Goal: Task Accomplishment & Management: Manage account settings

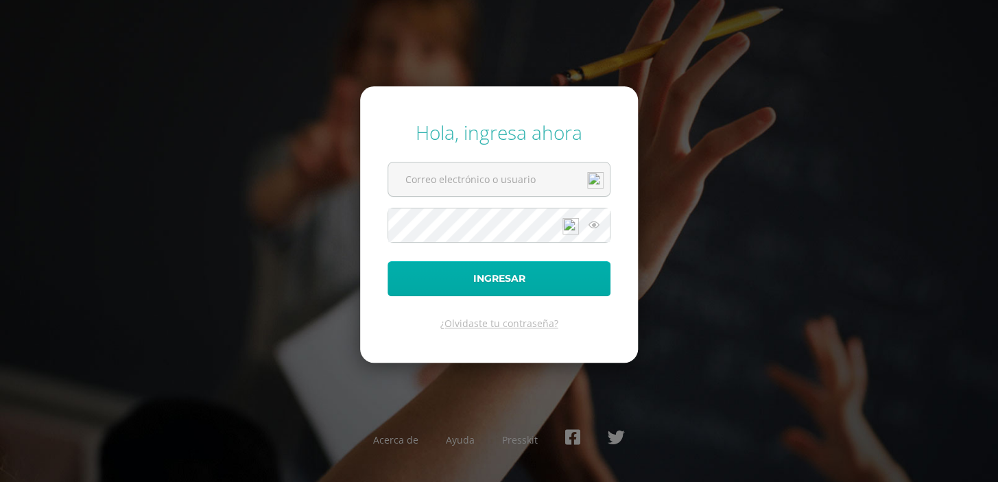
type input "jesusbony@hotmail.es"
click at [509, 281] on button "Ingresar" at bounding box center [499, 278] width 223 height 35
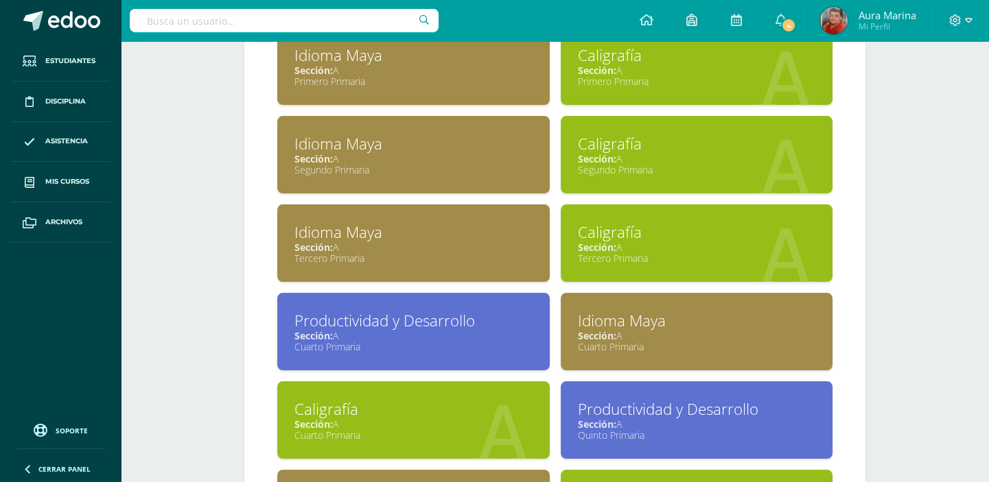
scroll to position [686, 0]
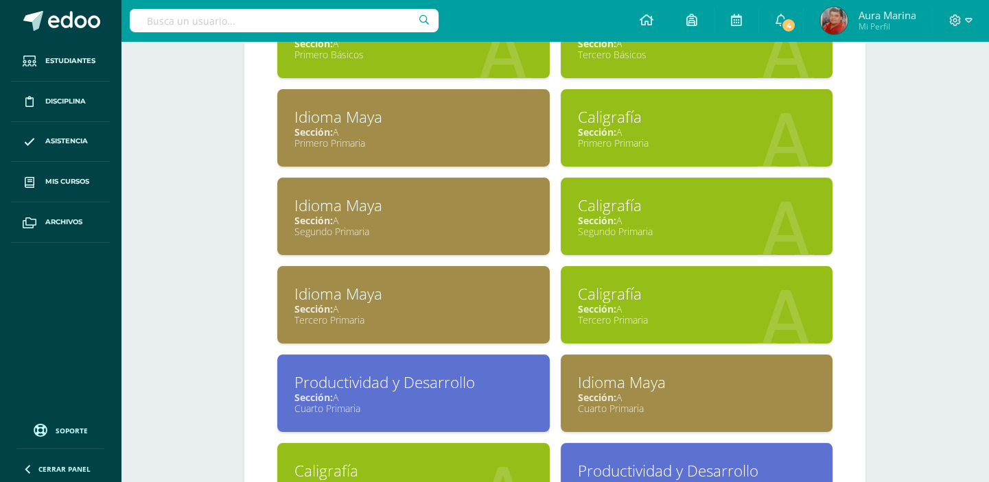
click at [603, 292] on div "Caligrafía" at bounding box center [697, 293] width 238 height 21
click at [624, 324] on div "Tercero Primaria" at bounding box center [697, 320] width 238 height 13
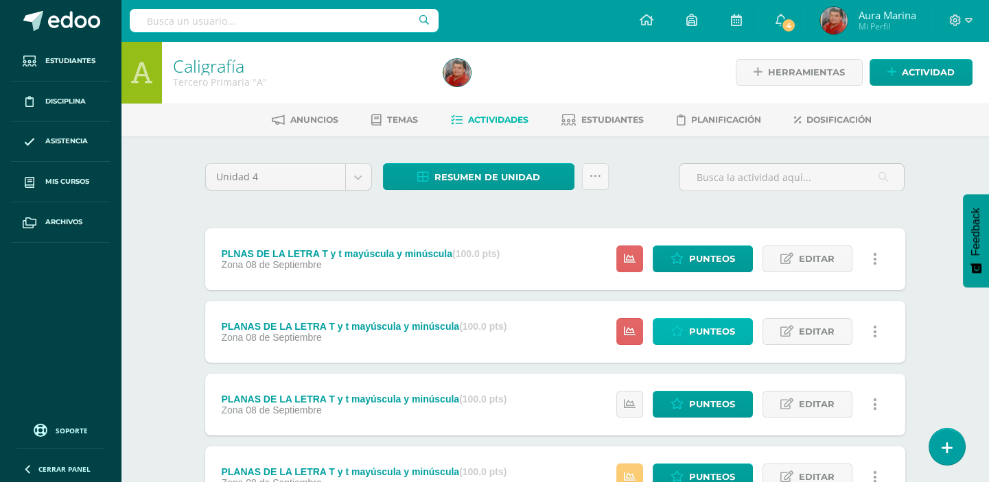
click at [736, 333] on link "Punteos" at bounding box center [703, 331] width 100 height 27
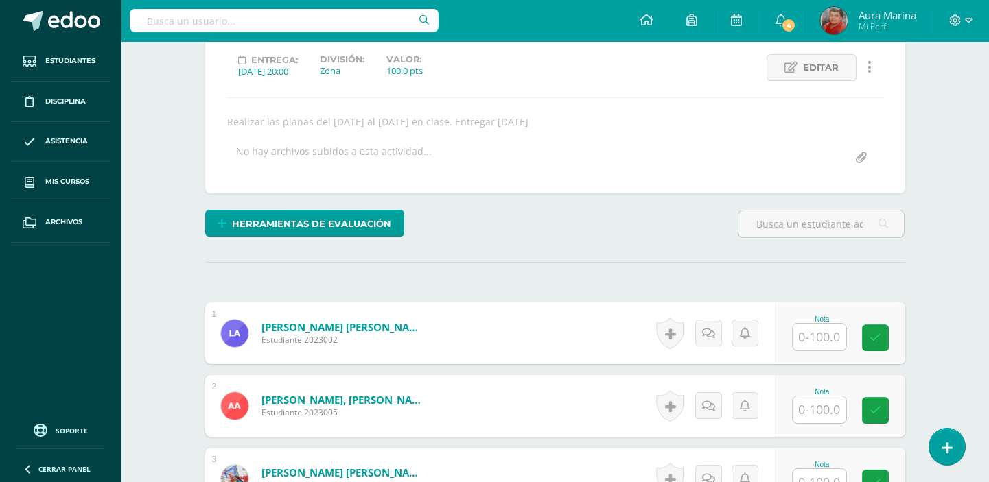
scroll to position [250, 0]
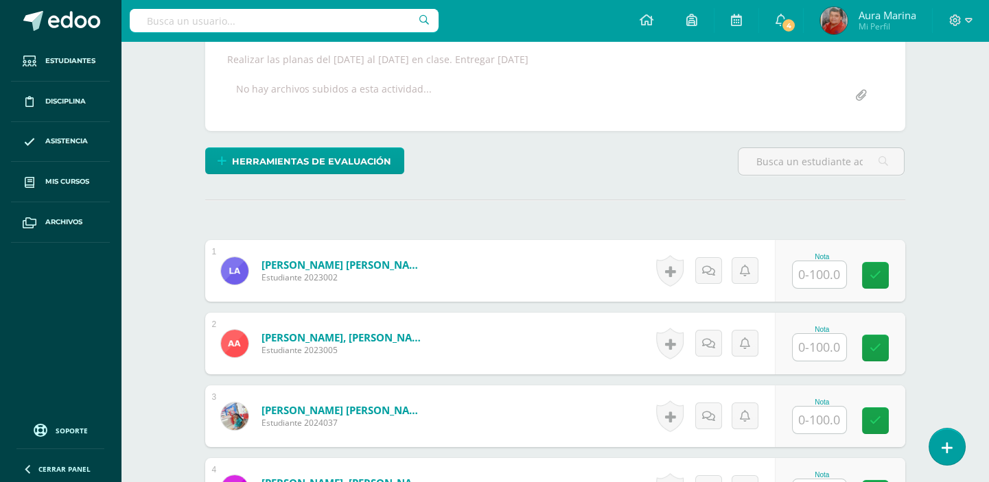
click at [840, 272] on input "text" at bounding box center [820, 274] width 54 height 27
click at [839, 272] on input "text" at bounding box center [820, 274] width 54 height 27
type input "100"
click at [888, 272] on icon at bounding box center [884, 276] width 12 height 12
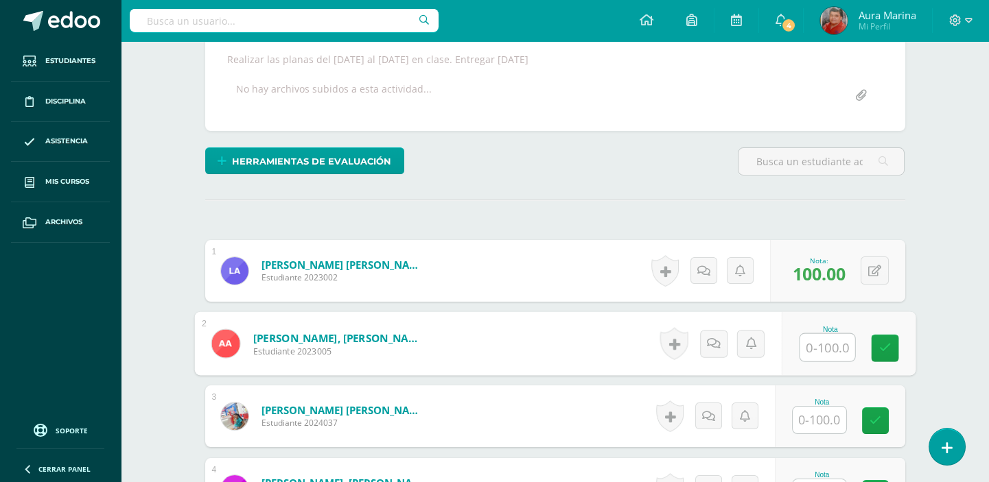
click at [823, 342] on input "text" at bounding box center [826, 347] width 55 height 27
type input "80"
click at [887, 347] on icon at bounding box center [884, 348] width 12 height 12
click at [819, 425] on input "text" at bounding box center [820, 420] width 54 height 27
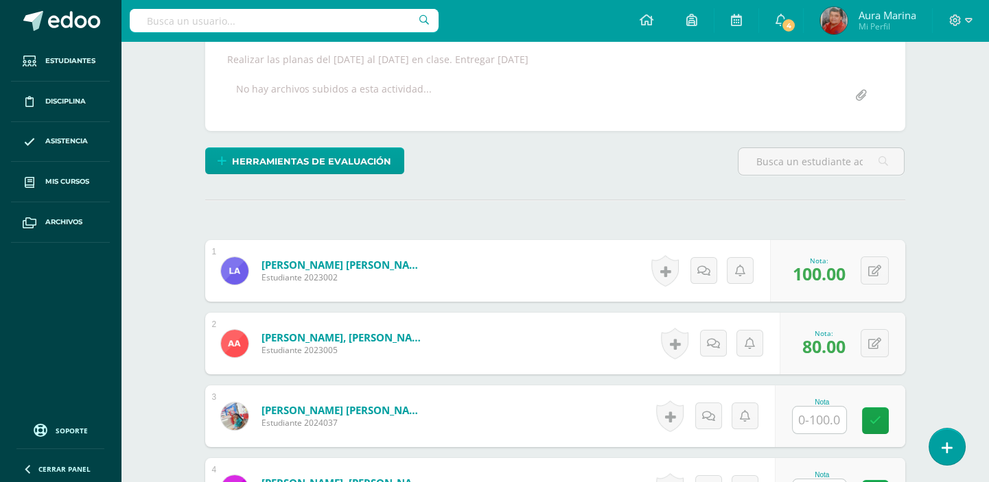
click at [819, 425] on input "text" at bounding box center [820, 420] width 54 height 27
type input "80"
click at [892, 422] on link at bounding box center [884, 421] width 27 height 27
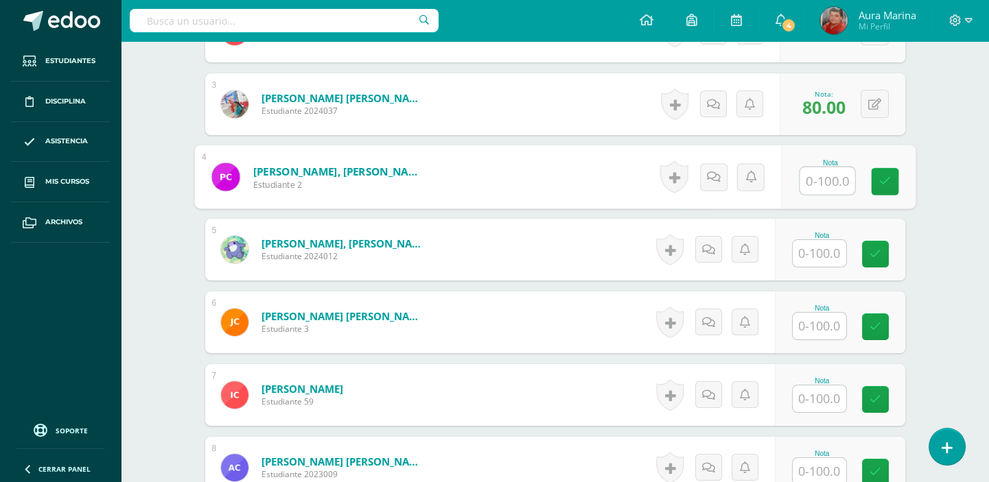
click at [813, 180] on input "text" at bounding box center [826, 180] width 55 height 27
type input "100"
click at [889, 180] on icon at bounding box center [884, 182] width 12 height 12
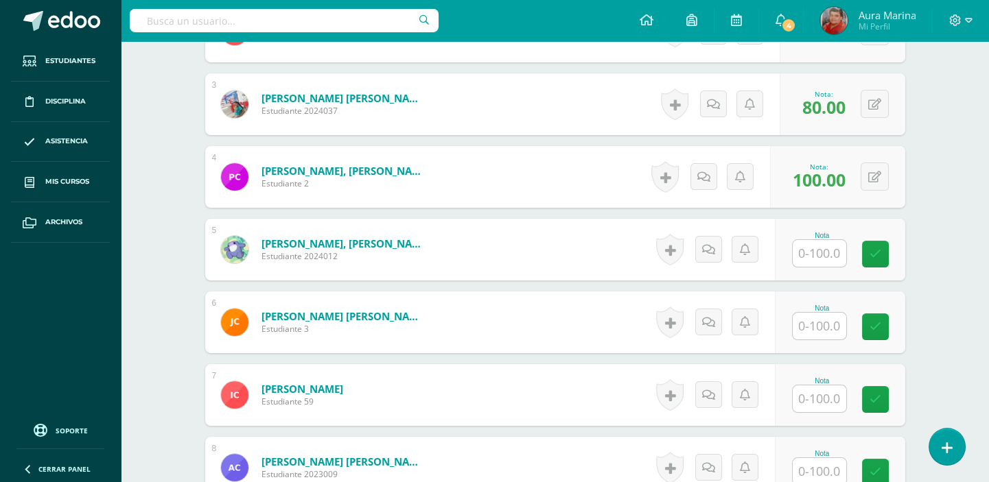
click at [838, 255] on input "text" at bounding box center [820, 253] width 54 height 27
type input "100"
click at [883, 250] on icon at bounding box center [884, 254] width 12 height 12
click at [829, 329] on input "text" at bounding box center [820, 326] width 54 height 27
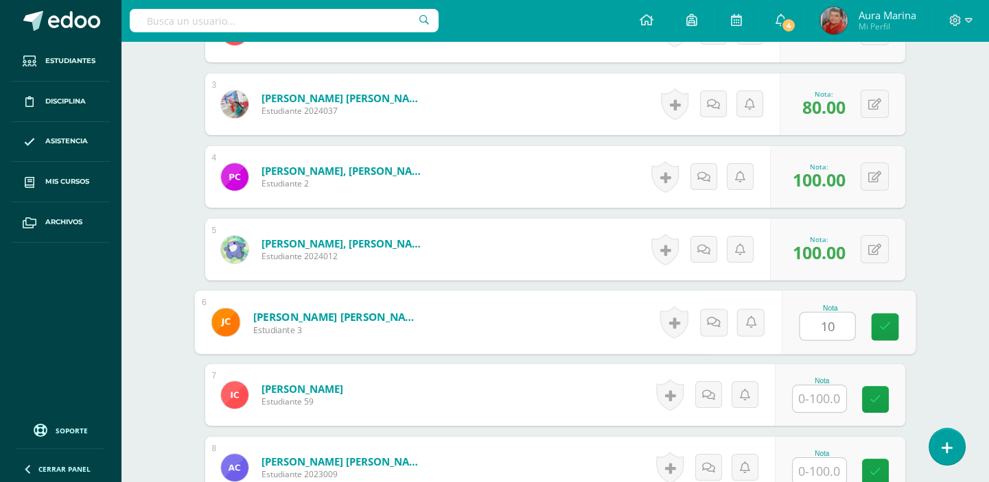
type input "100"
click at [891, 322] on link at bounding box center [884, 327] width 27 height 27
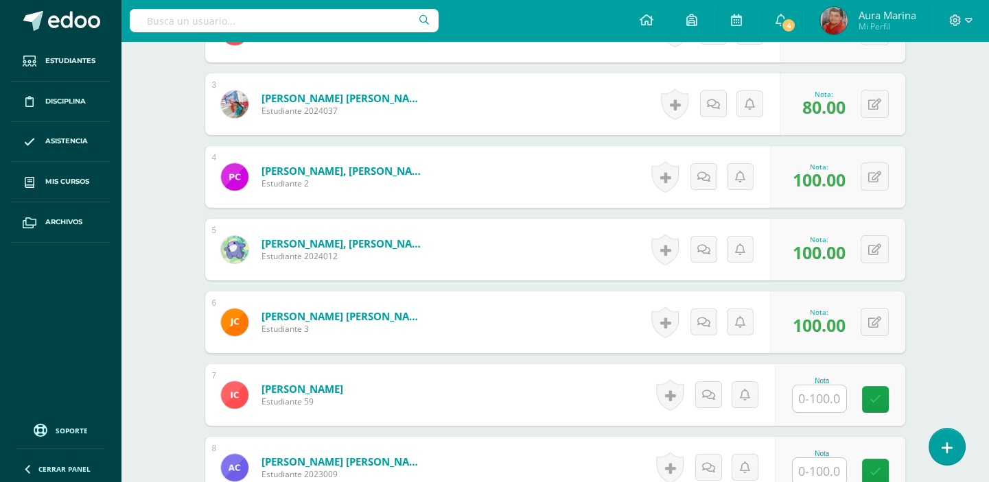
click at [832, 401] on input "text" at bounding box center [820, 399] width 54 height 27
type input "100"
click at [878, 403] on icon at bounding box center [884, 400] width 12 height 12
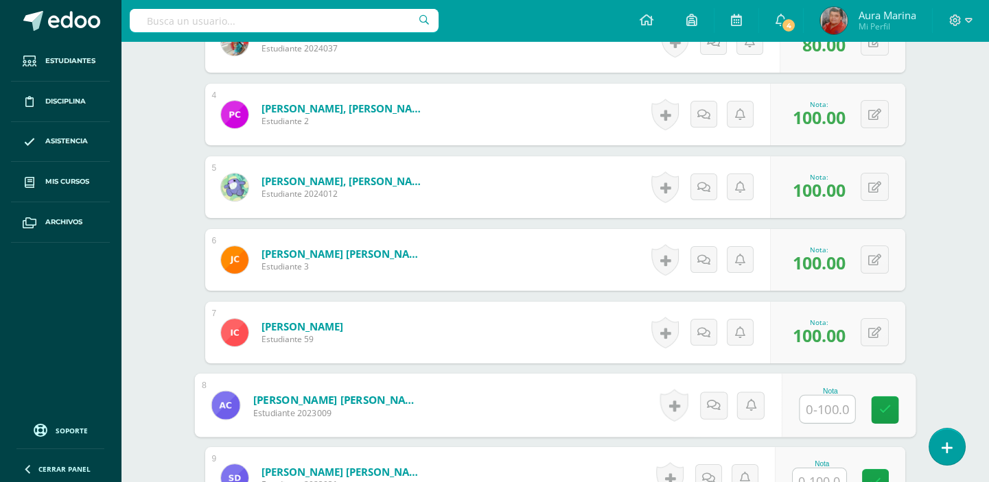
click at [834, 412] on input "text" at bounding box center [826, 409] width 55 height 27
type input "100"
click at [895, 405] on link at bounding box center [884, 410] width 27 height 27
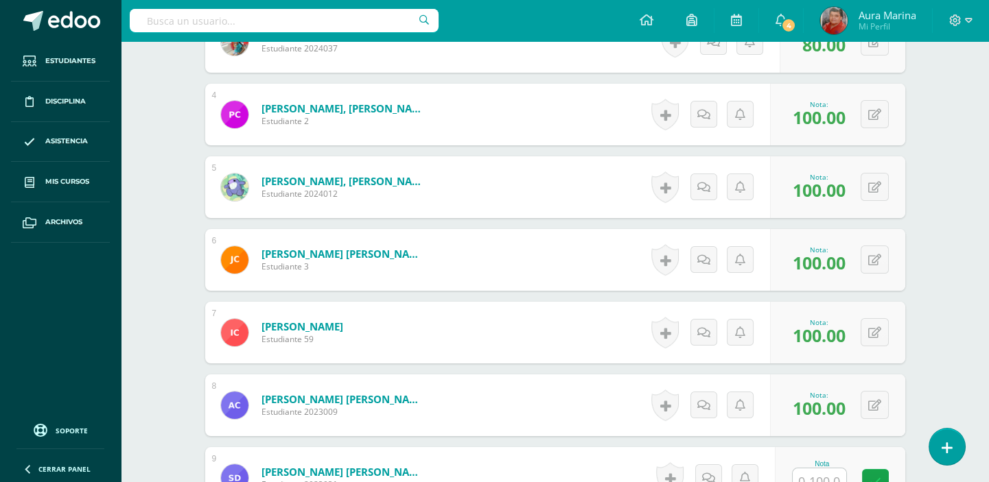
scroll to position [749, 0]
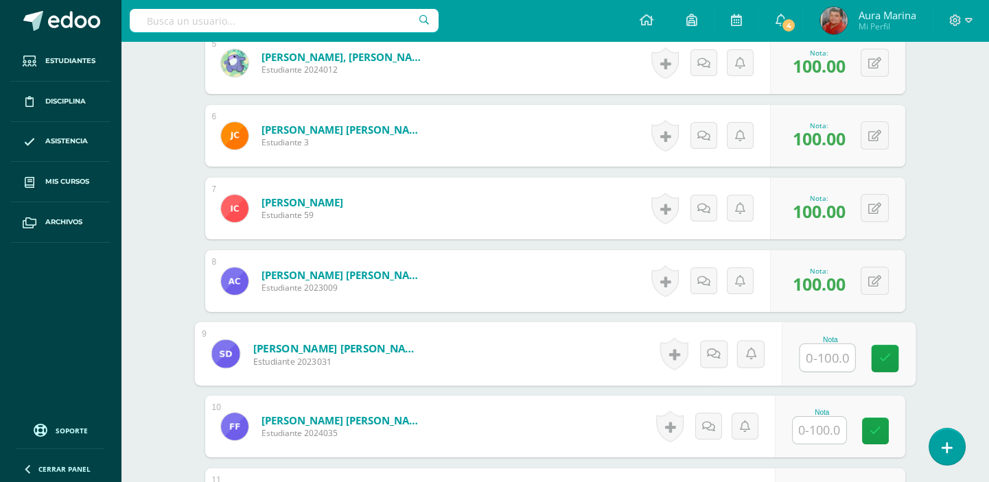
click at [832, 353] on input "text" at bounding box center [826, 357] width 55 height 27
click at [882, 357] on icon at bounding box center [884, 359] width 12 height 12
click at [879, 349] on icon at bounding box center [874, 355] width 13 height 12
click at [781, 356] on input "70.00" at bounding box center [789, 357] width 55 height 27
type input "80.00"
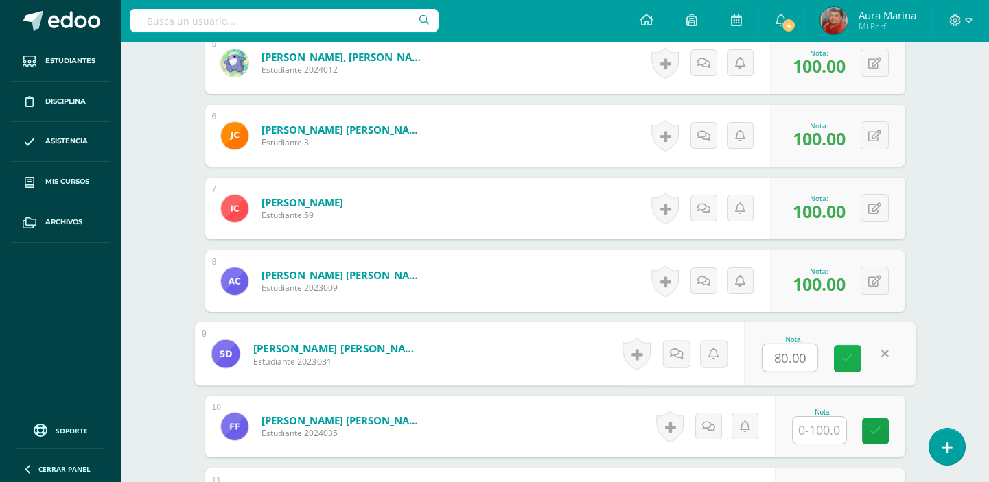
click at [848, 355] on icon at bounding box center [847, 359] width 12 height 12
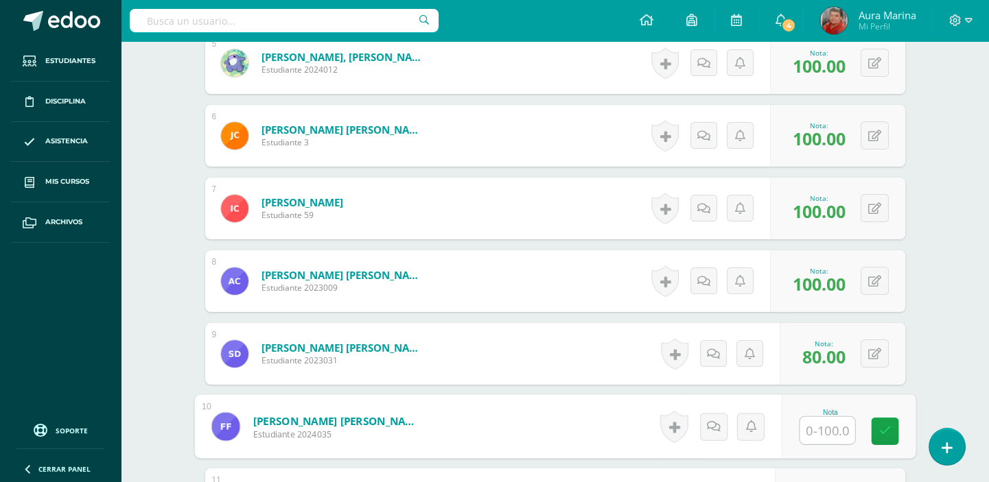
click at [829, 421] on input "text" at bounding box center [826, 430] width 55 height 27
type input "100"
click at [891, 430] on link at bounding box center [884, 431] width 27 height 27
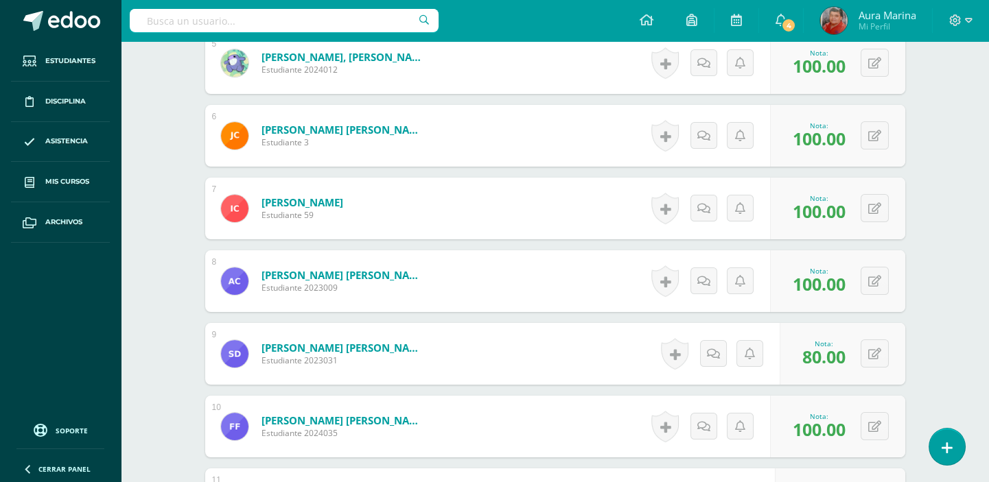
scroll to position [811, 0]
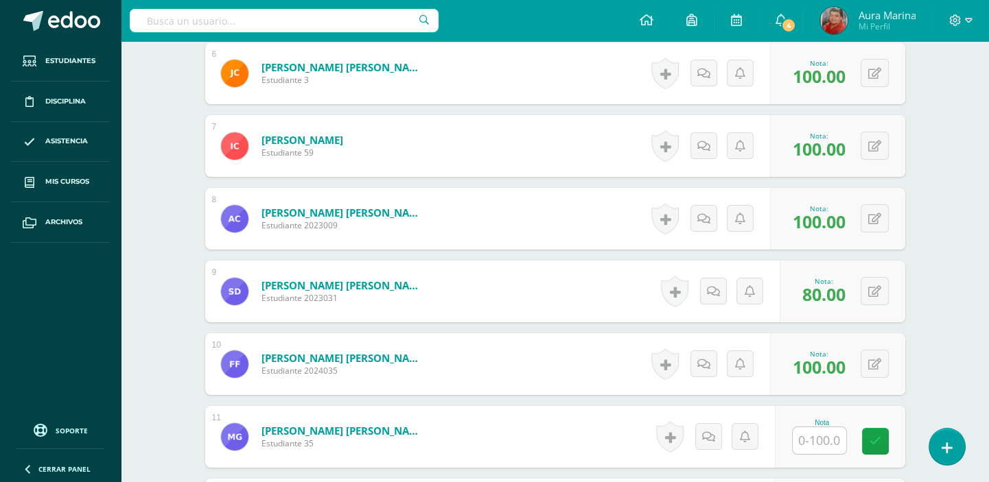
click at [832, 439] on input "text" at bounding box center [820, 440] width 54 height 27
type input "100"
click at [892, 445] on link at bounding box center [884, 441] width 27 height 27
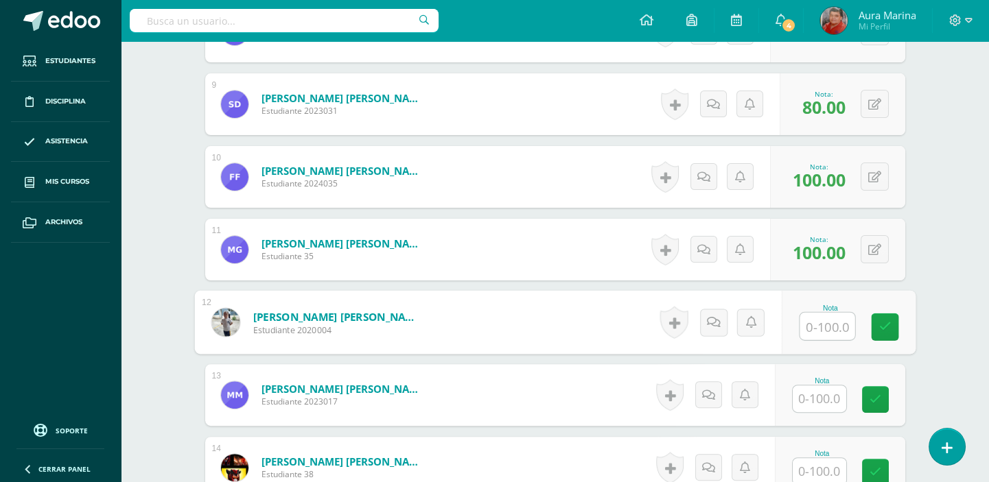
click at [837, 326] on input "text" at bounding box center [826, 326] width 55 height 27
type input "100"
click at [891, 325] on link at bounding box center [884, 327] width 27 height 27
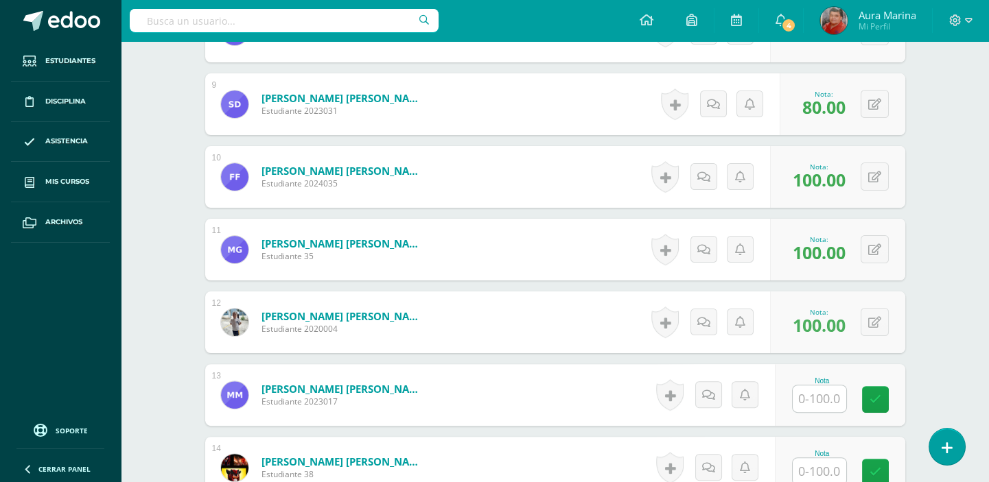
scroll to position [1061, 0]
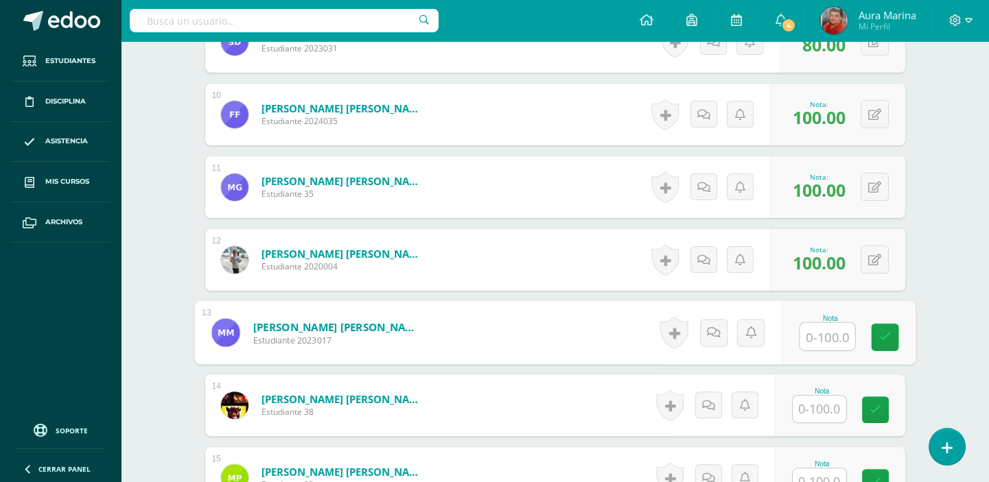
click at [838, 335] on input "text" at bounding box center [826, 336] width 55 height 27
type input "0"
click at [886, 336] on icon at bounding box center [884, 337] width 12 height 12
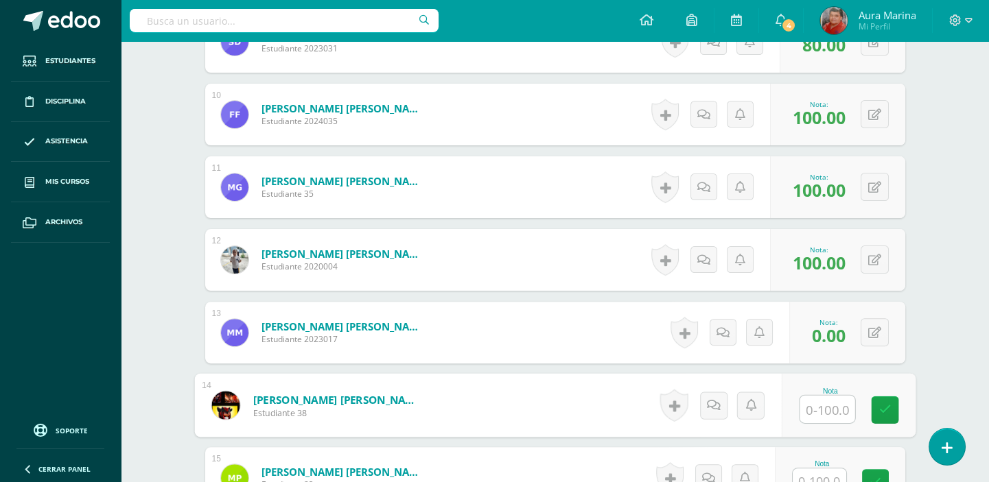
click at [815, 409] on input "text" at bounding box center [826, 409] width 55 height 27
type input "100"
click at [893, 406] on link at bounding box center [884, 410] width 27 height 27
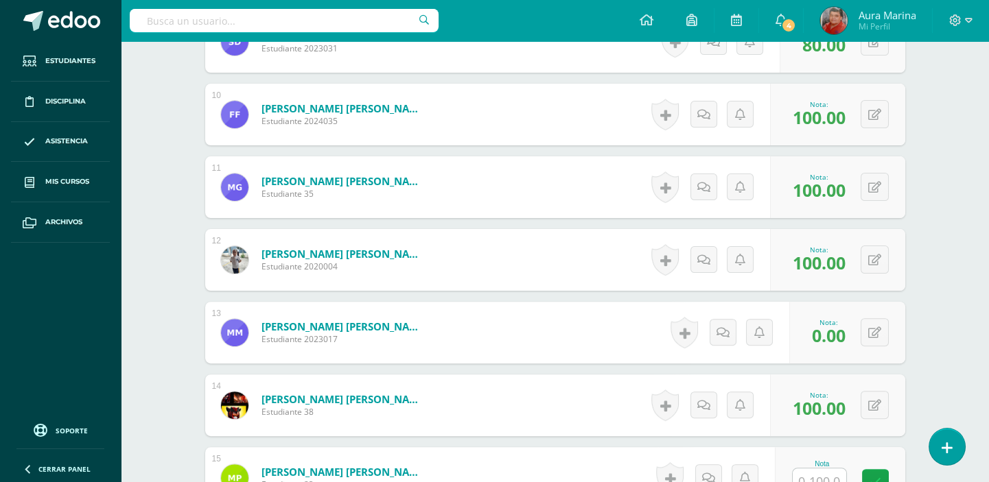
scroll to position [1311, 0]
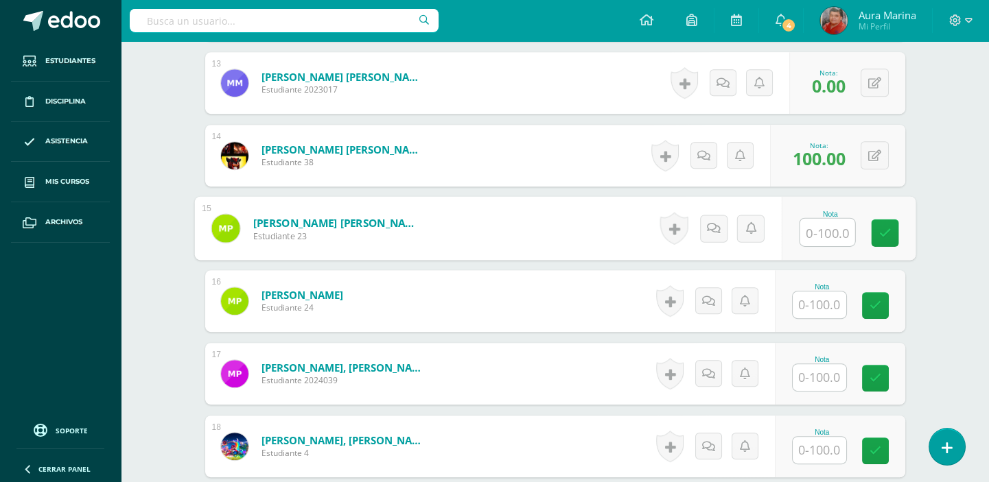
click at [828, 231] on input "text" at bounding box center [826, 232] width 55 height 27
type input "100"
click at [884, 233] on icon at bounding box center [884, 233] width 12 height 12
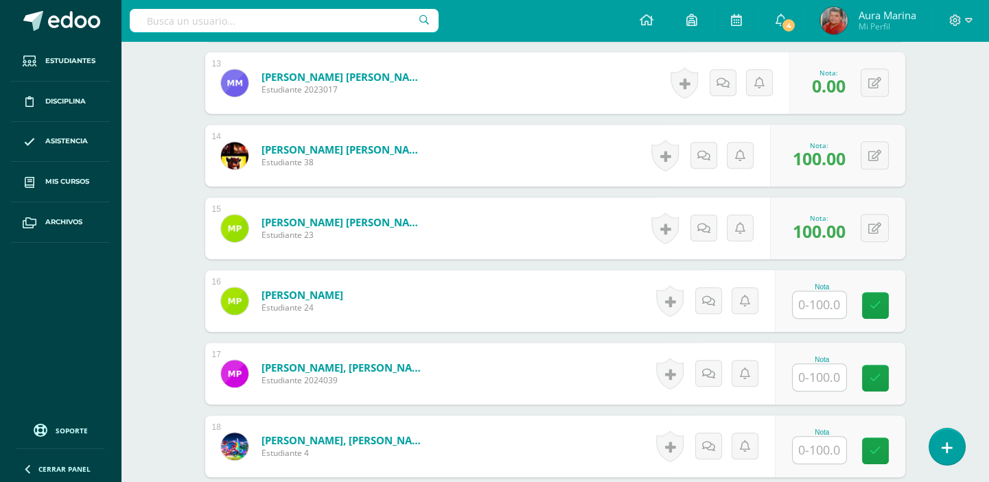
click at [835, 306] on input "text" at bounding box center [820, 305] width 54 height 27
type input "100"
click at [890, 298] on link at bounding box center [884, 305] width 27 height 27
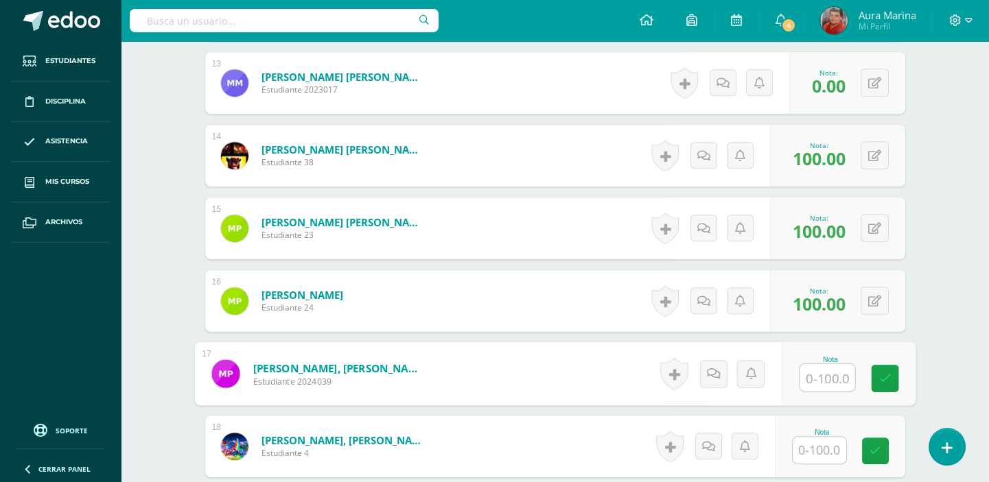
click at [835, 381] on input "text" at bounding box center [826, 377] width 55 height 27
type input "100"
click at [888, 380] on icon at bounding box center [884, 379] width 12 height 12
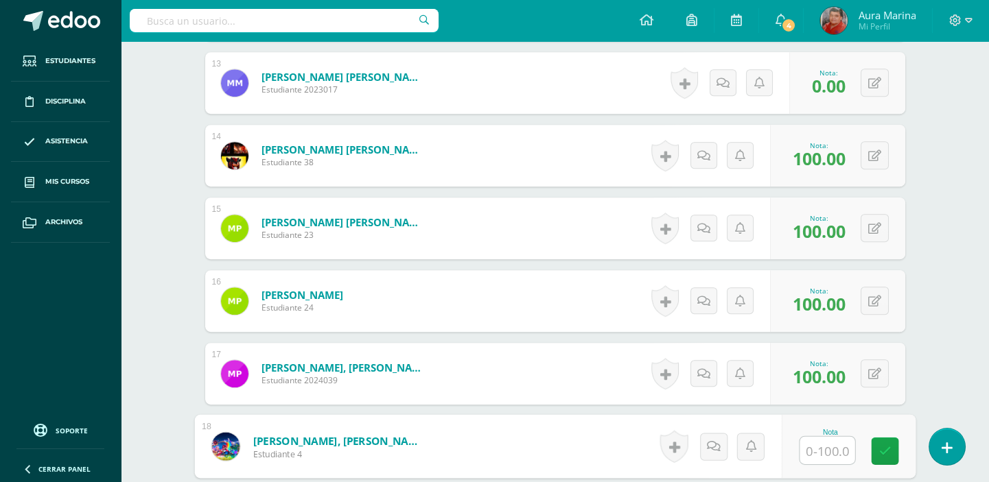
click at [838, 451] on input "text" at bounding box center [826, 450] width 55 height 27
type input "100"
click at [894, 451] on link at bounding box center [884, 451] width 27 height 27
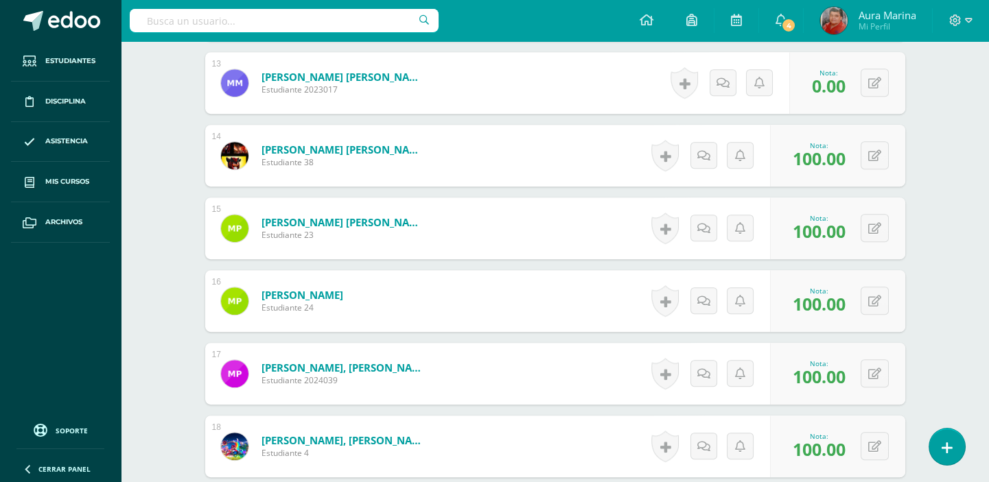
scroll to position [1497, 0]
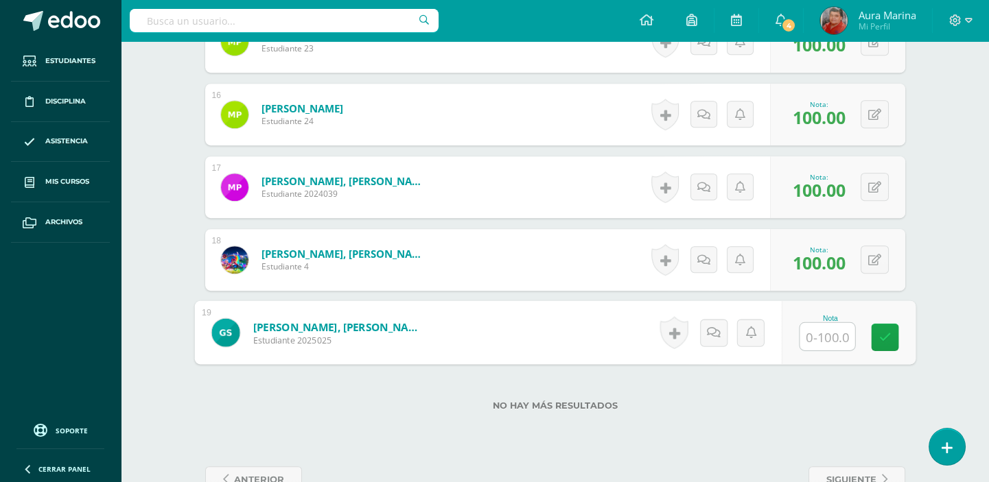
click at [831, 330] on input "text" at bounding box center [826, 336] width 55 height 27
type input "60"
click at [895, 333] on link at bounding box center [884, 337] width 27 height 27
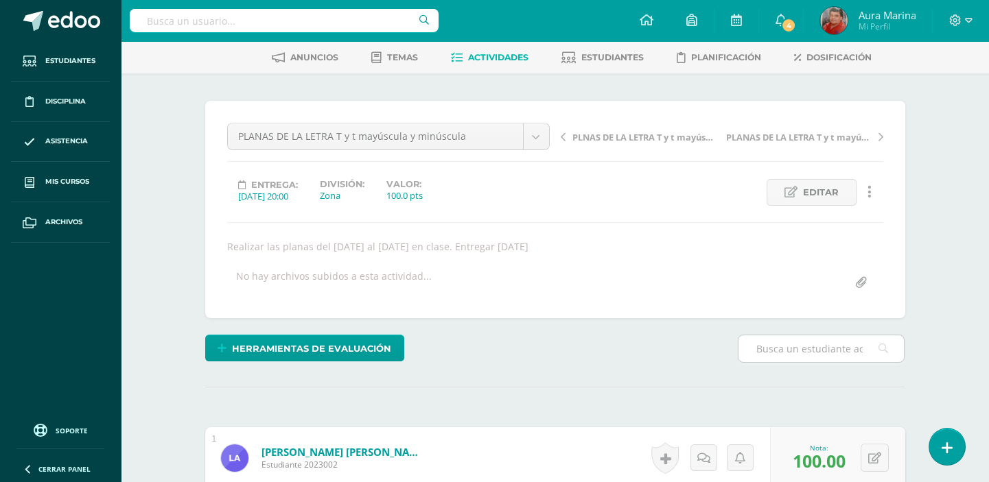
scroll to position [0, 0]
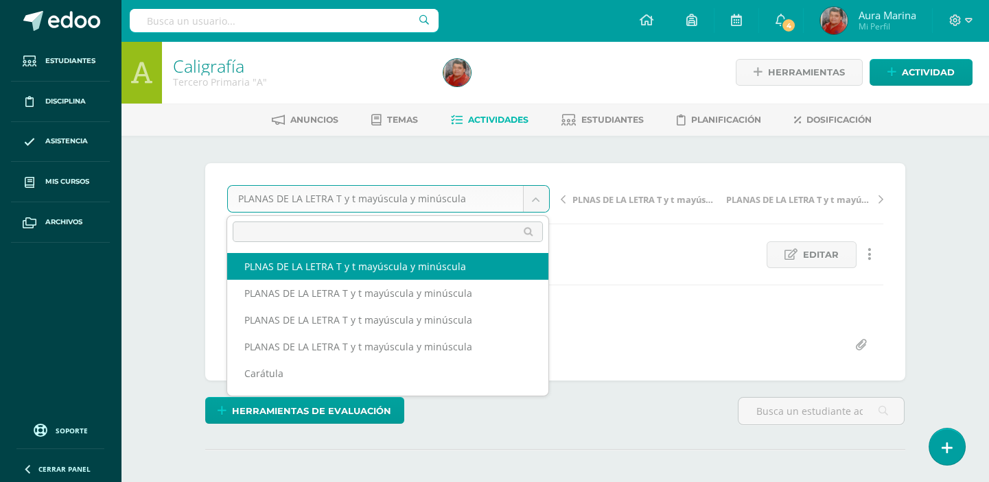
select select "/dashboard/teacher/grade-activity/172672/"
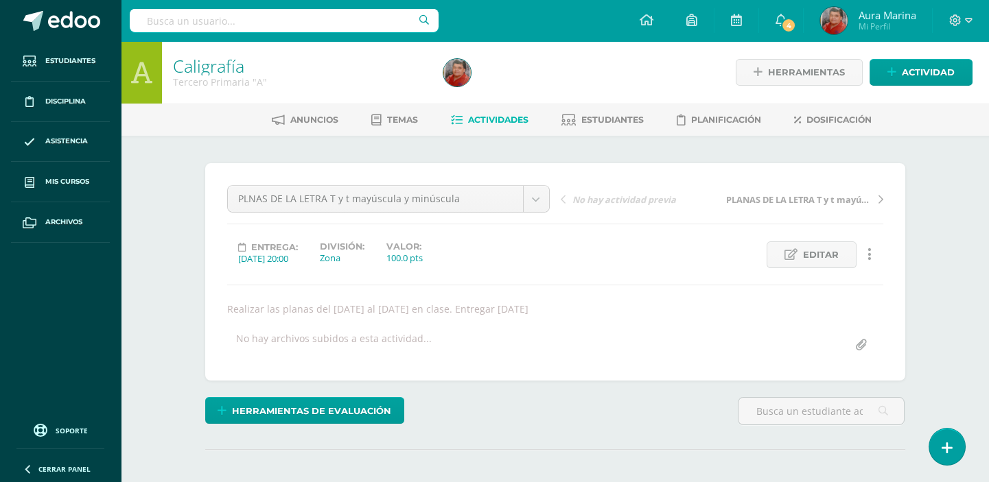
scroll to position [165, 0]
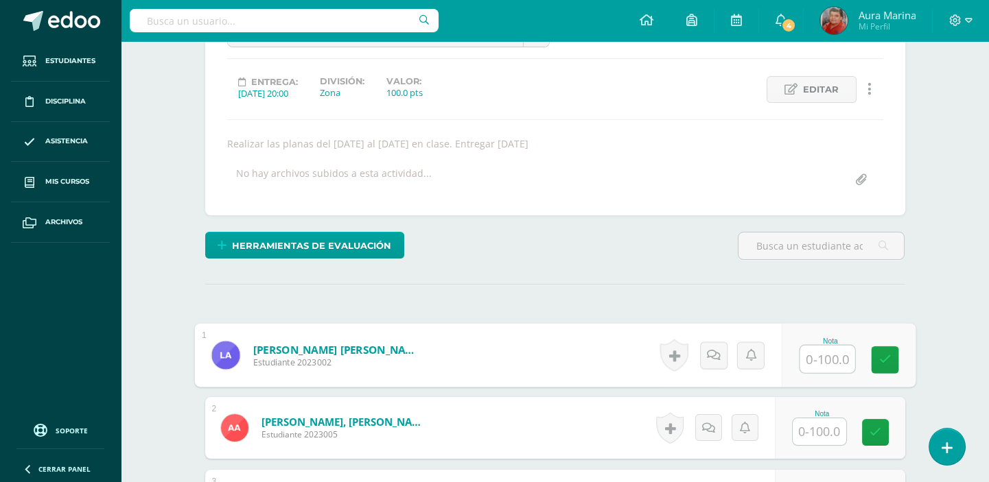
click at [838, 361] on input "text" at bounding box center [826, 359] width 55 height 27
type input "0"
click at [887, 363] on icon at bounding box center [884, 360] width 12 height 12
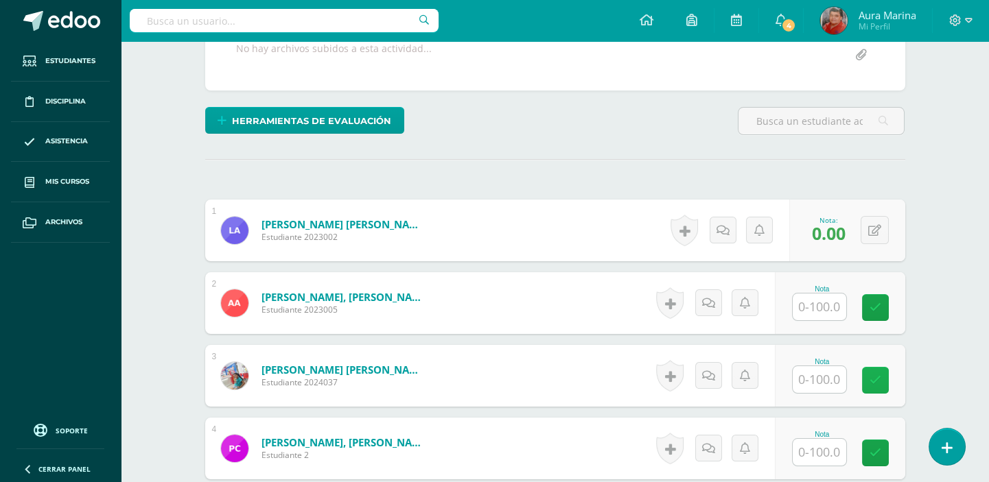
scroll to position [415, 0]
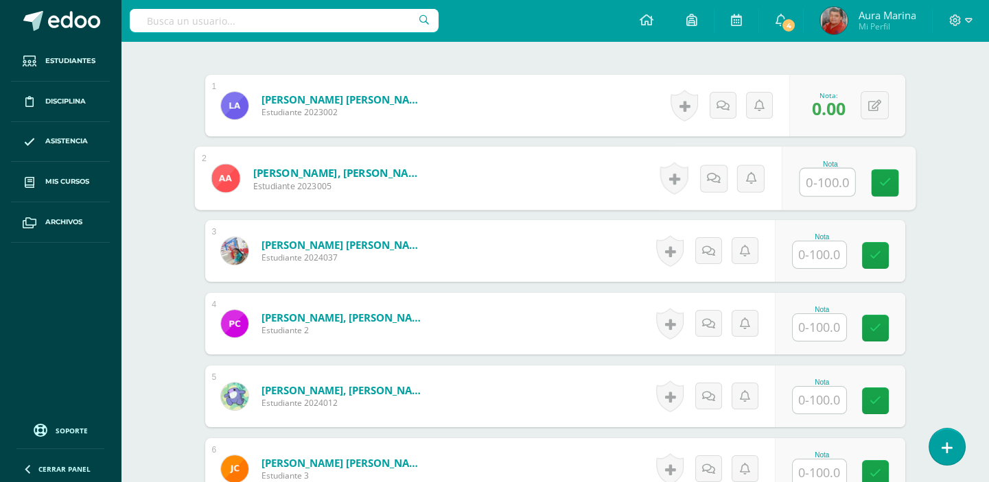
click at [834, 174] on input "text" at bounding box center [826, 182] width 55 height 27
type input "80"
click at [880, 186] on icon at bounding box center [884, 183] width 12 height 12
click at [841, 256] on input "text" at bounding box center [820, 255] width 54 height 27
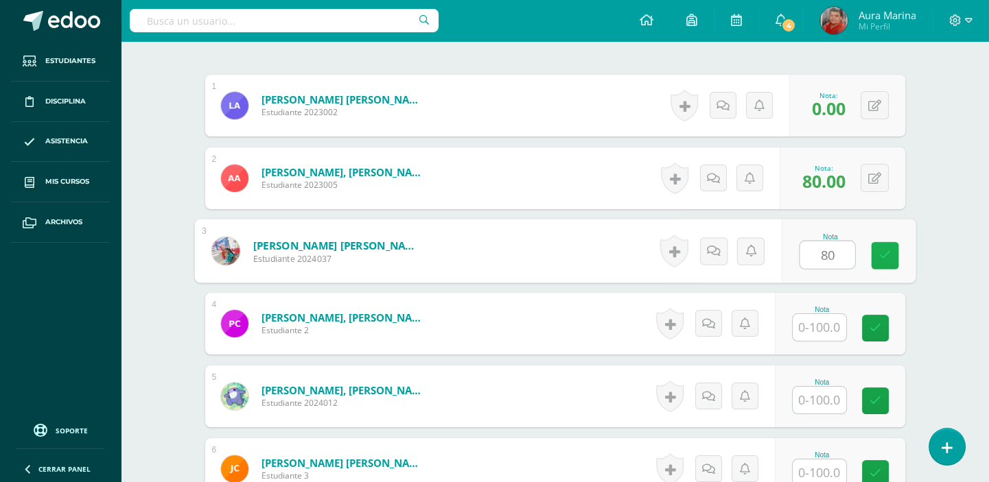
click at [889, 257] on icon at bounding box center [884, 256] width 12 height 12
type input "80"
click at [833, 325] on input "text" at bounding box center [820, 327] width 54 height 27
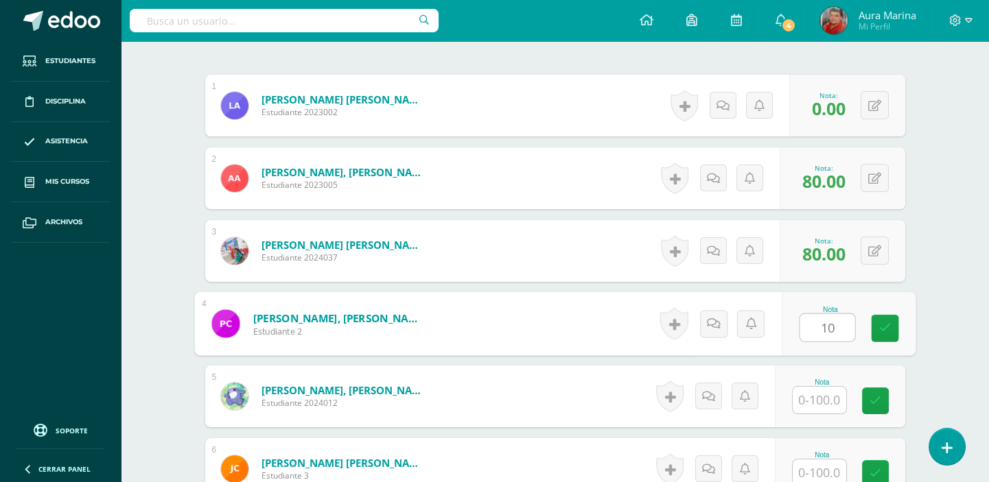
type input "100"
click at [883, 324] on icon at bounding box center [884, 328] width 12 height 12
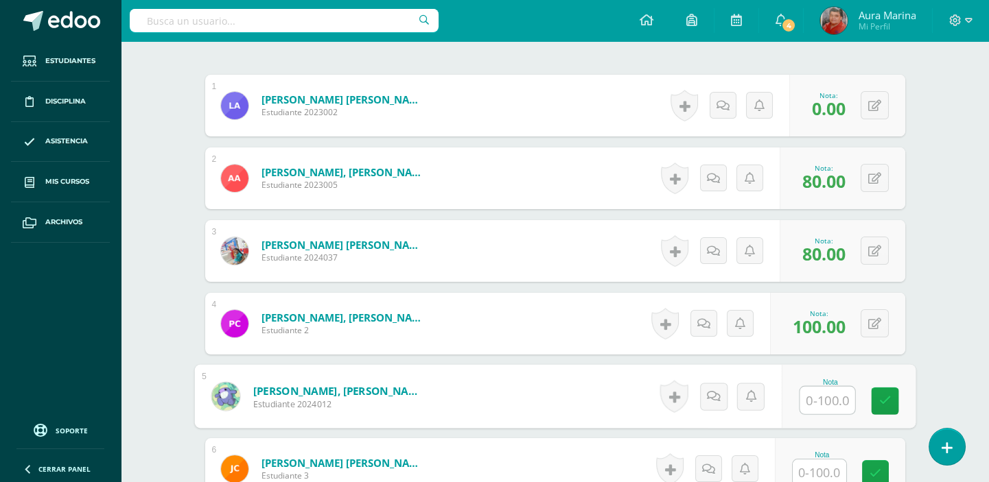
click at [819, 401] on input "text" at bounding box center [826, 400] width 55 height 27
type input "100"
click at [882, 403] on icon at bounding box center [884, 401] width 12 height 12
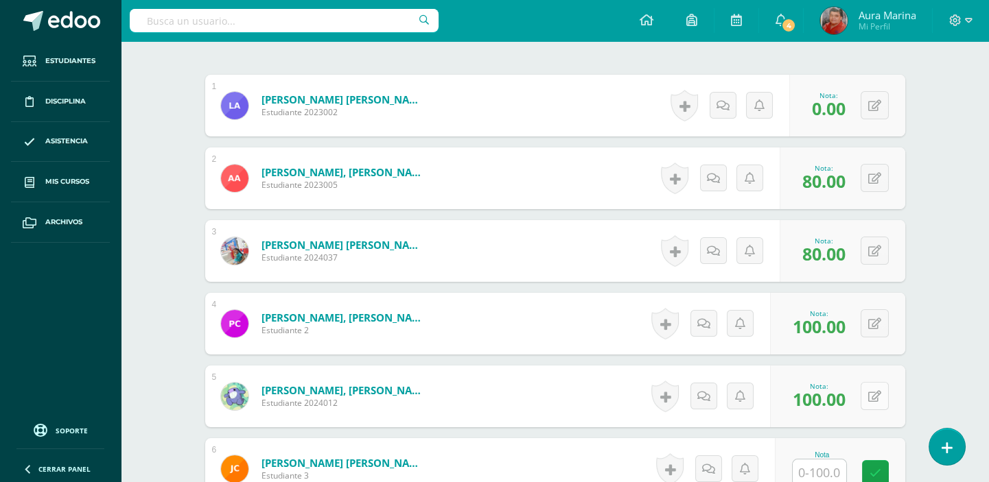
scroll to position [540, 0]
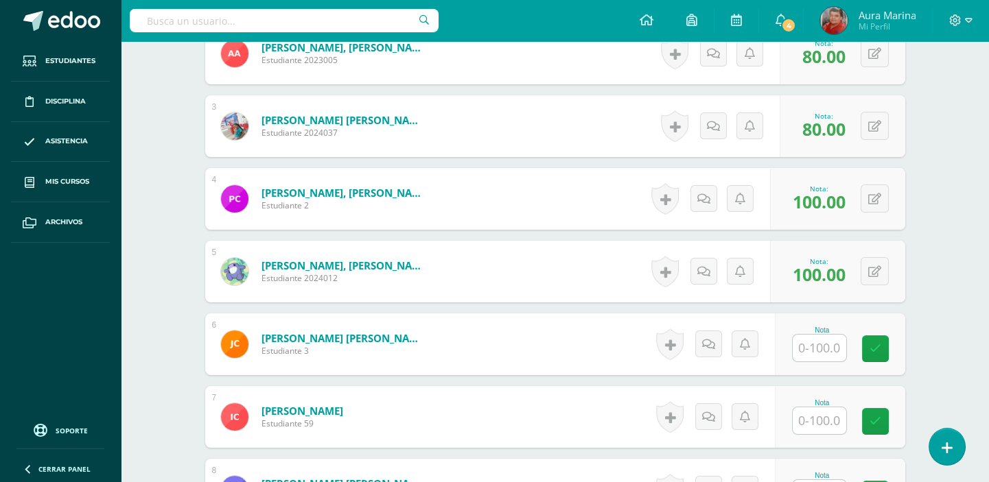
click at [835, 349] on input "text" at bounding box center [820, 348] width 54 height 27
type input "100"
click at [887, 351] on icon at bounding box center [884, 349] width 12 height 12
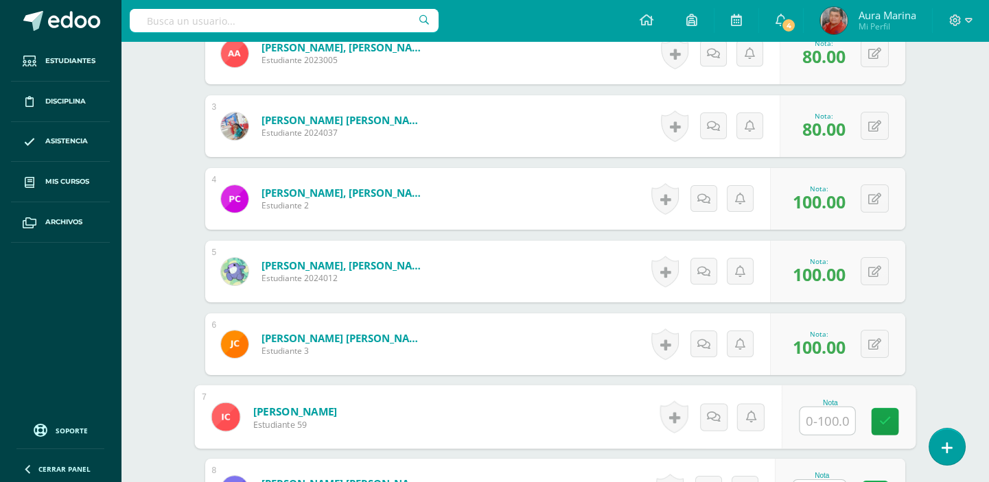
click at [837, 421] on input "text" at bounding box center [826, 421] width 55 height 27
type input "100"
click at [884, 426] on link at bounding box center [884, 421] width 27 height 27
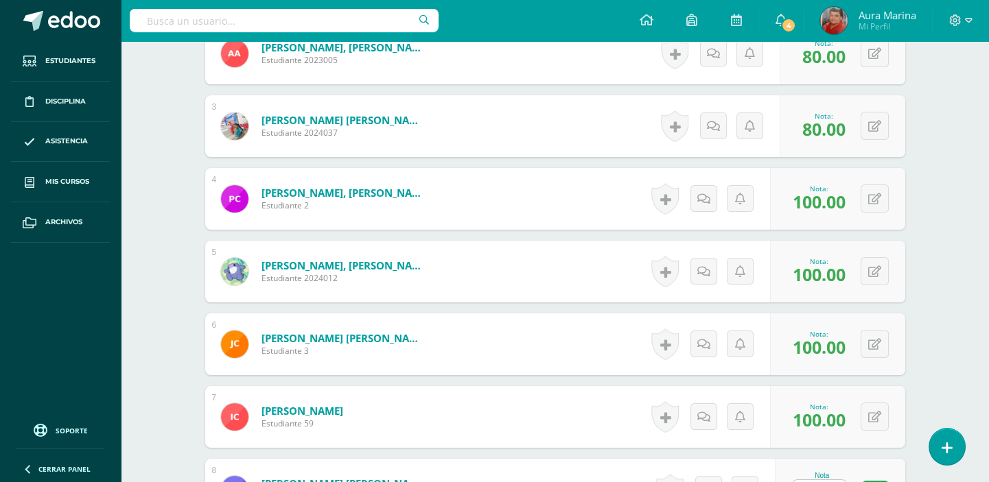
scroll to position [727, 0]
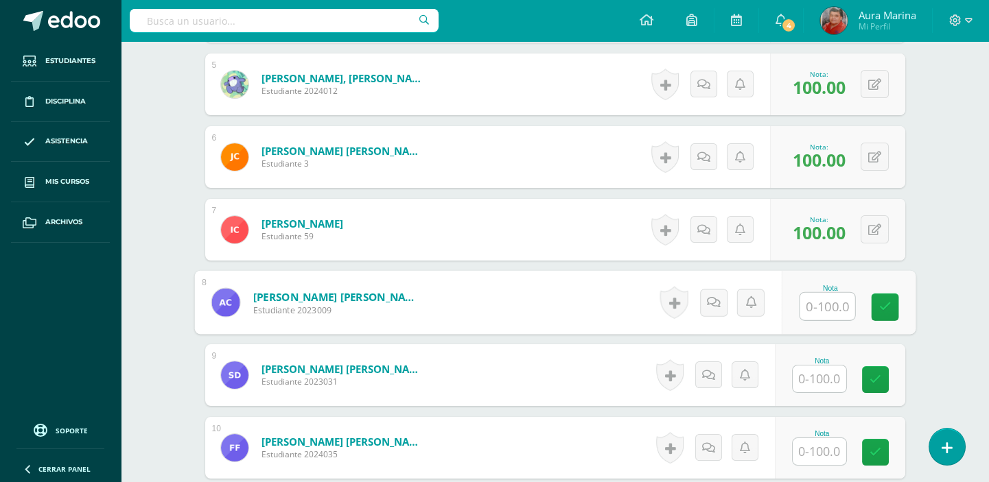
click at [836, 310] on input "text" at bounding box center [826, 306] width 55 height 27
type input "100"
click at [889, 301] on icon at bounding box center [884, 307] width 12 height 12
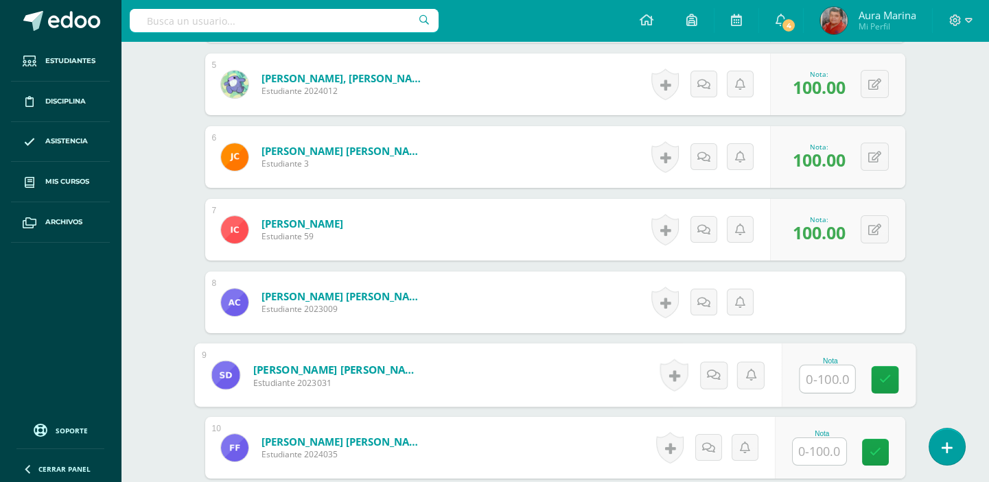
click at [823, 381] on input "text" at bounding box center [826, 379] width 55 height 27
type input "80"
click at [894, 377] on link at bounding box center [884, 379] width 27 height 27
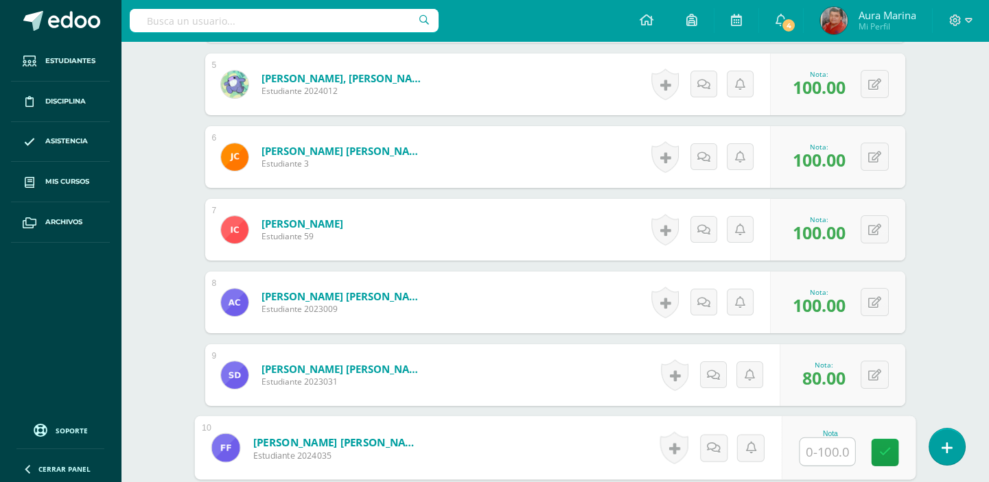
click at [830, 450] on input "text" at bounding box center [826, 451] width 55 height 27
type input "100"
click at [884, 454] on icon at bounding box center [884, 453] width 12 height 12
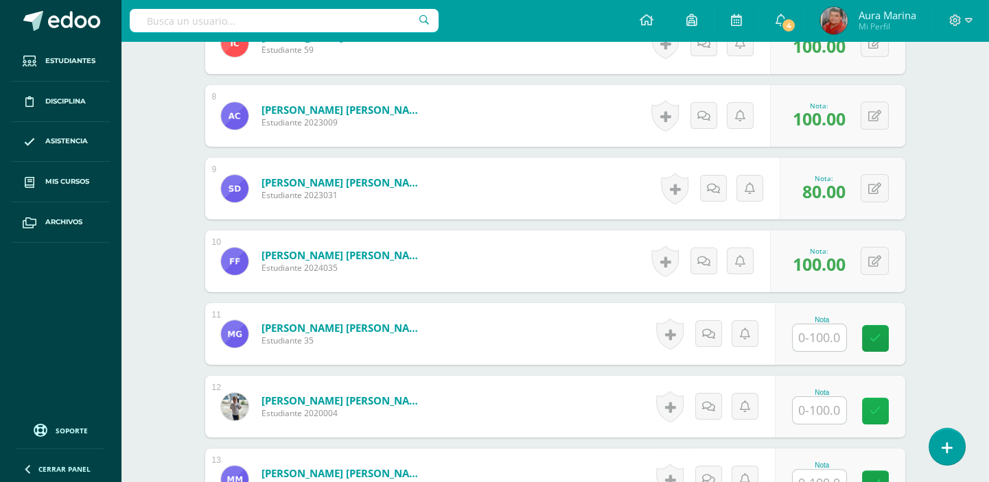
scroll to position [976, 0]
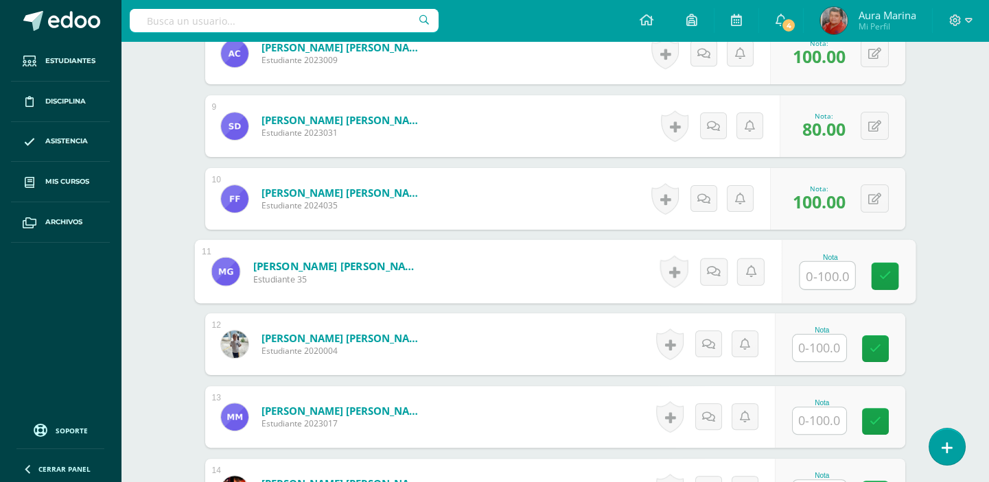
click at [831, 272] on input "text" at bounding box center [826, 275] width 55 height 27
type input "100"
click at [885, 278] on icon at bounding box center [884, 276] width 12 height 12
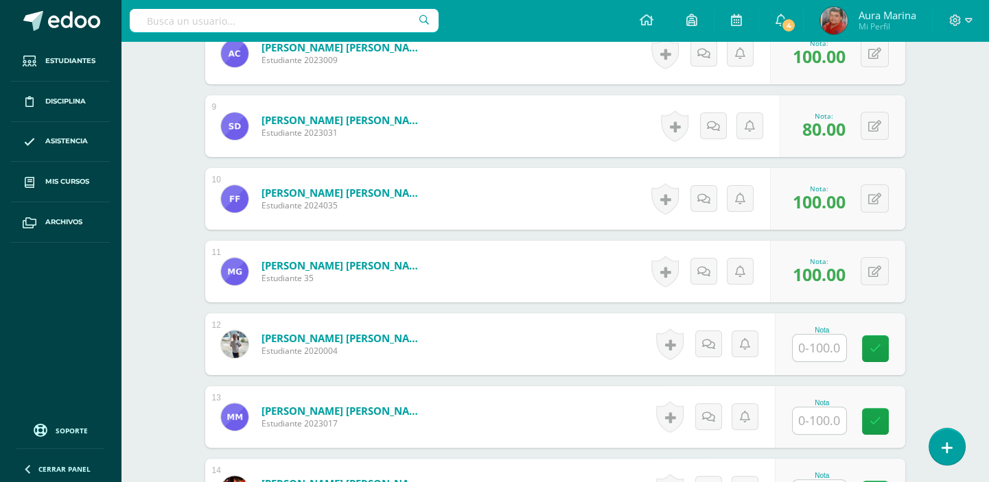
click at [840, 349] on input "text" at bounding box center [820, 348] width 54 height 27
type input "100"
click at [889, 350] on icon at bounding box center [884, 349] width 12 height 12
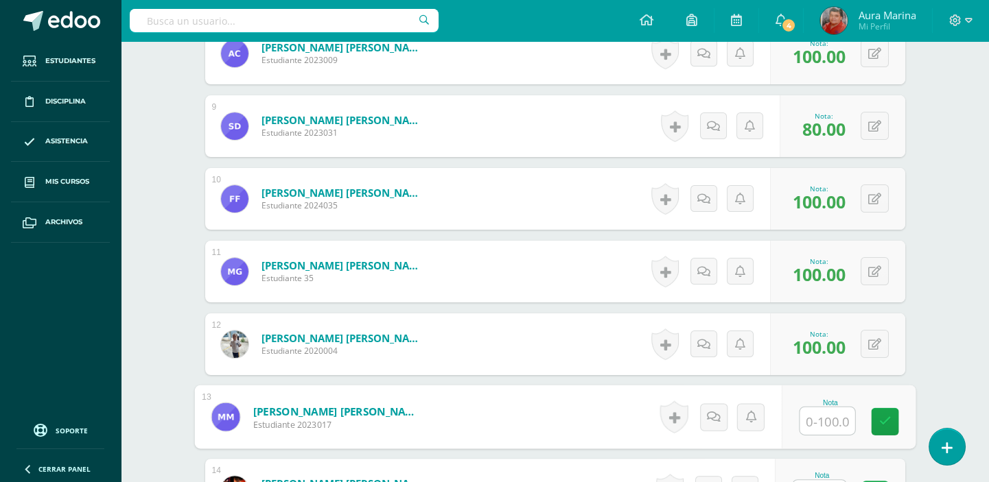
click at [837, 421] on input "text" at bounding box center [826, 421] width 55 height 27
type input "100"
click at [887, 424] on icon at bounding box center [884, 422] width 12 height 12
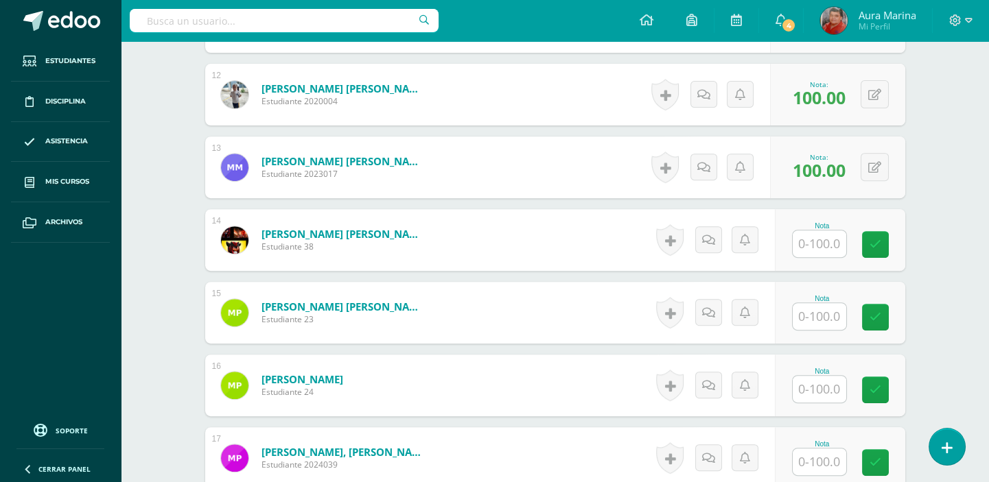
scroll to position [1289, 0]
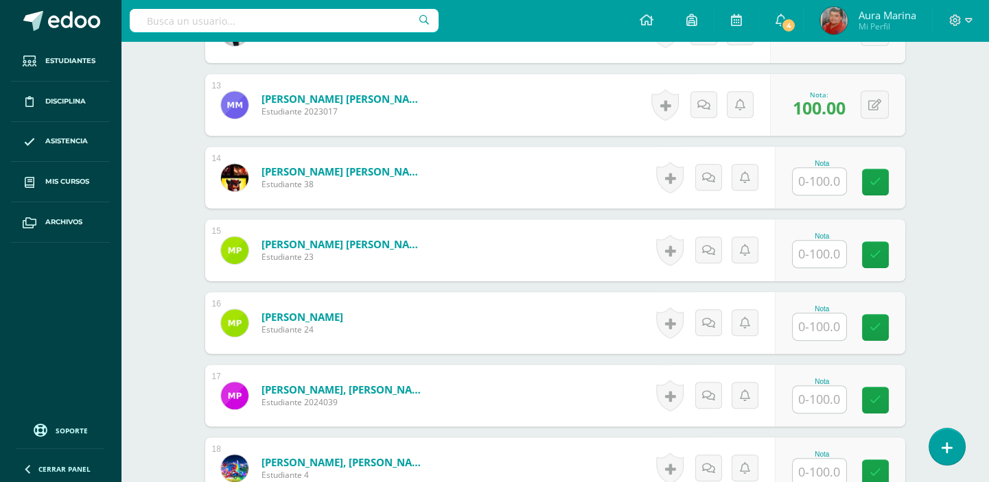
click at [830, 183] on input "text" at bounding box center [820, 181] width 54 height 27
type input "100"
drag, startPoint x: 900, startPoint y: 184, endPoint x: 880, endPoint y: 204, distance: 28.2
click at [900, 184] on div "Nota 100" at bounding box center [840, 178] width 130 height 62
click at [822, 261] on input "text" at bounding box center [820, 254] width 54 height 27
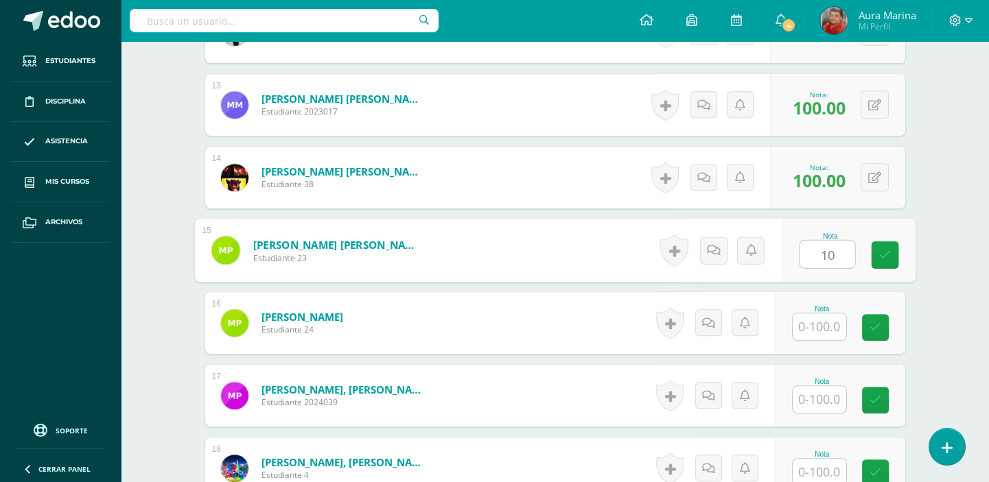
type input "100"
click at [892, 248] on link at bounding box center [884, 255] width 27 height 27
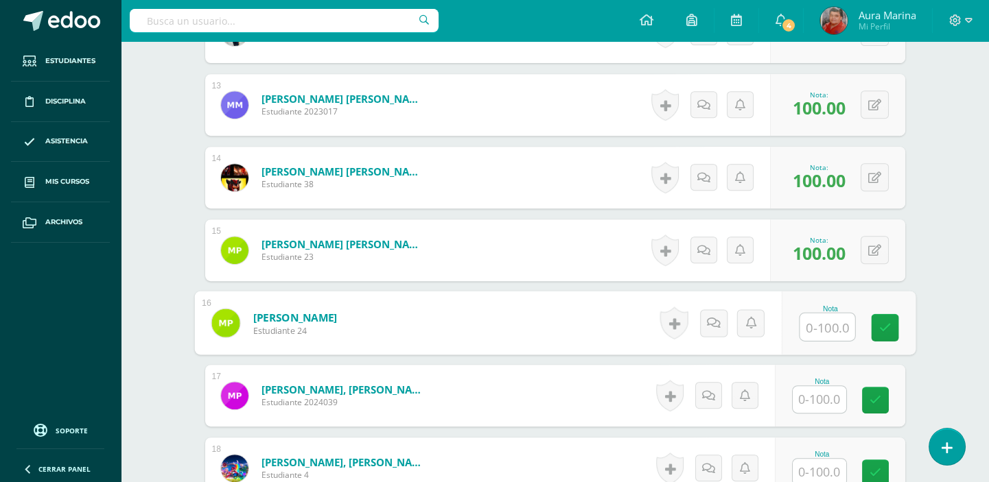
click at [818, 325] on input "text" at bounding box center [826, 327] width 55 height 27
type input "100"
click at [892, 325] on link at bounding box center [884, 327] width 27 height 27
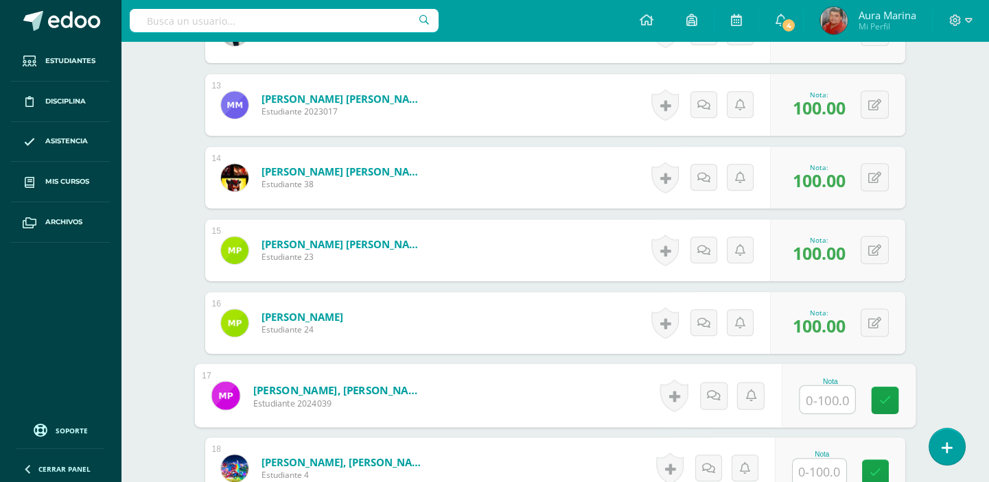
click at [830, 404] on input "text" at bounding box center [826, 399] width 55 height 27
type input "80"
click at [881, 395] on icon at bounding box center [884, 401] width 12 height 12
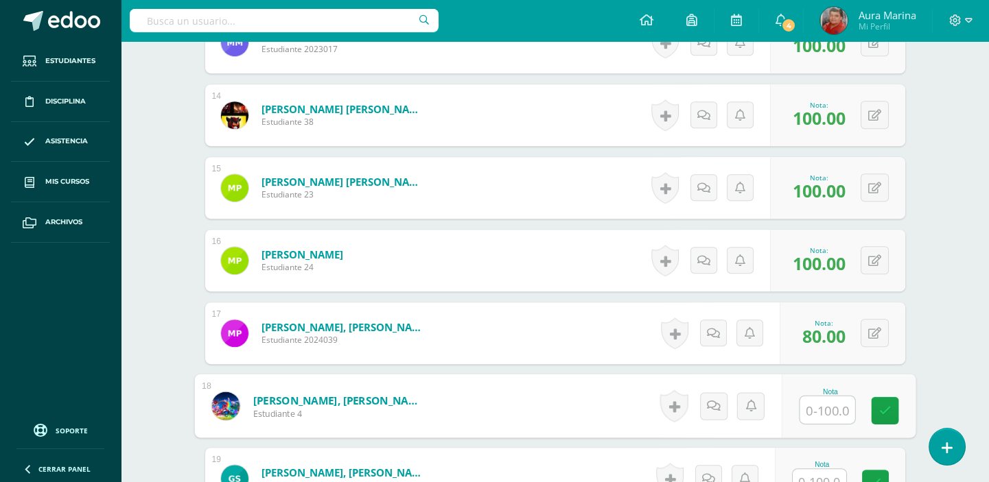
click at [837, 402] on input "text" at bounding box center [826, 410] width 55 height 27
type input "100"
click at [886, 412] on icon at bounding box center [884, 411] width 12 height 12
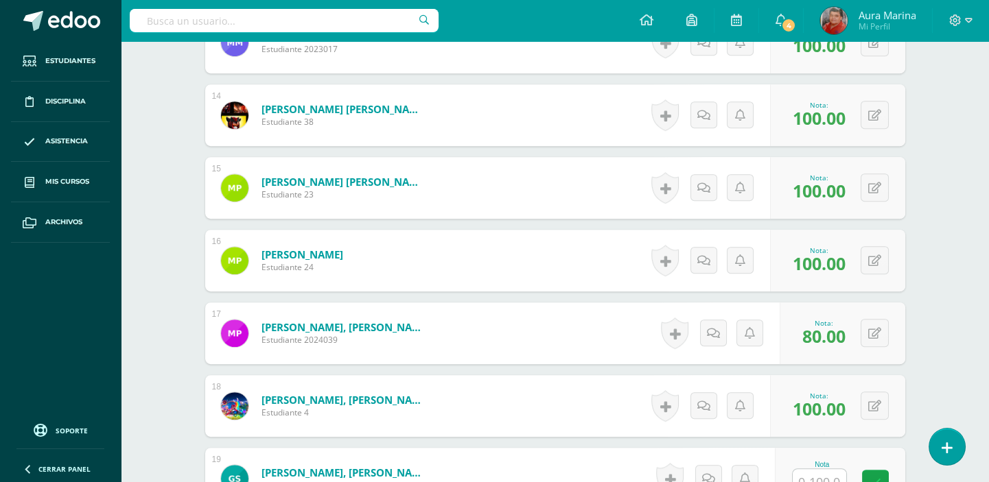
scroll to position [1536, 0]
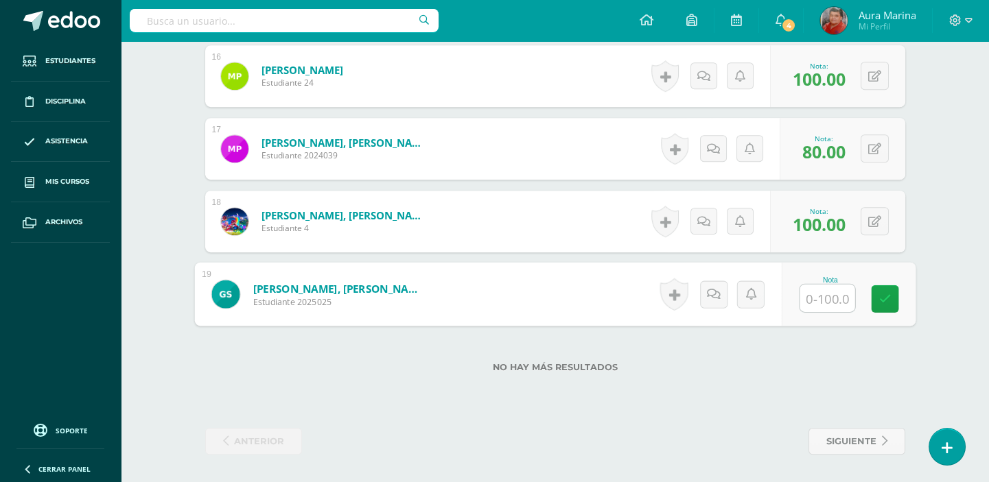
click at [837, 290] on input "text" at bounding box center [826, 298] width 55 height 27
type input "100"
click at [892, 294] on link at bounding box center [884, 298] width 27 height 27
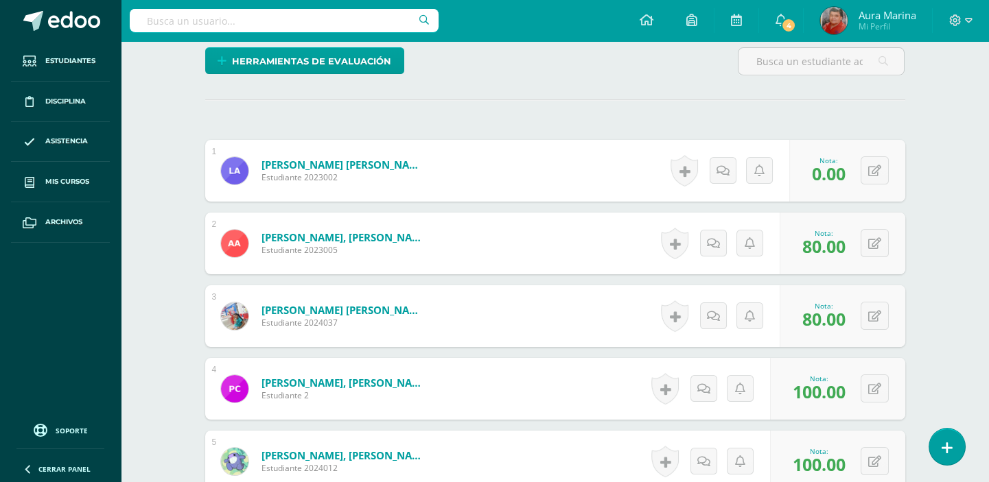
scroll to position [101, 0]
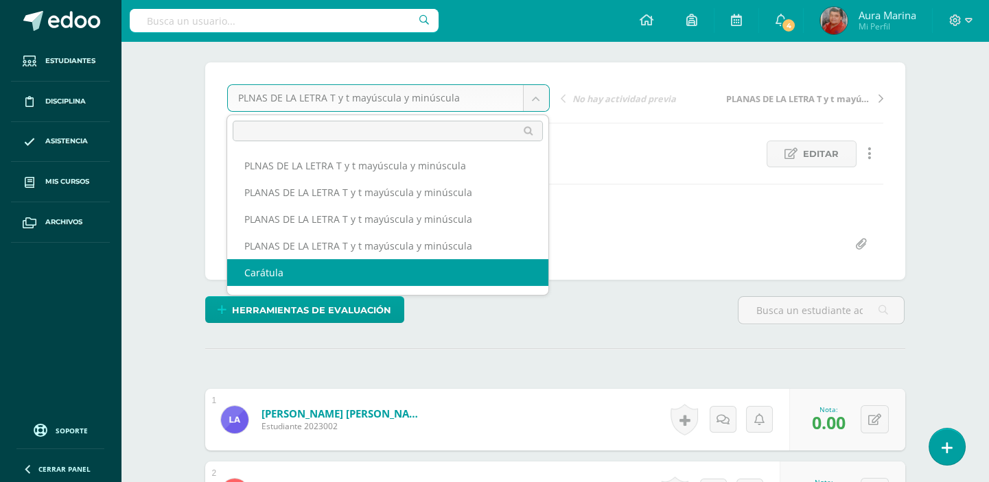
select select "/dashboard/teacher/grade-activity/172596/"
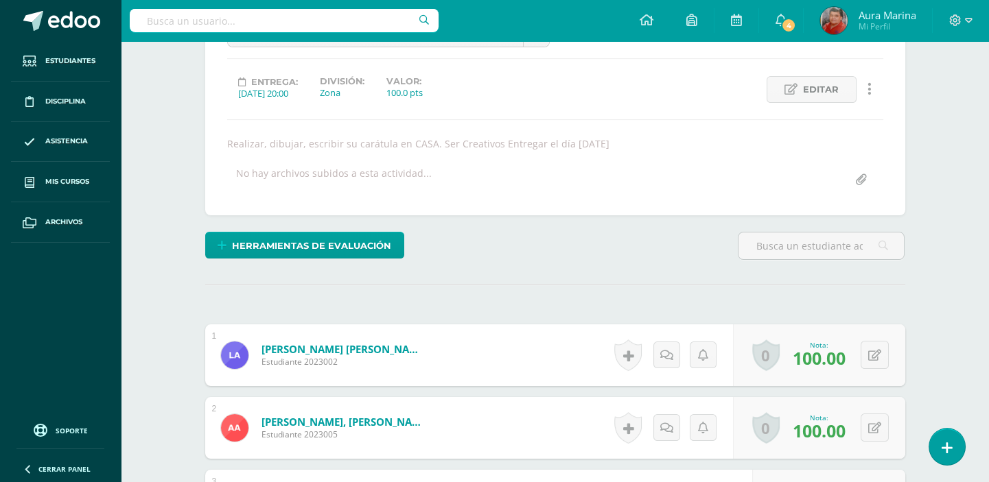
scroll to position [415, 0]
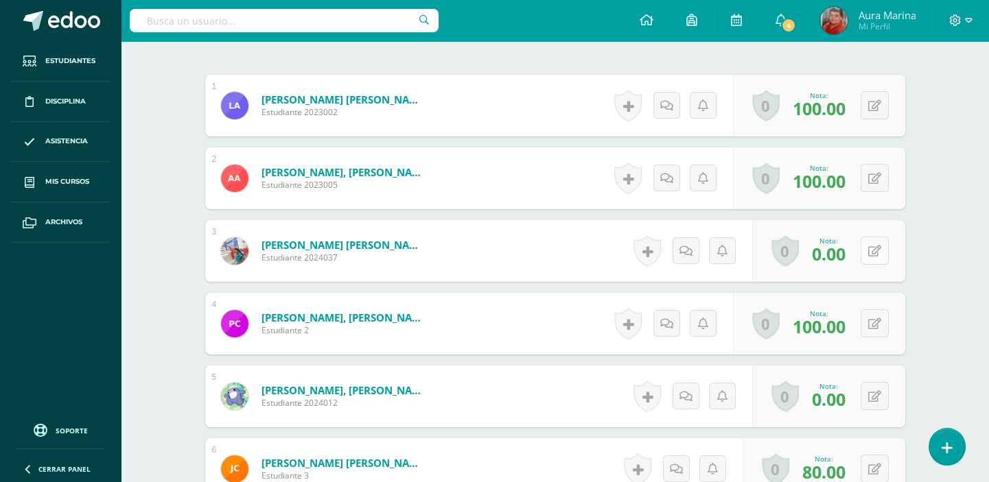
click at [878, 246] on icon at bounding box center [874, 252] width 13 height 12
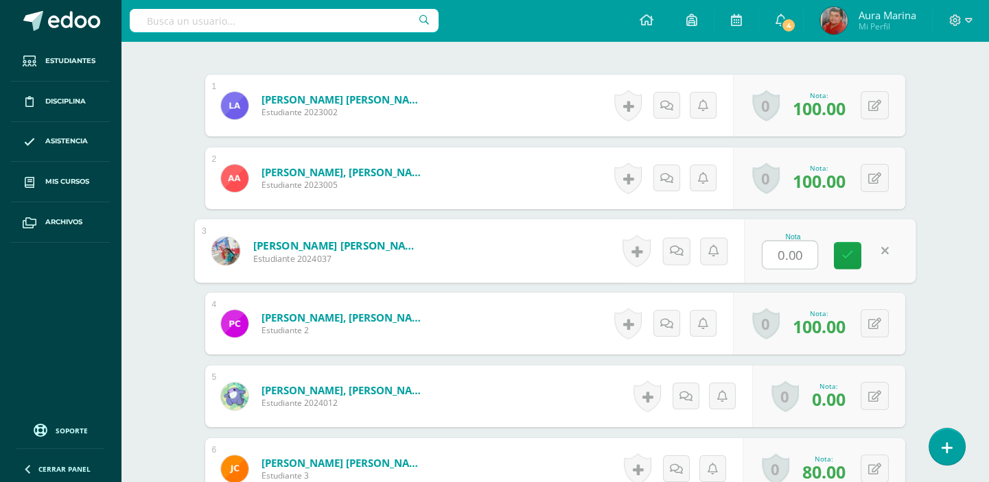
click at [807, 251] on input "0.00" at bounding box center [789, 255] width 55 height 27
type input "70"
click at [842, 251] on icon at bounding box center [847, 256] width 12 height 12
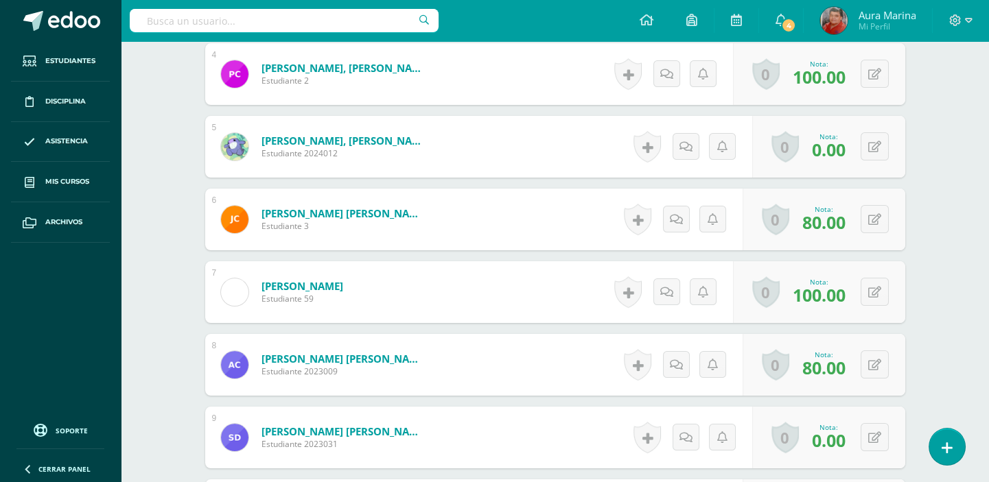
scroll to position [789, 0]
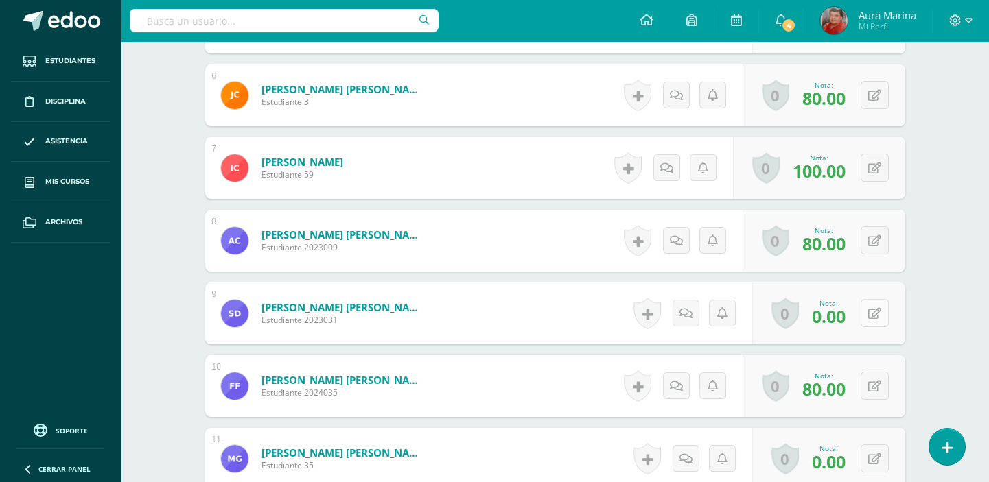
click at [876, 309] on icon at bounding box center [874, 314] width 13 height 12
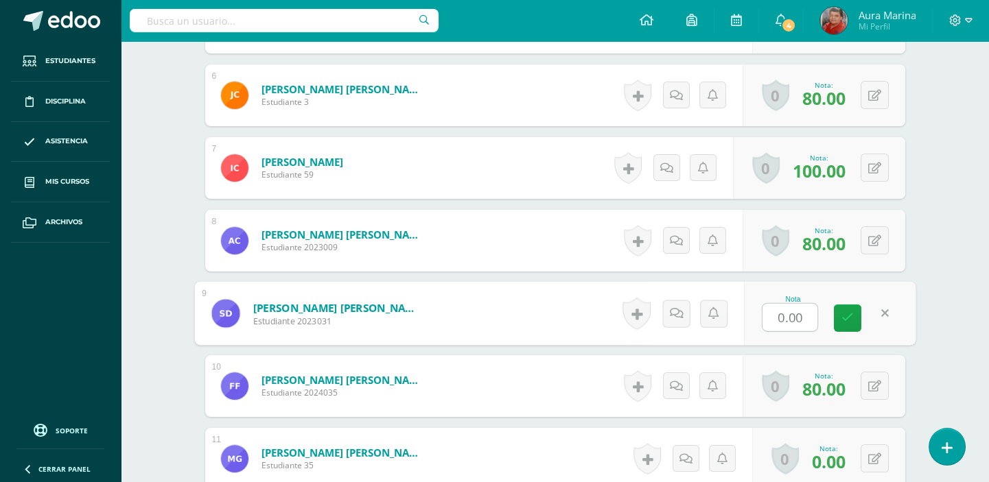
click at [809, 316] on input "0.00" at bounding box center [789, 317] width 55 height 27
type input "0"
type input "80"
drag, startPoint x: 855, startPoint y: 315, endPoint x: 862, endPoint y: 318, distance: 7.4
click at [856, 315] on link at bounding box center [847, 318] width 27 height 27
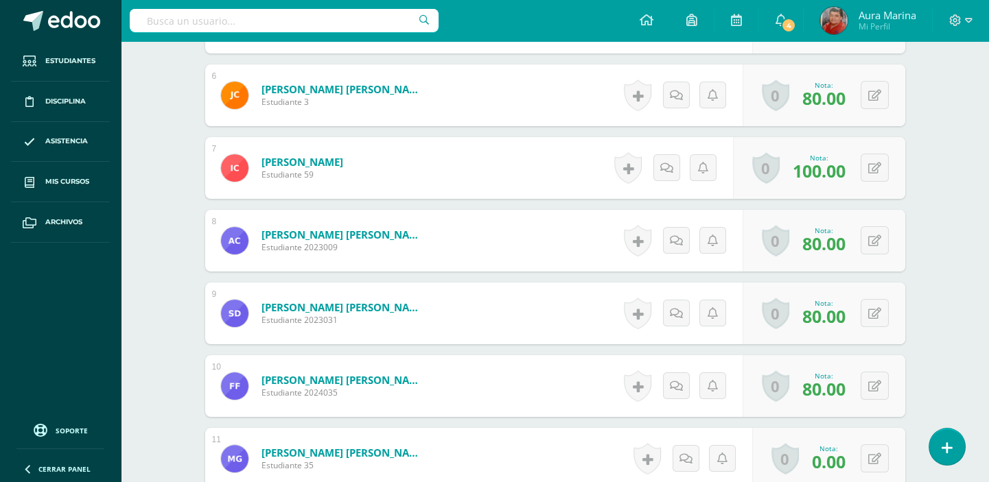
scroll to position [976, 0]
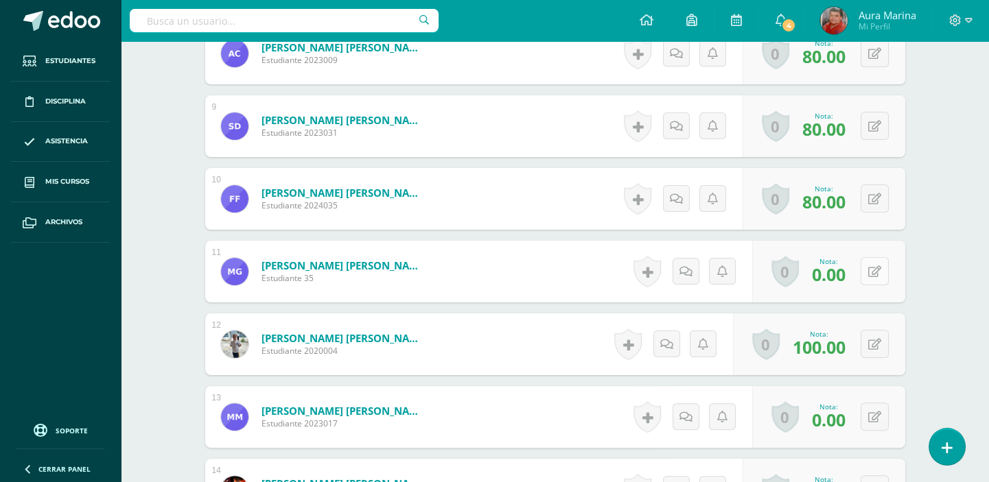
click at [886, 268] on button at bounding box center [874, 271] width 28 height 28
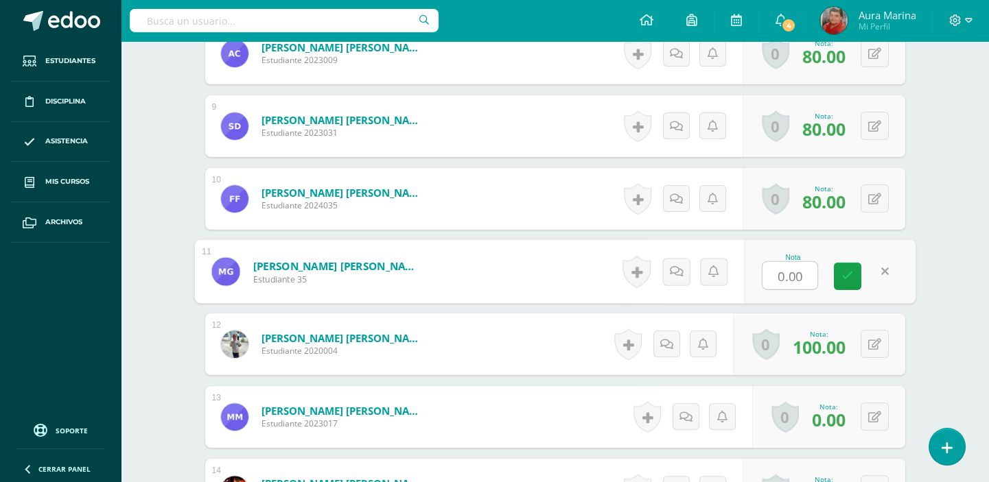
click at [810, 274] on input "0.00" at bounding box center [789, 275] width 55 height 27
type input "0"
type input "100"
click at [842, 283] on link at bounding box center [847, 276] width 27 height 27
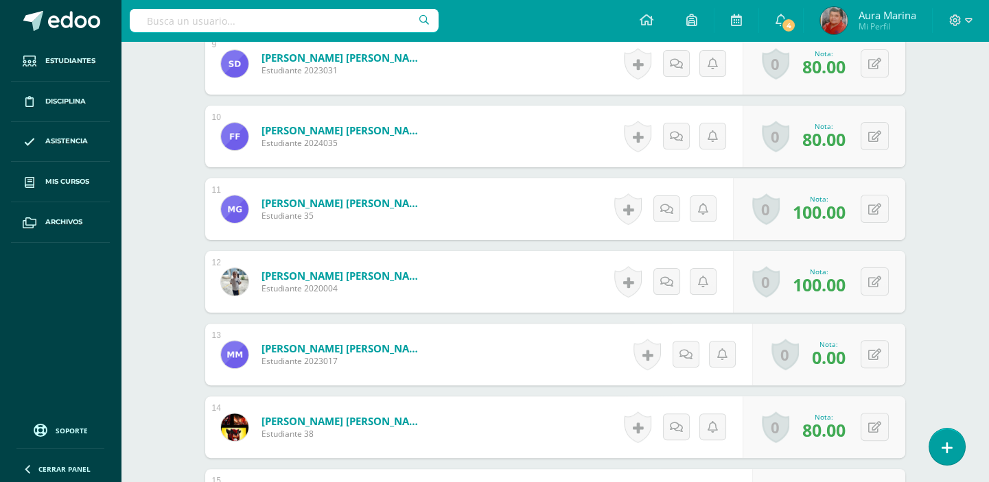
scroll to position [1101, 0]
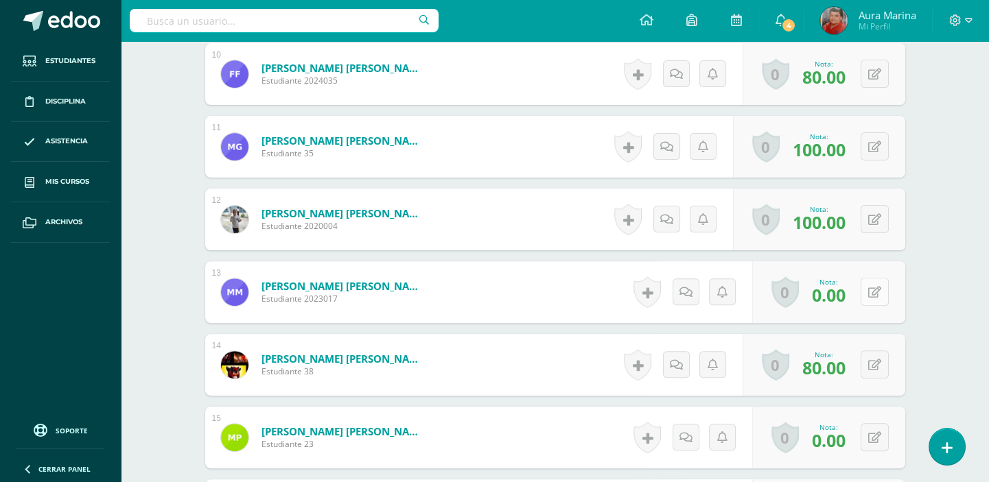
click at [879, 294] on icon at bounding box center [874, 293] width 13 height 12
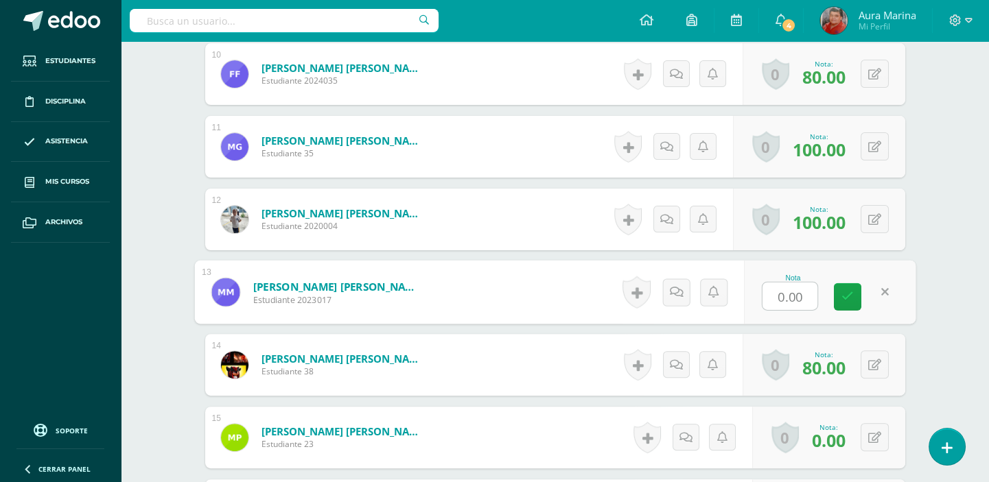
click at [803, 297] on input "0.00" at bounding box center [789, 296] width 55 height 27
type input "0"
type input "90"
click at [843, 302] on link at bounding box center [847, 296] width 27 height 27
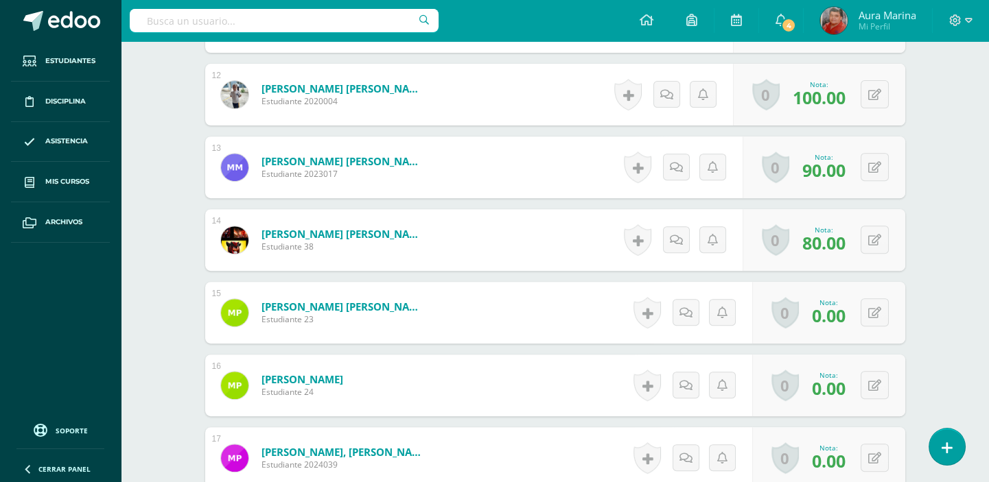
scroll to position [1289, 0]
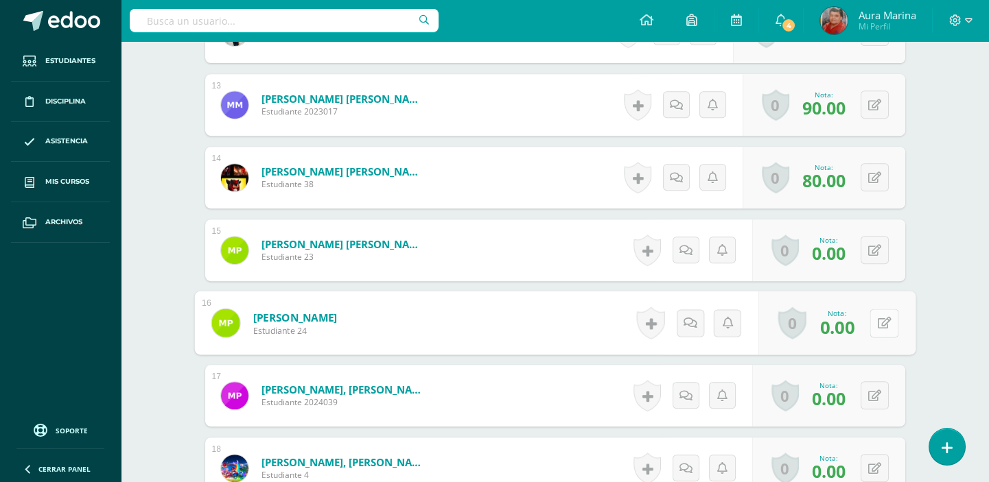
click at [880, 325] on button at bounding box center [883, 323] width 29 height 29
click at [880, 325] on icon at bounding box center [884, 323] width 14 height 12
click at [809, 324] on input "0.00" at bounding box center [789, 327] width 55 height 27
type input "100"
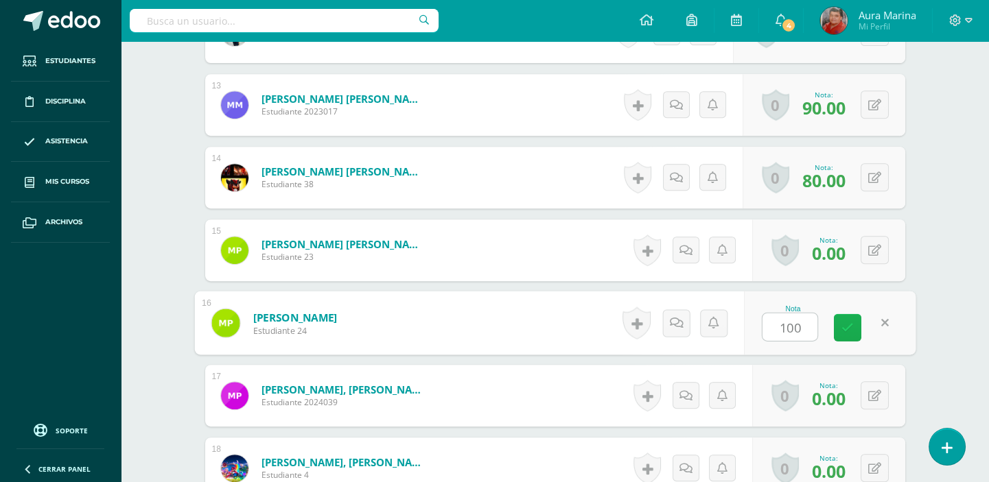
click at [854, 327] on link at bounding box center [847, 327] width 27 height 27
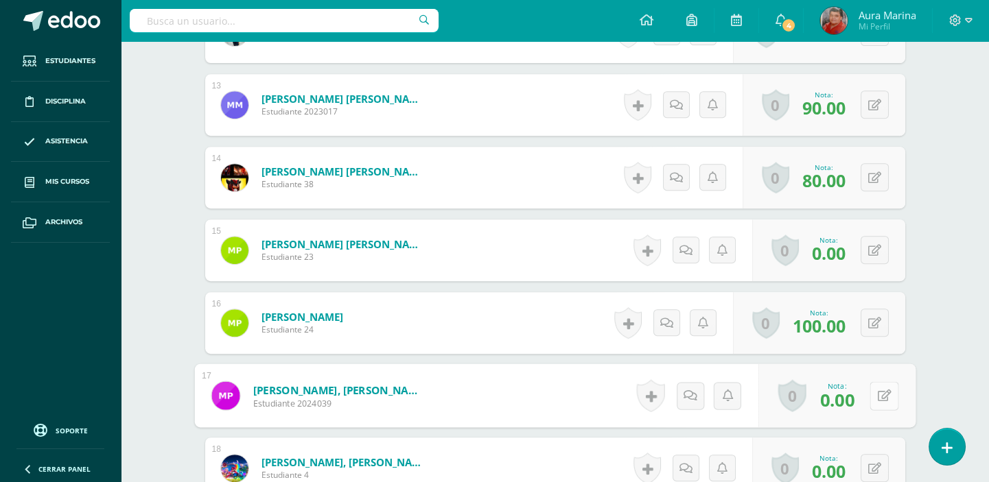
click at [877, 399] on icon at bounding box center [884, 396] width 14 height 12
click at [810, 400] on input "0.00" at bounding box center [789, 399] width 55 height 27
type input "0"
type input "70"
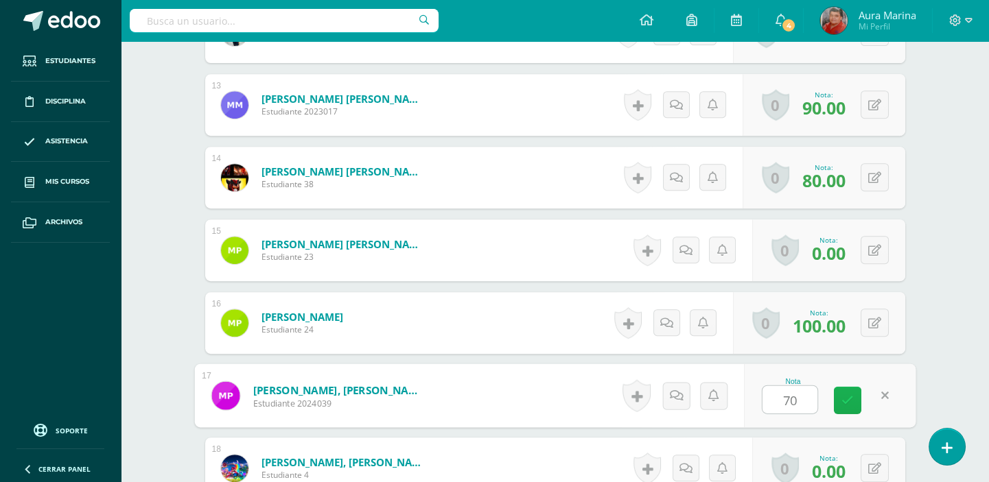
click at [849, 399] on icon at bounding box center [847, 401] width 12 height 12
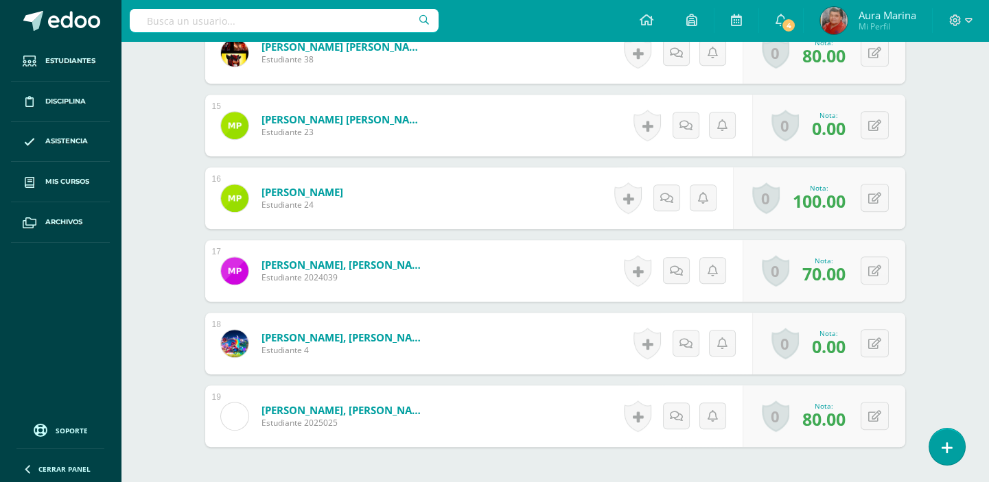
scroll to position [1475, 0]
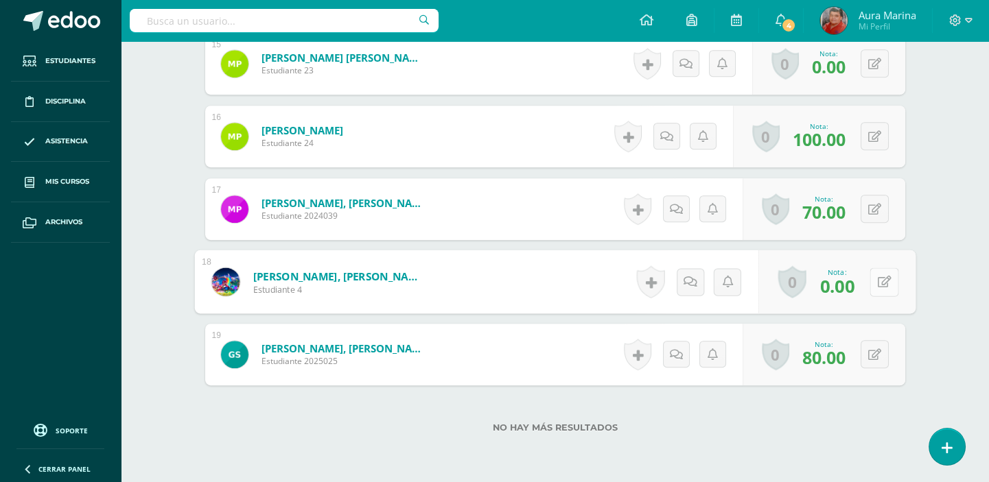
click at [880, 285] on icon at bounding box center [884, 282] width 14 height 12
click at [809, 288] on input "0.00" at bounding box center [789, 285] width 55 height 27
type input "0"
type input "70"
click at [852, 285] on link at bounding box center [847, 286] width 27 height 27
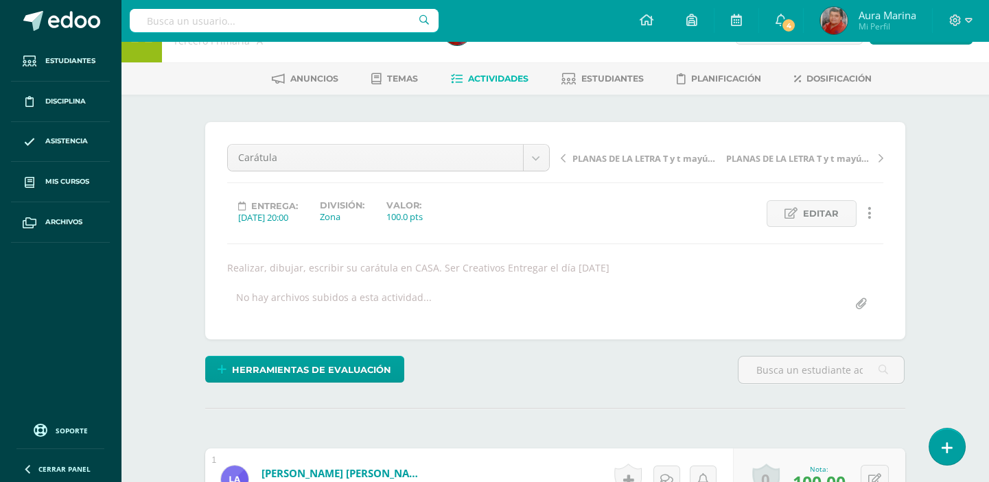
scroll to position [0, 0]
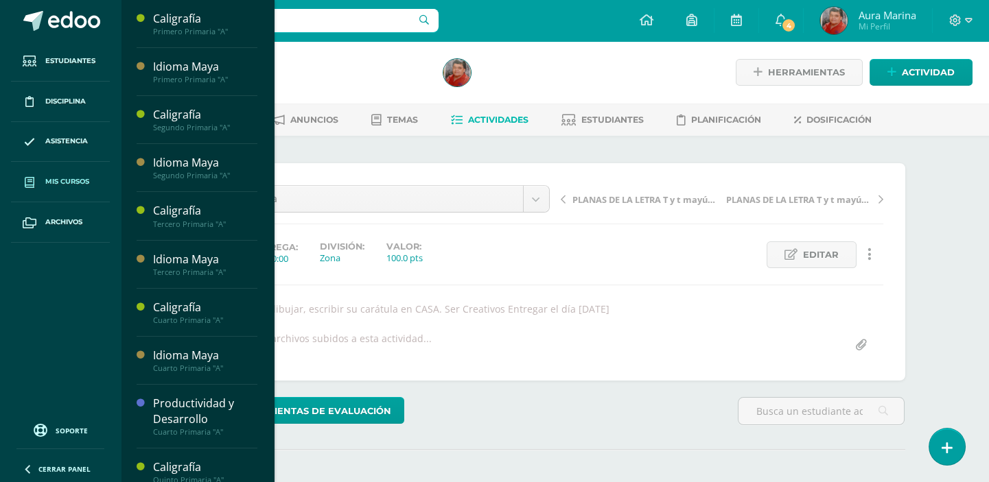
click at [49, 178] on span "Mis cursos" at bounding box center [67, 181] width 44 height 11
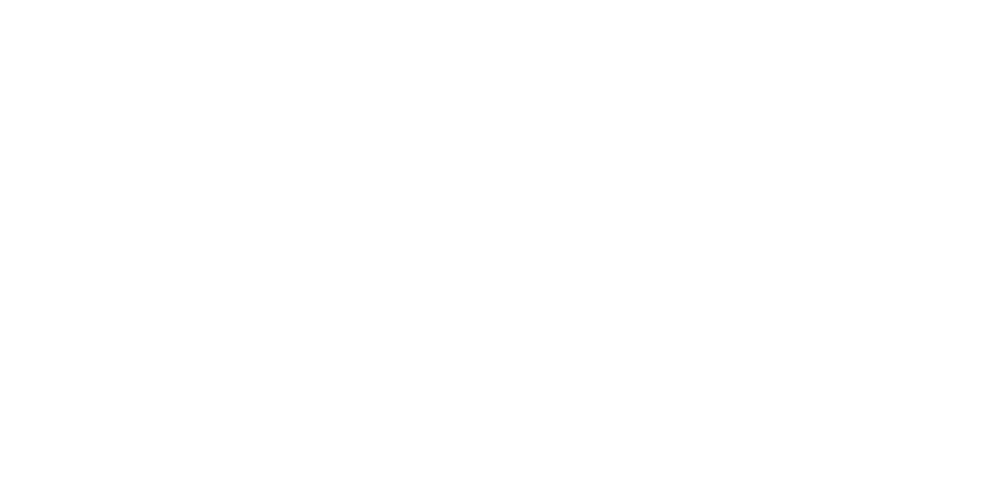
click at [0, 325] on html "Estudiantes Disciplina Asistencia Mis cursos Archivos Soporte Ayuda Reportar un…" at bounding box center [0, 162] width 0 height 325
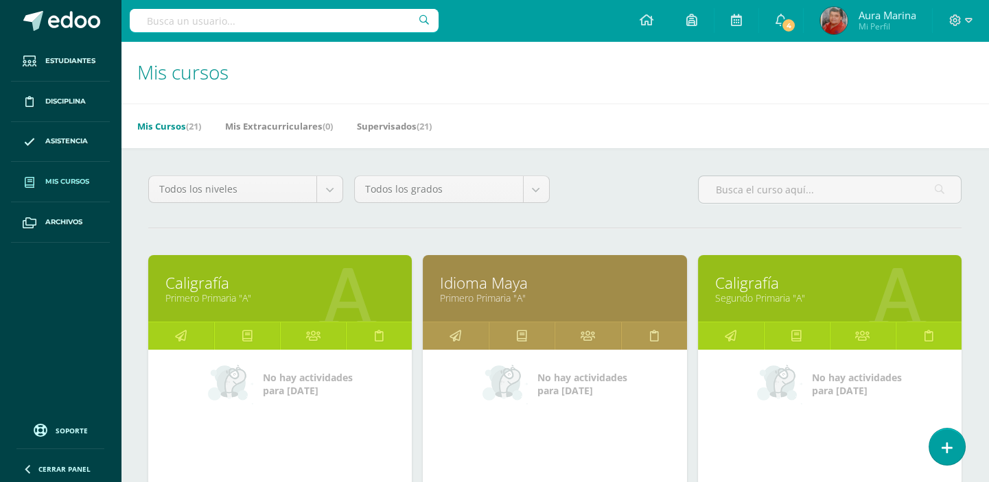
click at [184, 278] on link "Caligrafía" at bounding box center [279, 282] width 229 height 21
click at [182, 333] on icon at bounding box center [181, 335] width 12 height 27
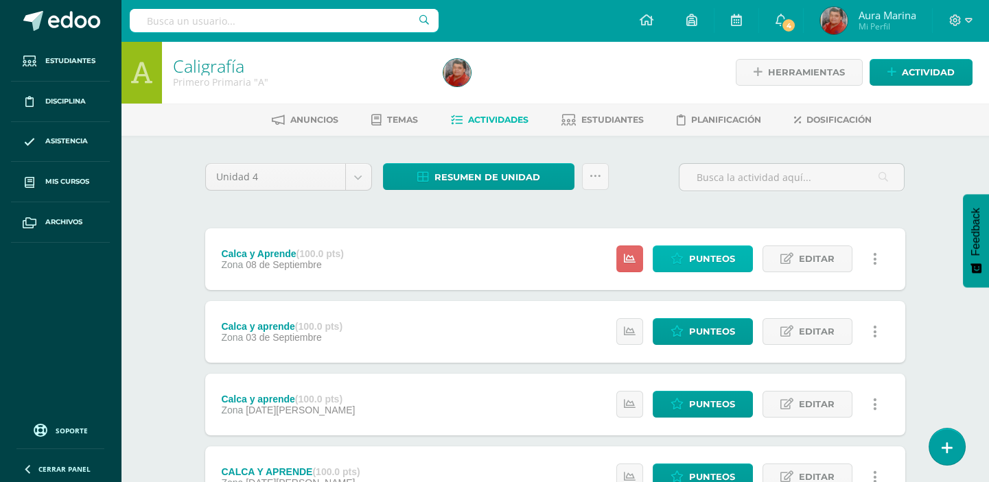
click at [726, 259] on span "Punteos" at bounding box center [712, 258] width 46 height 25
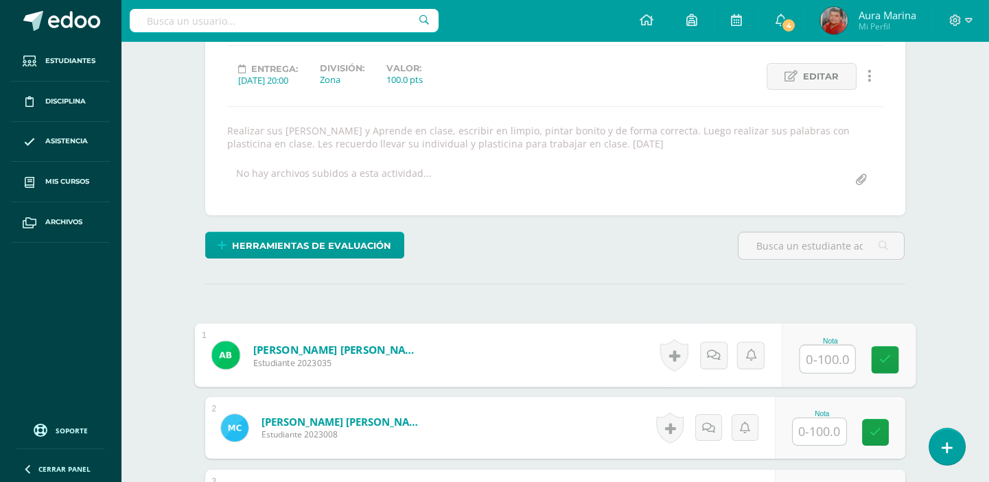
click at [832, 358] on input "text" at bounding box center [826, 359] width 55 height 27
type input "100"
click at [880, 361] on icon at bounding box center [884, 360] width 12 height 12
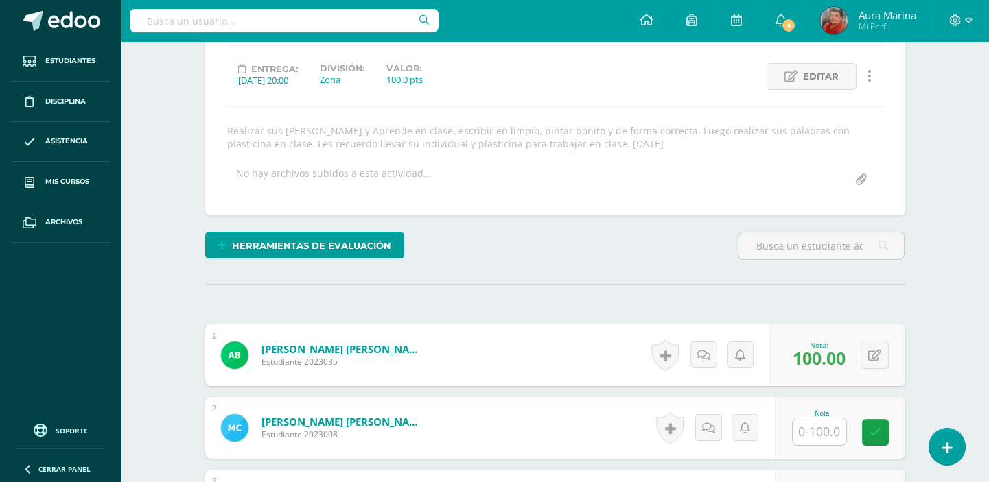
scroll to position [241, 0]
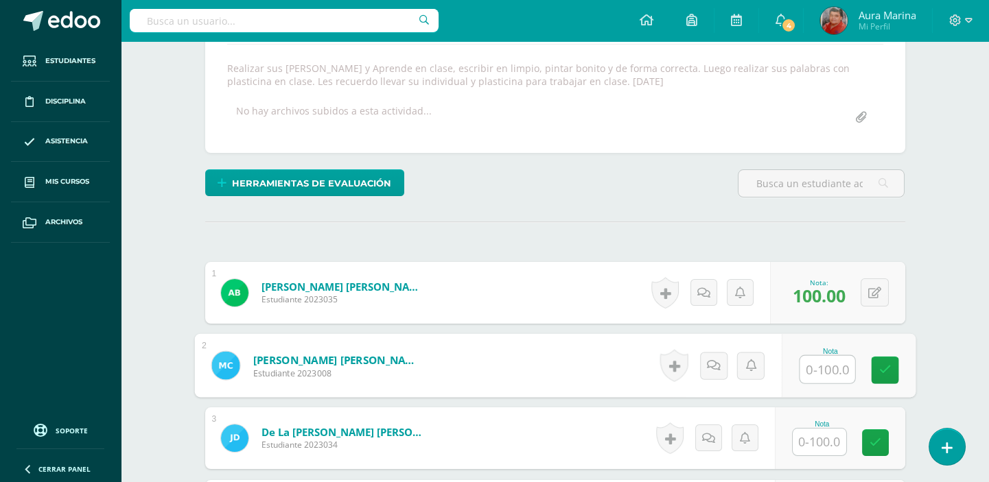
click at [829, 367] on input "text" at bounding box center [826, 369] width 55 height 27
type input "100"
click at [889, 366] on icon at bounding box center [884, 370] width 12 height 12
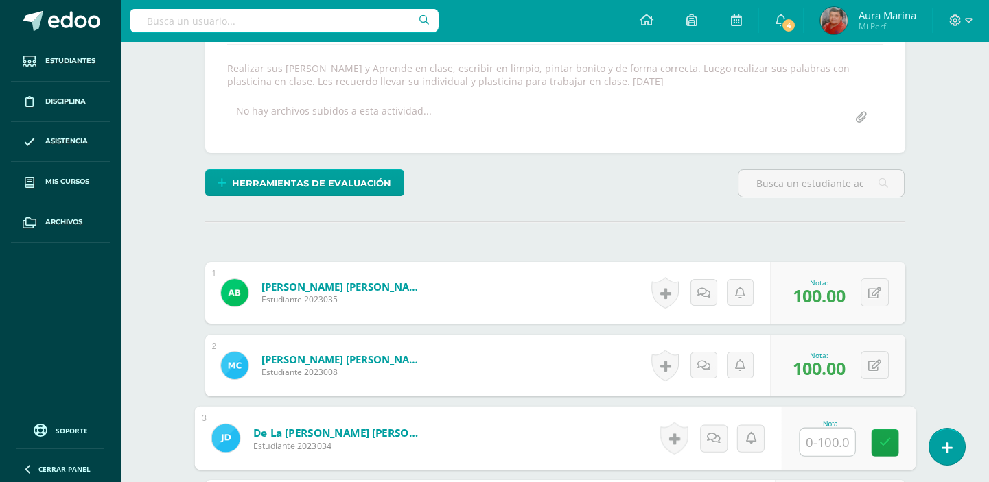
click at [845, 441] on input "text" at bounding box center [826, 442] width 55 height 27
type input "100"
click at [893, 445] on link at bounding box center [884, 443] width 27 height 27
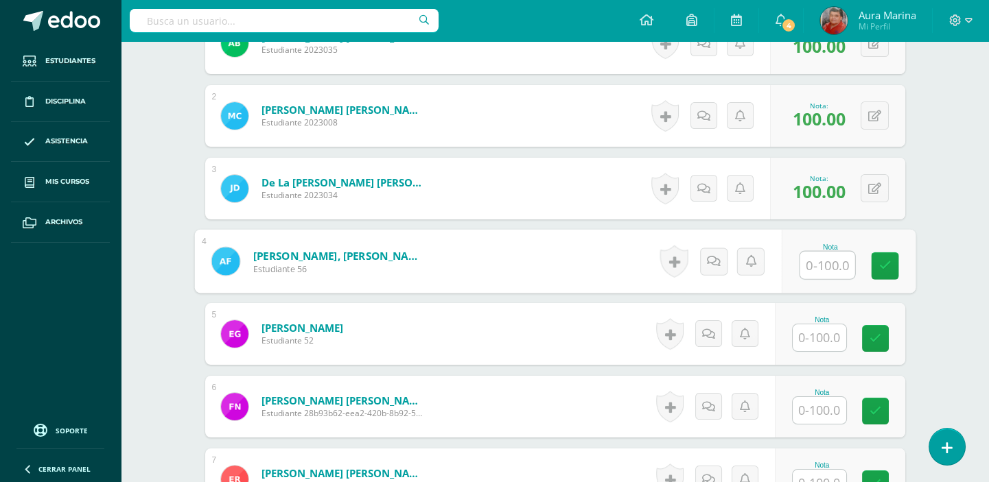
click at [828, 264] on input "text" at bounding box center [826, 265] width 55 height 27
type input "100"
click at [890, 260] on link at bounding box center [884, 266] width 27 height 27
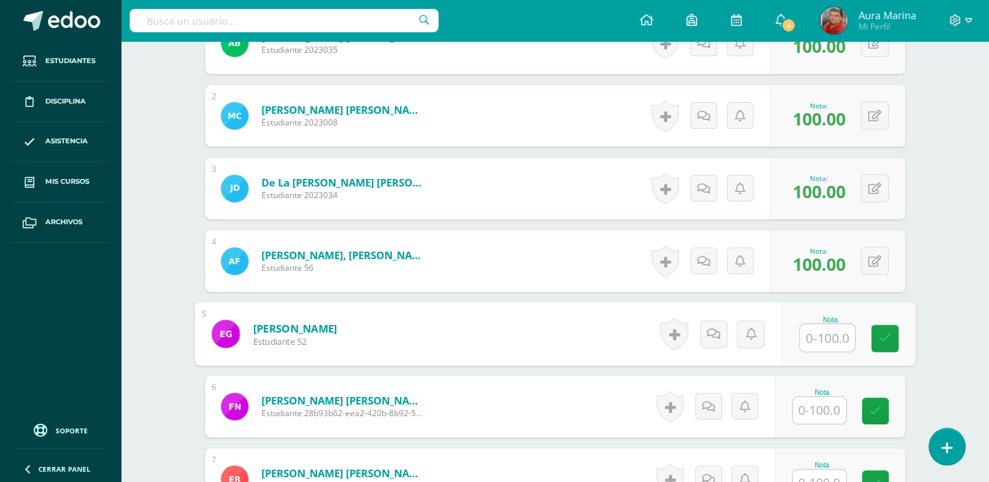
click at [833, 339] on input "text" at bounding box center [826, 338] width 55 height 27
type input "100"
drag, startPoint x: 893, startPoint y: 333, endPoint x: 874, endPoint y: 353, distance: 27.2
click at [893, 334] on link at bounding box center [884, 338] width 27 height 27
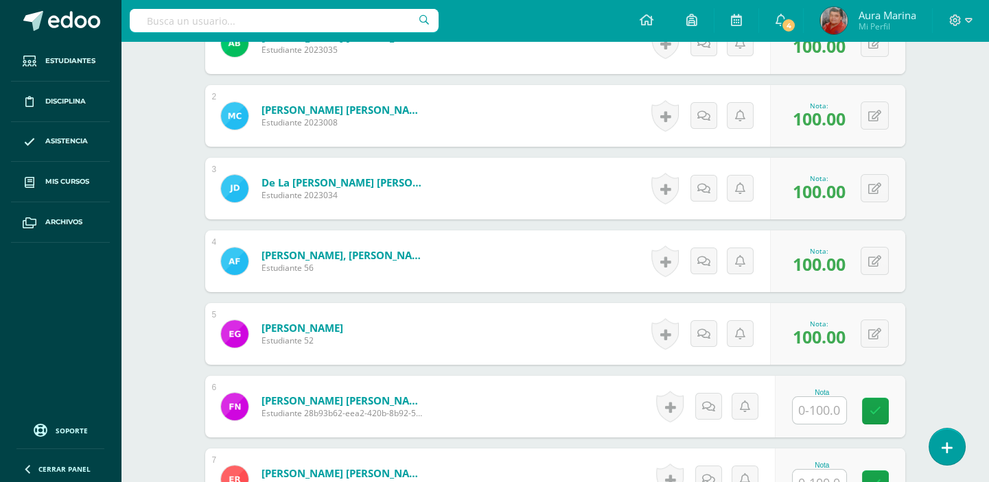
click at [835, 412] on input "text" at bounding box center [820, 410] width 54 height 27
type input "100"
click at [882, 412] on icon at bounding box center [884, 412] width 12 height 12
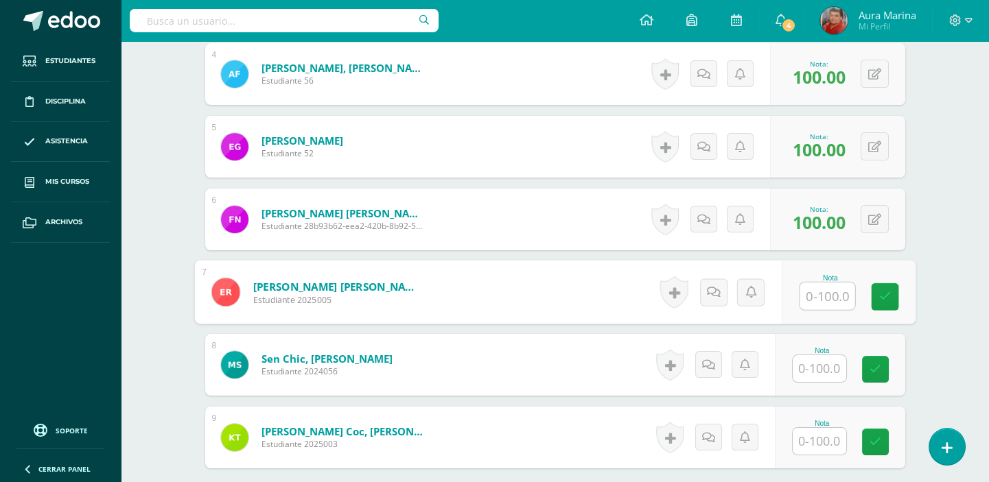
click at [821, 298] on input "text" at bounding box center [826, 296] width 55 height 27
type input "100"
click at [880, 294] on icon at bounding box center [884, 297] width 12 height 12
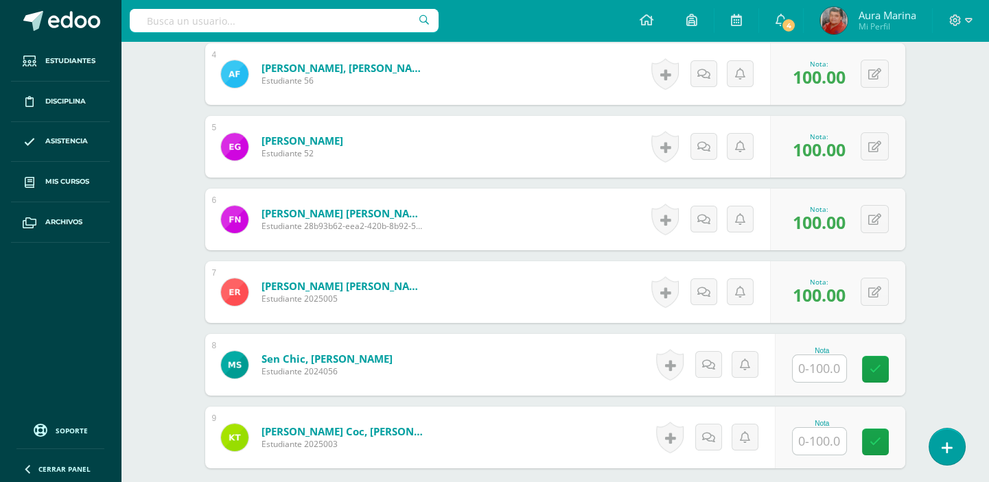
click at [839, 373] on input "text" at bounding box center [820, 368] width 54 height 27
type input "100"
click at [888, 364] on icon at bounding box center [884, 370] width 12 height 12
click at [832, 441] on input "text" at bounding box center [820, 441] width 54 height 27
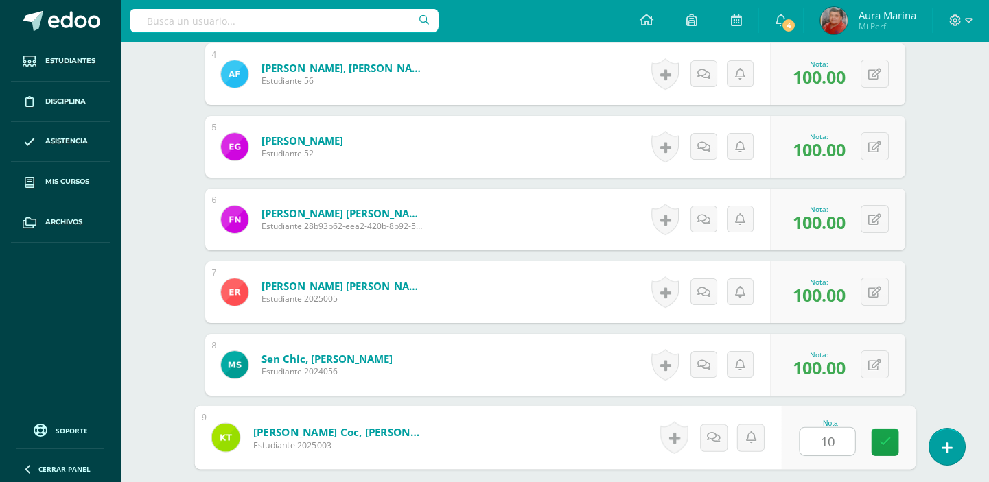
type input "100"
click at [884, 447] on link at bounding box center [884, 442] width 27 height 27
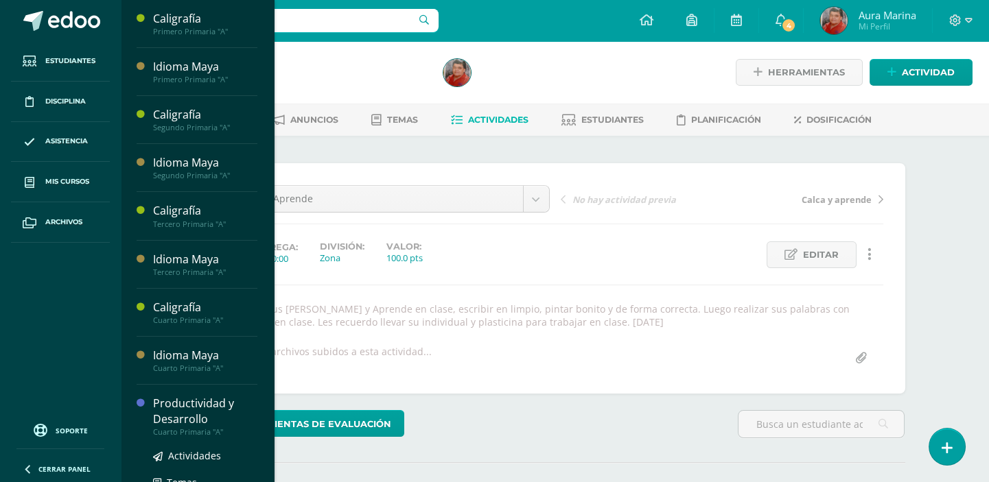
scroll to position [312, 0]
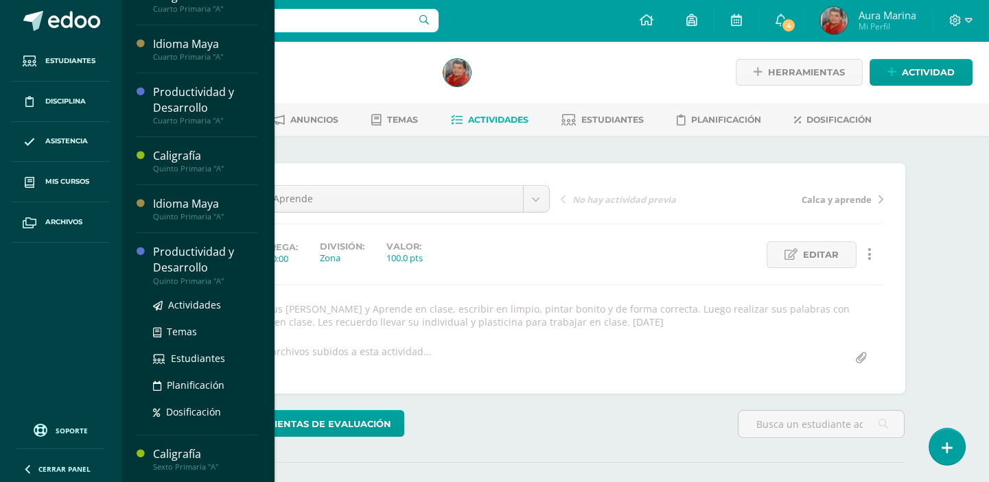
click at [156, 252] on div "Productividad y Desarrollo" at bounding box center [205, 260] width 104 height 32
click at [186, 305] on span "Actividades" at bounding box center [194, 304] width 53 height 13
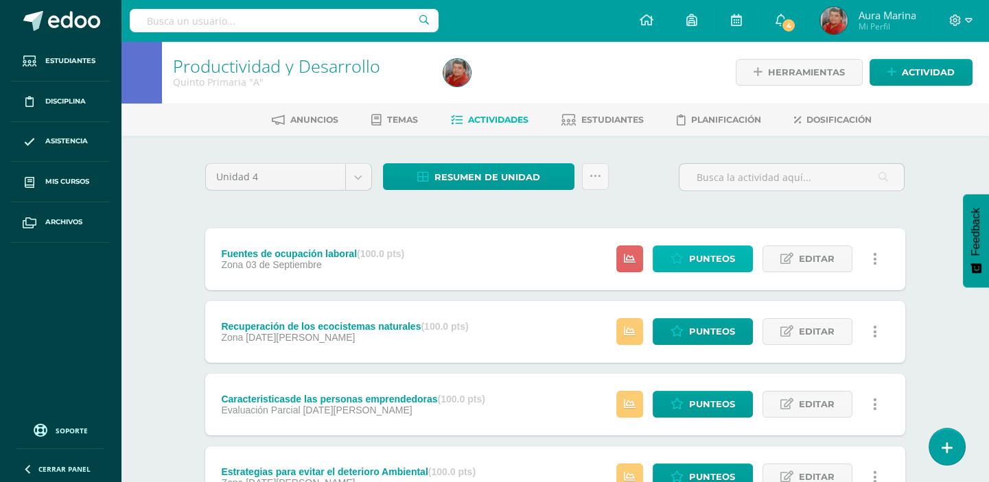
click at [734, 263] on span "Punteos" at bounding box center [712, 258] width 46 height 25
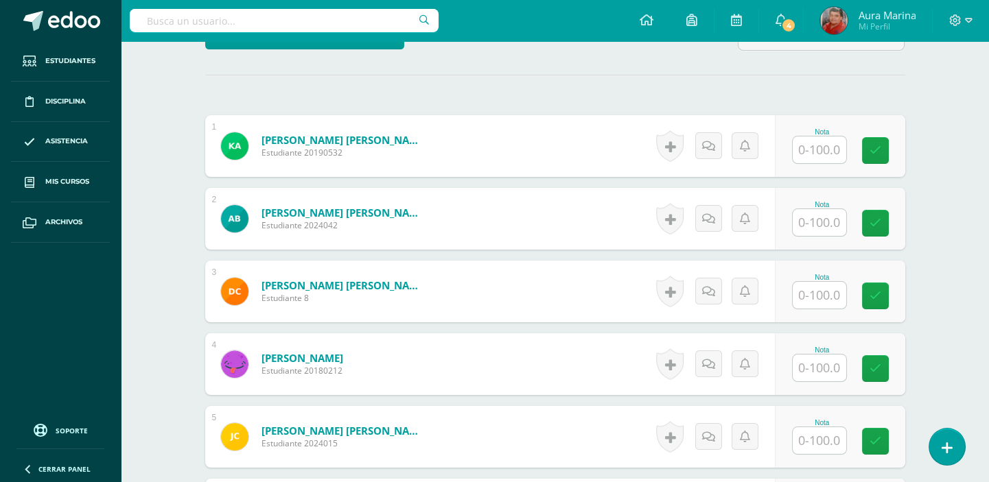
scroll to position [187, 0]
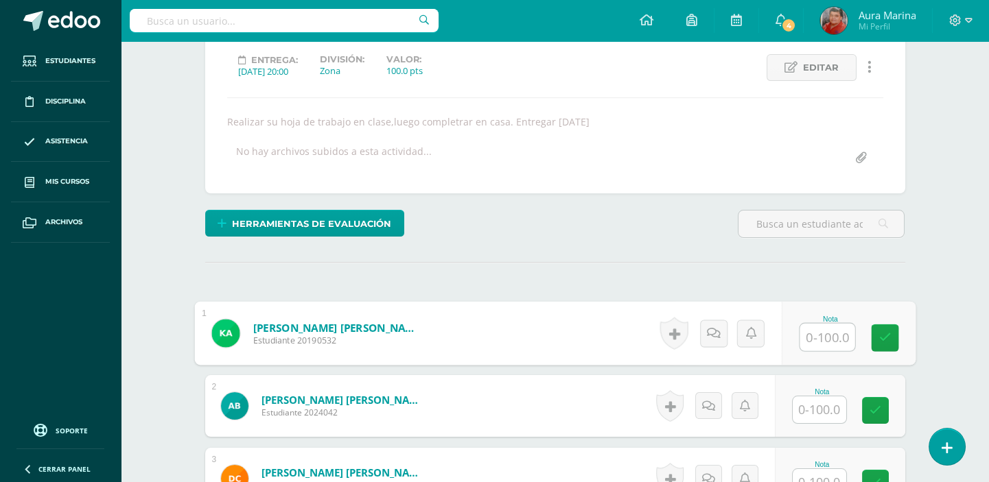
click at [829, 334] on input "text" at bounding box center [826, 337] width 55 height 27
type input "0"
click at [895, 335] on link at bounding box center [884, 338] width 27 height 27
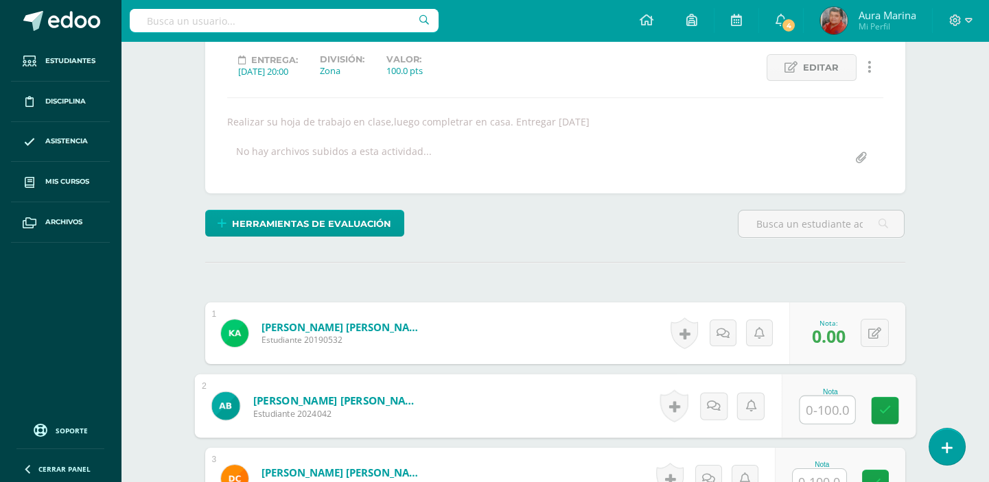
click at [837, 409] on input "text" at bounding box center [826, 410] width 55 height 27
type input "90"
click at [885, 407] on icon at bounding box center [884, 411] width 12 height 12
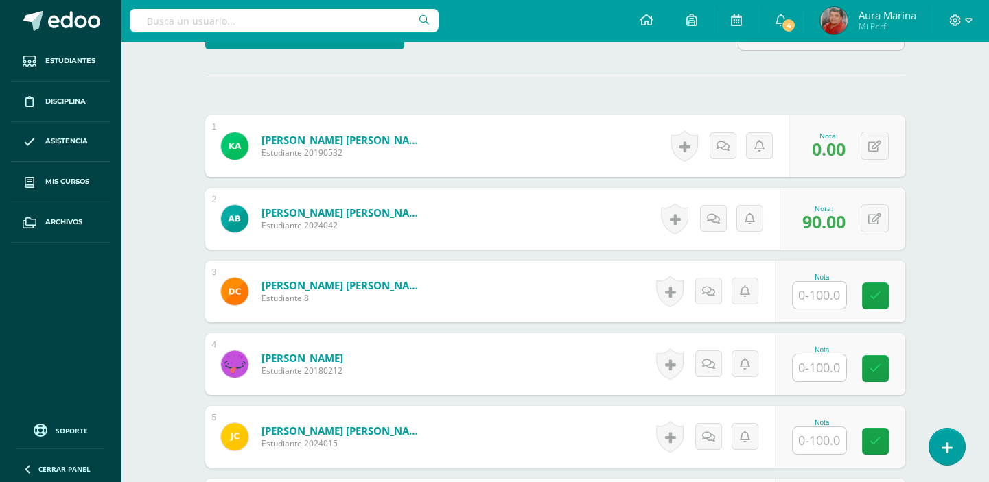
scroll to position [437, 0]
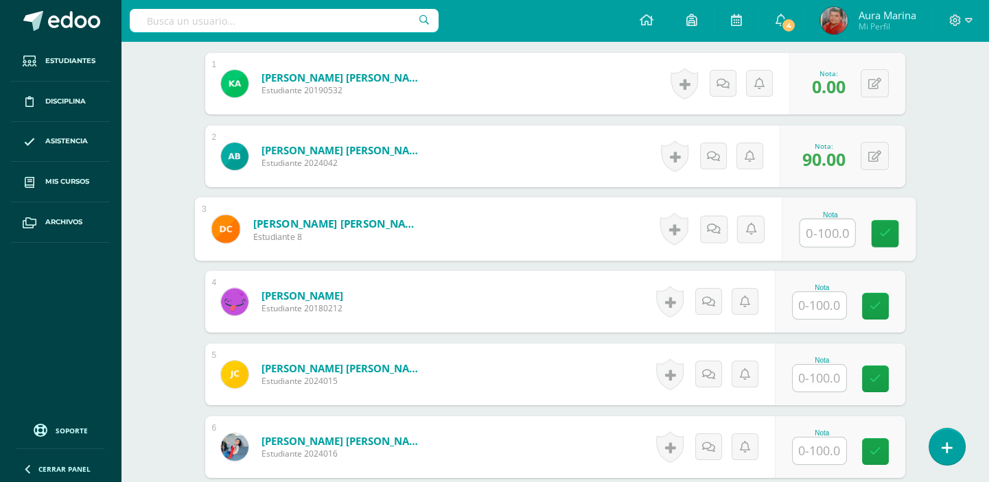
click at [832, 233] on input "text" at bounding box center [826, 233] width 55 height 27
drag, startPoint x: 892, startPoint y: 235, endPoint x: 883, endPoint y: 254, distance: 21.2
click at [893, 235] on link at bounding box center [884, 233] width 27 height 27
type input "0"
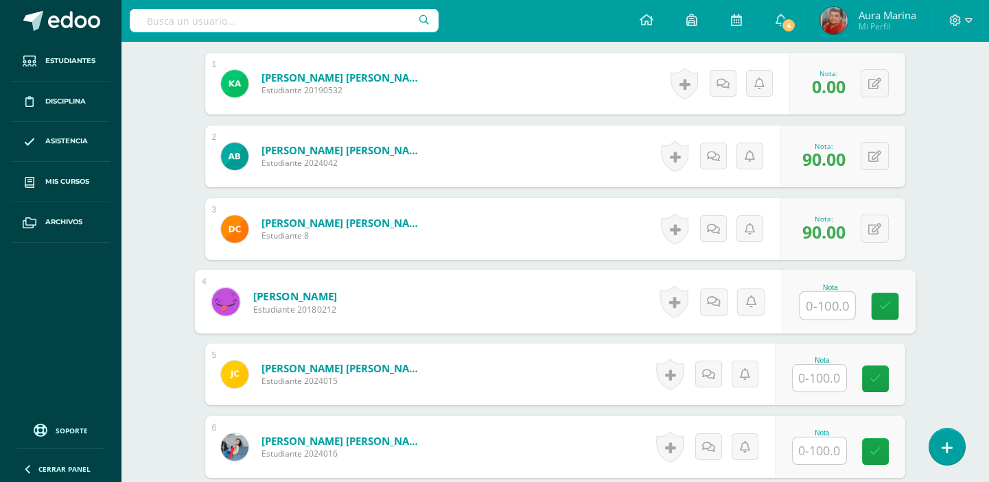
click at [844, 301] on input "text" at bounding box center [826, 305] width 55 height 27
type input "80"
click at [891, 306] on link at bounding box center [884, 306] width 27 height 27
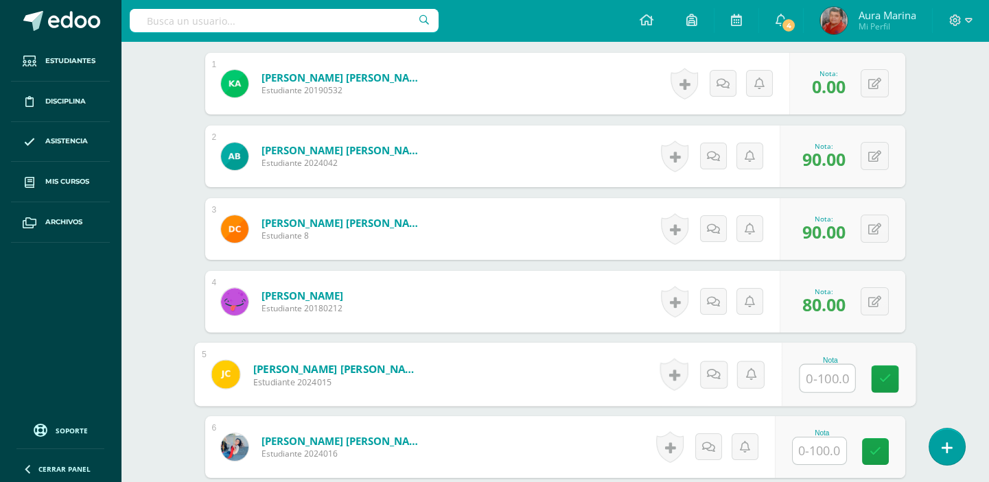
click at [830, 384] on input "text" at bounding box center [826, 378] width 55 height 27
type input "80"
click at [892, 383] on link at bounding box center [884, 379] width 27 height 27
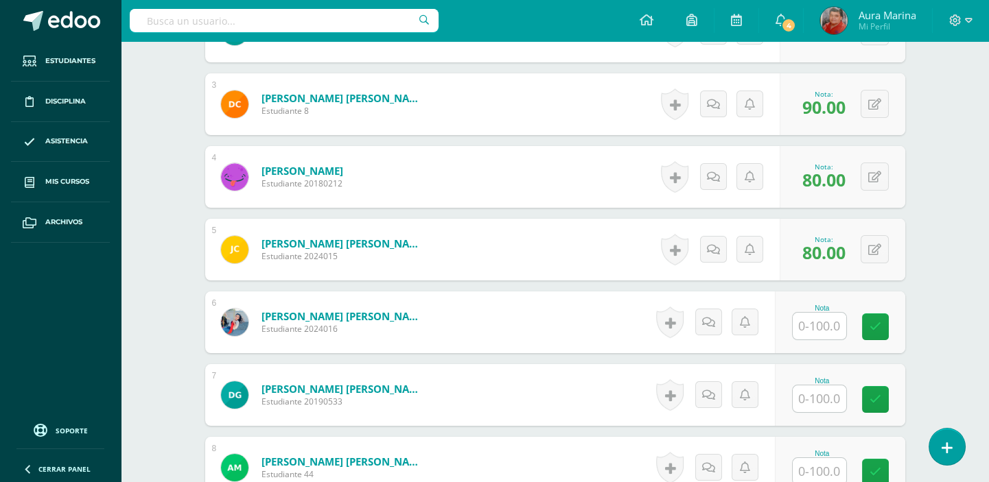
scroll to position [624, 0]
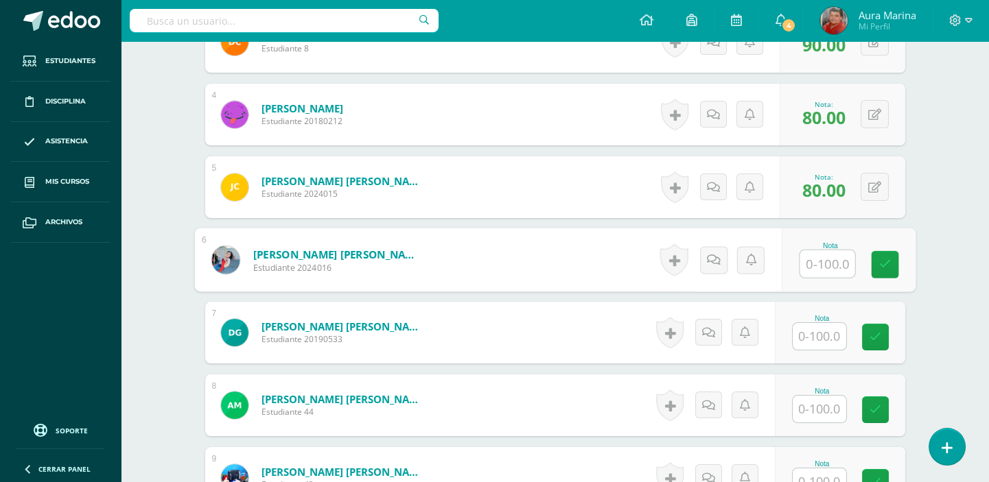
click at [833, 263] on input "text" at bounding box center [826, 263] width 55 height 27
type input "100"
click at [885, 262] on icon at bounding box center [884, 265] width 12 height 12
click at [837, 334] on input "text" at bounding box center [820, 336] width 54 height 27
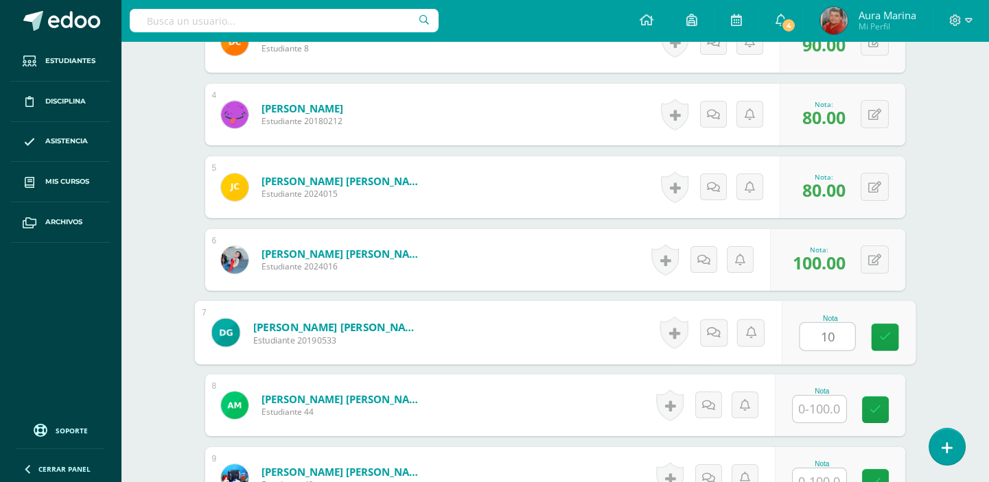
type input "100"
click at [882, 336] on icon at bounding box center [884, 337] width 12 height 12
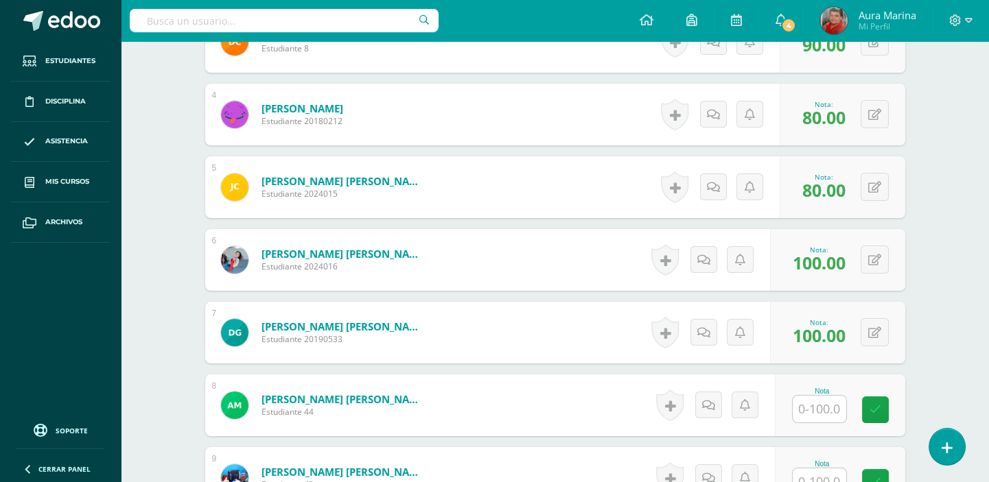
click at [810, 408] on input "text" at bounding box center [820, 409] width 54 height 27
click at [837, 409] on input "text" at bounding box center [826, 409] width 55 height 27
type input "100"
click at [878, 411] on link at bounding box center [884, 410] width 27 height 27
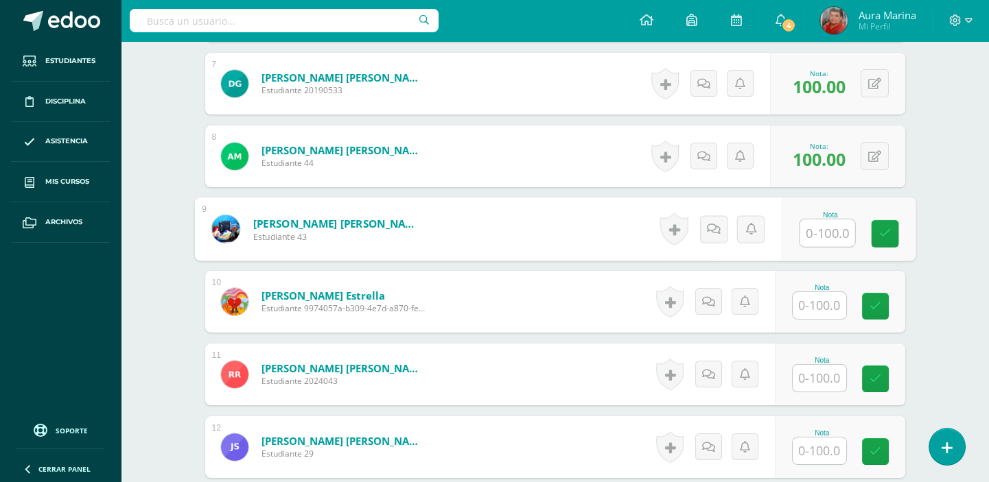
click at [836, 223] on input "text" at bounding box center [826, 233] width 55 height 27
type input "0"
click at [884, 227] on link at bounding box center [884, 233] width 27 height 27
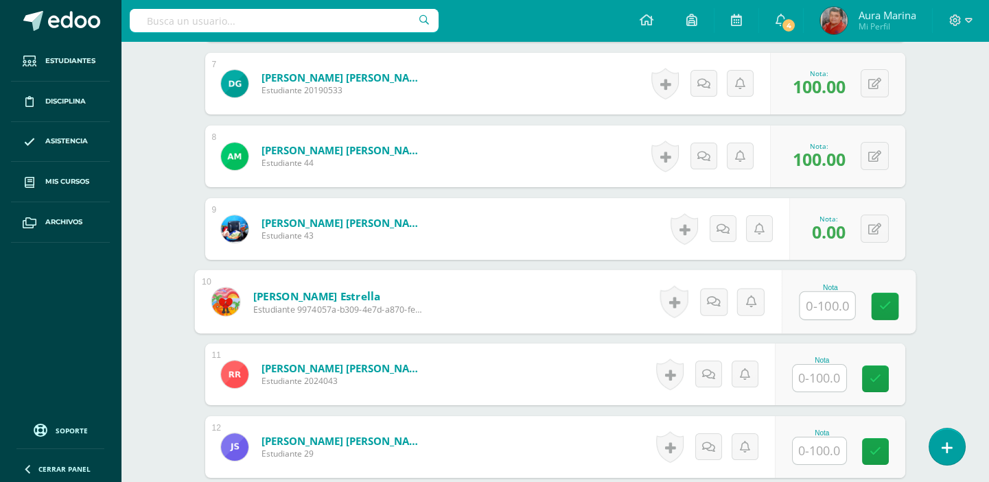
click at [839, 305] on input "text" at bounding box center [826, 305] width 55 height 27
click at [897, 307] on link at bounding box center [884, 306] width 27 height 27
type input "100"
click at [837, 375] on input "text" at bounding box center [820, 378] width 54 height 27
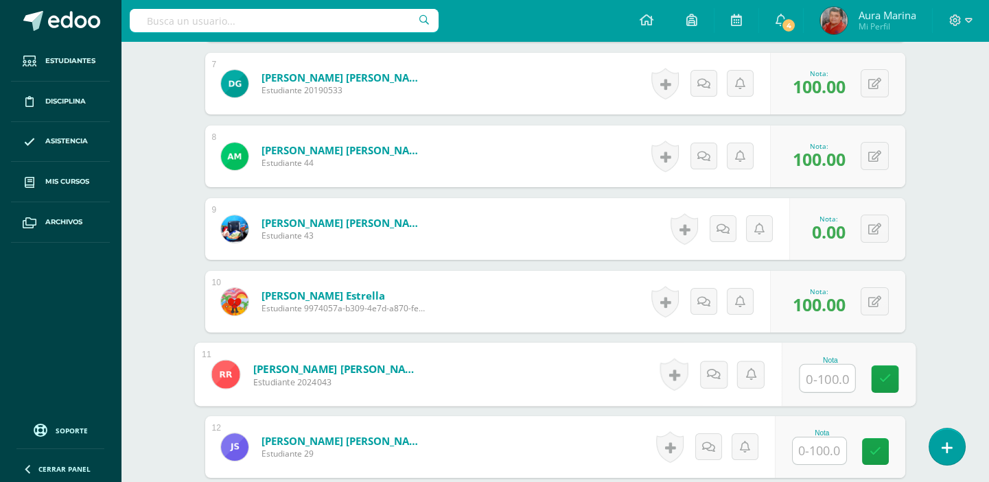
type input "0"
click at [887, 377] on icon at bounding box center [884, 379] width 12 height 12
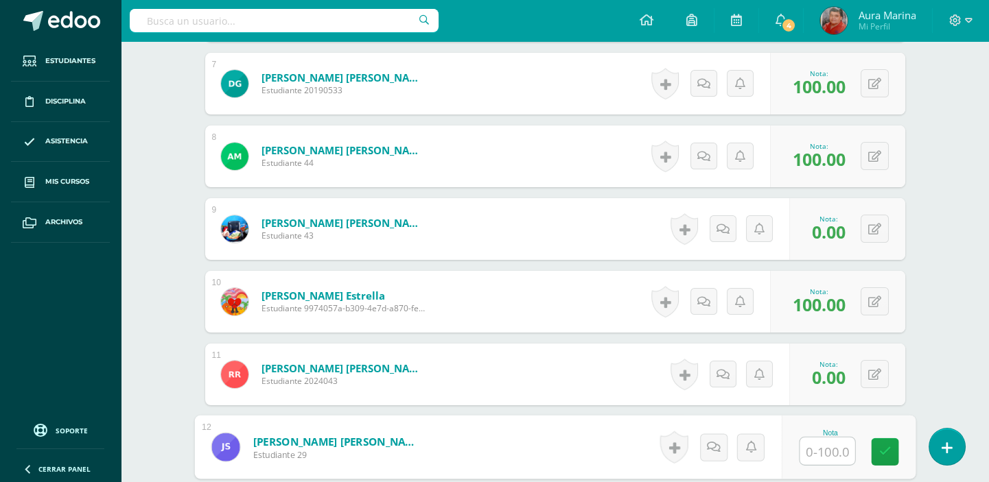
click at [838, 456] on input "text" at bounding box center [826, 451] width 55 height 27
type input "0"
click at [887, 454] on icon at bounding box center [884, 452] width 12 height 12
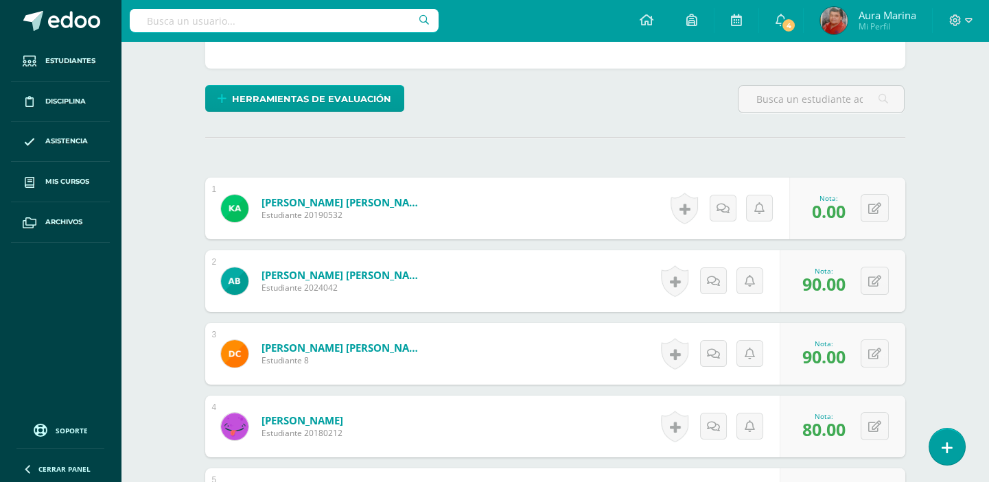
scroll to position [0, 0]
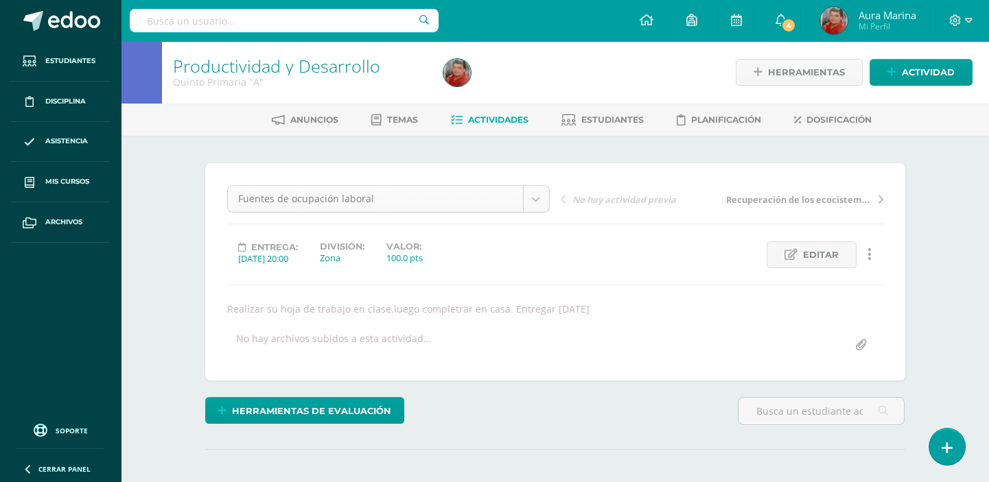
select select "/dashboard/teacher/grade-activity/171466/"
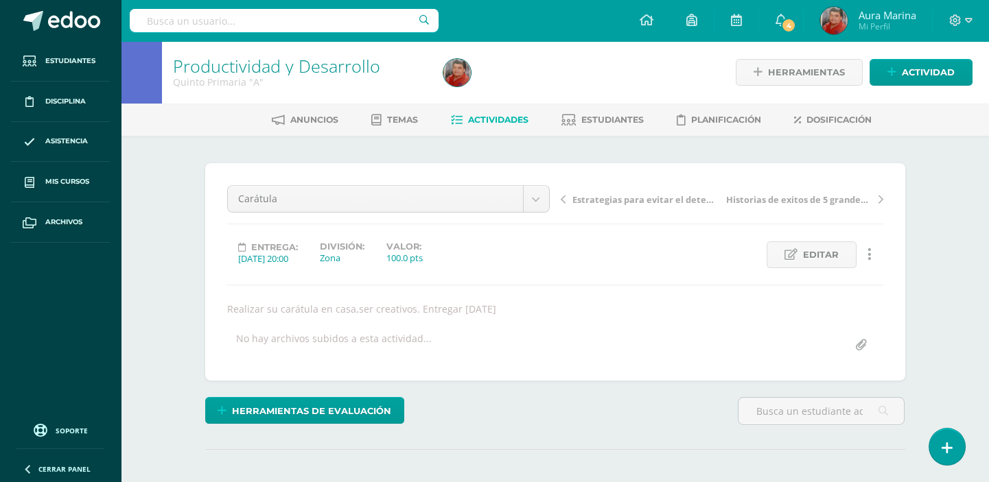
scroll to position [312, 0]
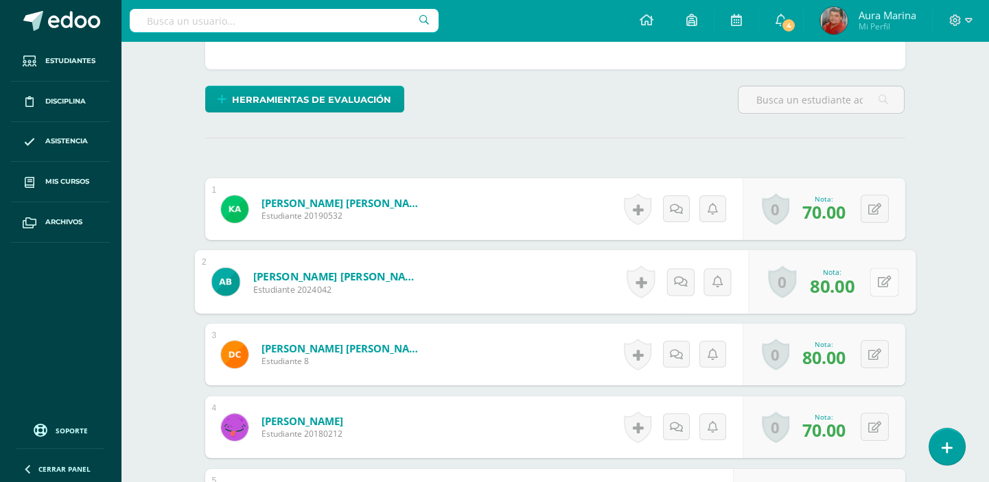
click at [873, 285] on button at bounding box center [883, 282] width 29 height 29
click at [782, 287] on input "80.00" at bounding box center [789, 285] width 55 height 27
type input "30.00"
click at [857, 281] on link at bounding box center [847, 286] width 27 height 27
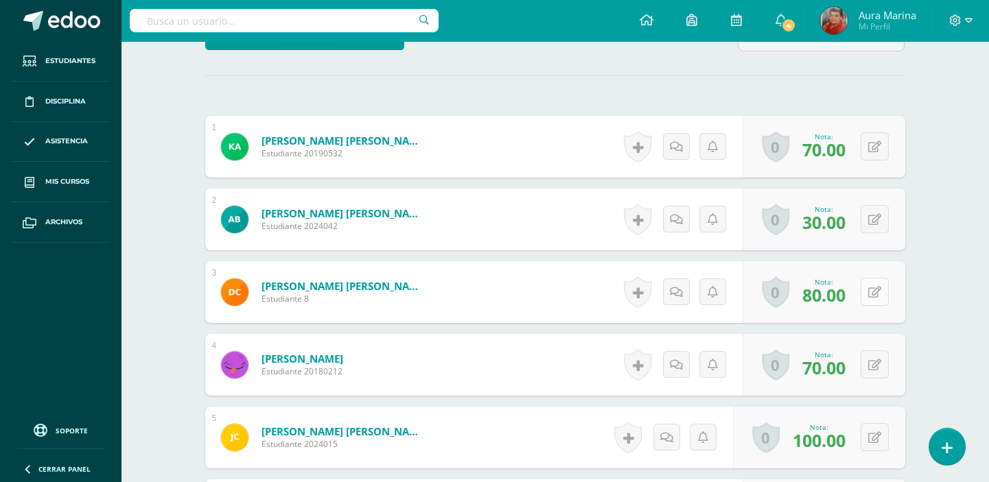
scroll to position [436, 0]
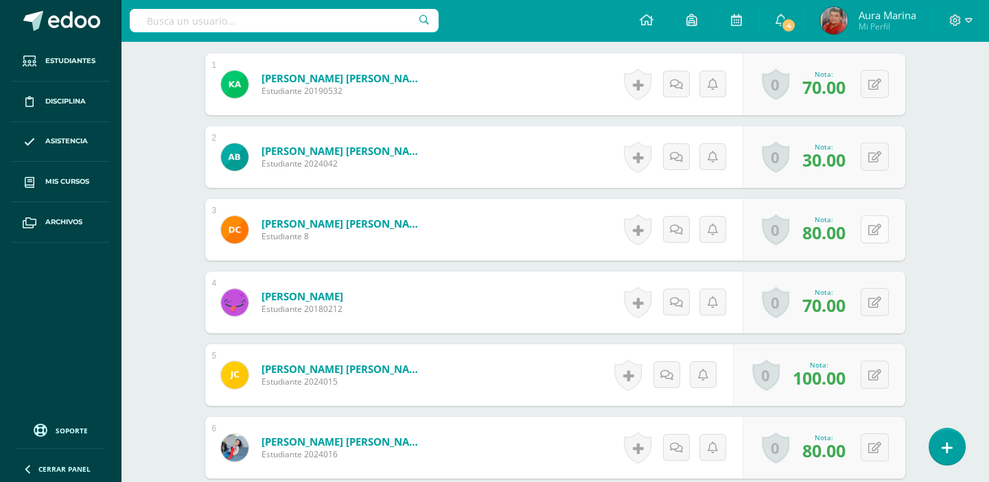
click at [872, 229] on button at bounding box center [874, 229] width 28 height 28
click at [805, 233] on input "80.00" at bounding box center [789, 233] width 55 height 27
type input "8"
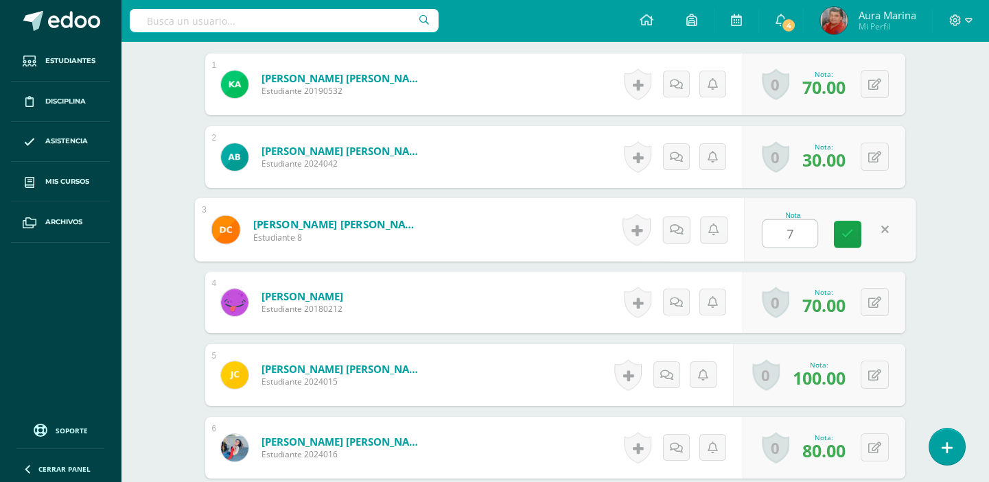
type input "70"
click at [850, 237] on icon at bounding box center [847, 234] width 12 height 12
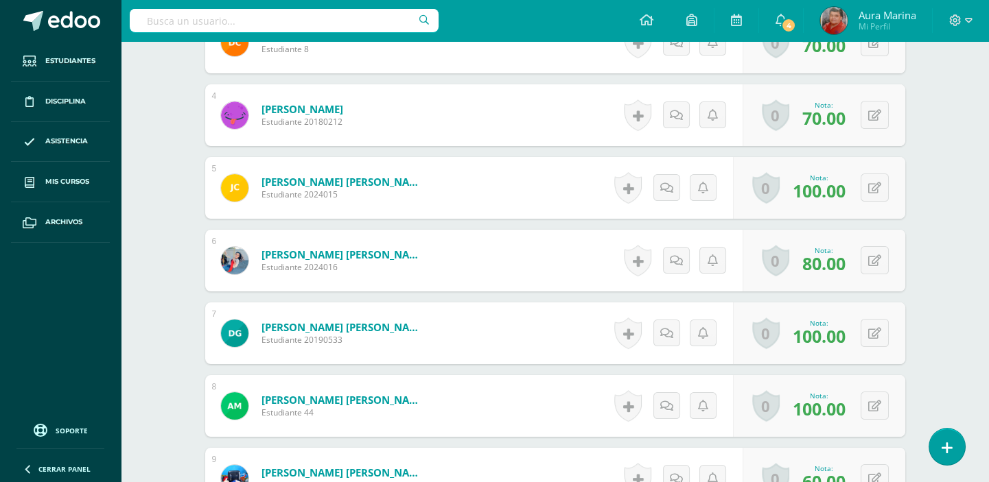
scroll to position [561, 0]
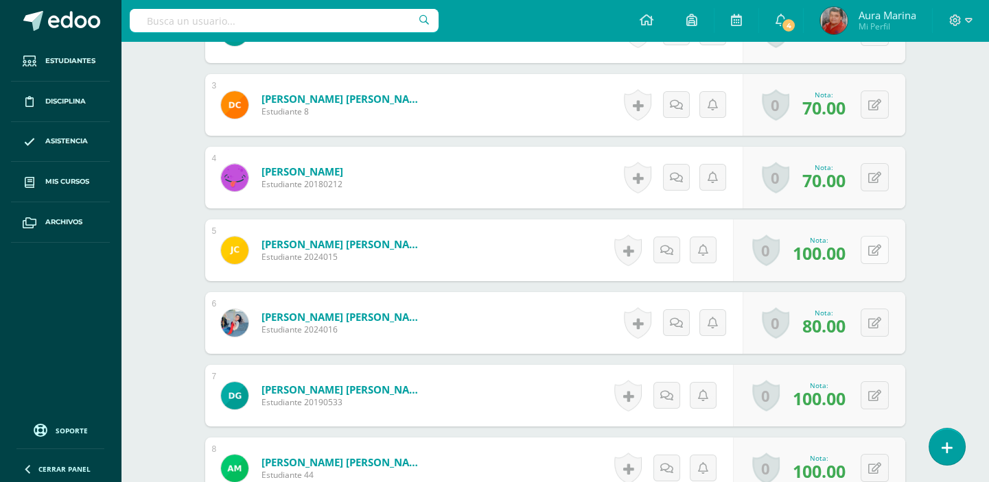
click at [878, 248] on icon at bounding box center [874, 251] width 13 height 12
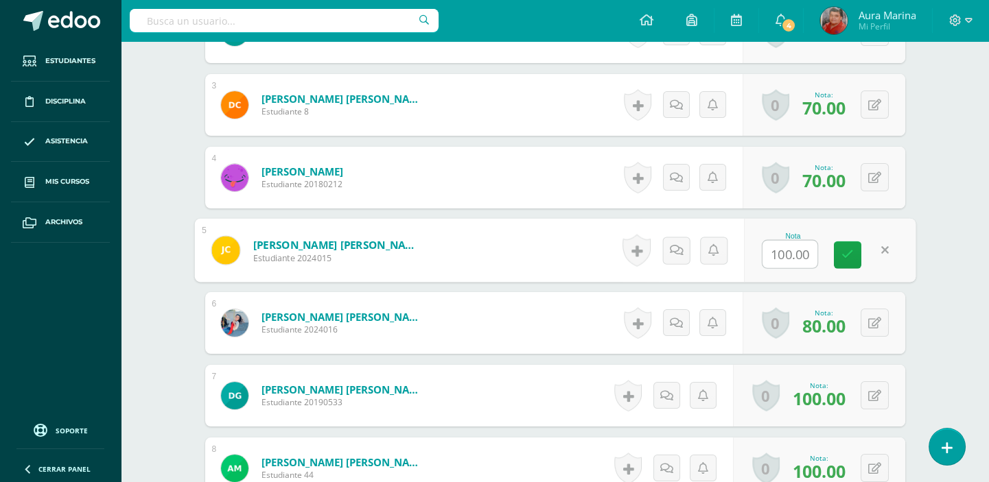
drag, startPoint x: 814, startPoint y: 255, endPoint x: 808, endPoint y: 248, distance: 9.2
click at [814, 254] on input "100.00" at bounding box center [789, 254] width 55 height 27
type input "80"
click at [849, 257] on icon at bounding box center [847, 255] width 12 height 12
click at [876, 325] on icon at bounding box center [874, 324] width 13 height 12
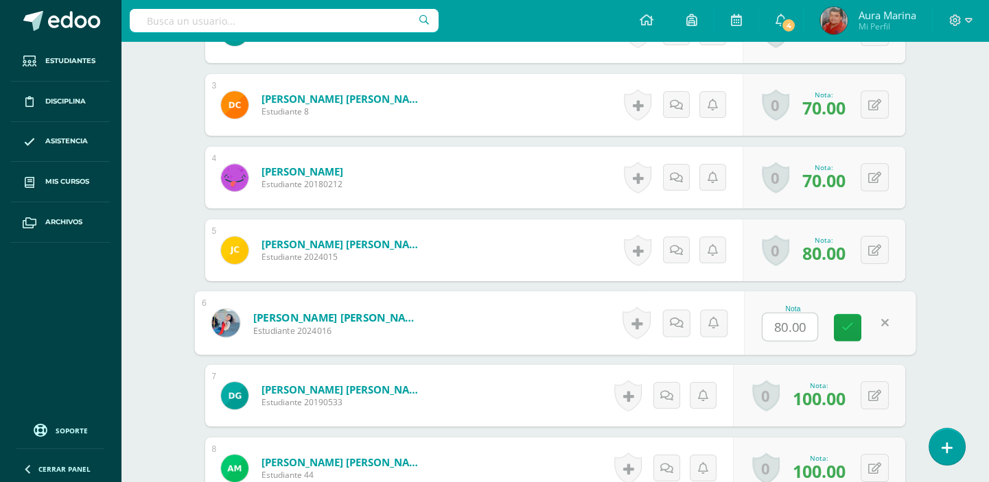
click at [812, 323] on input "80.00" at bounding box center [789, 327] width 55 height 27
type input "8"
type input "100"
click at [844, 328] on icon at bounding box center [847, 328] width 12 height 12
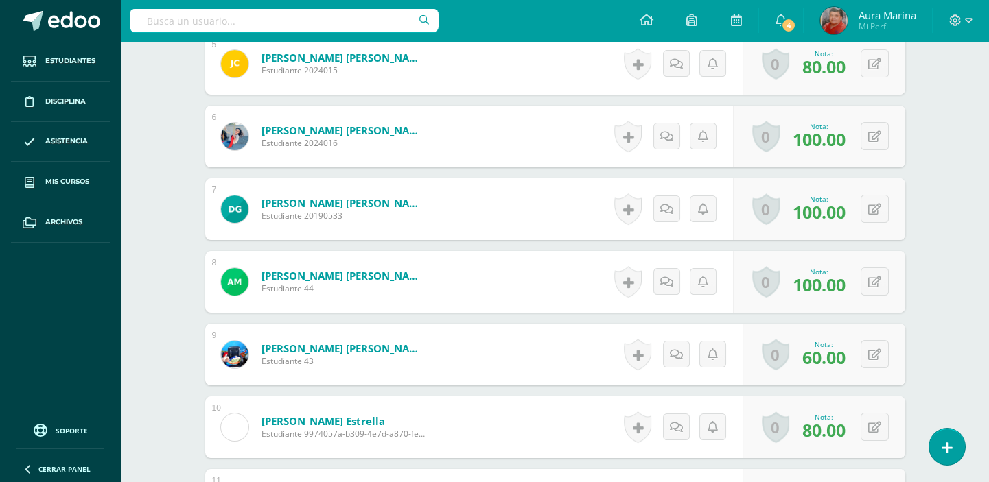
scroll to position [873, 0]
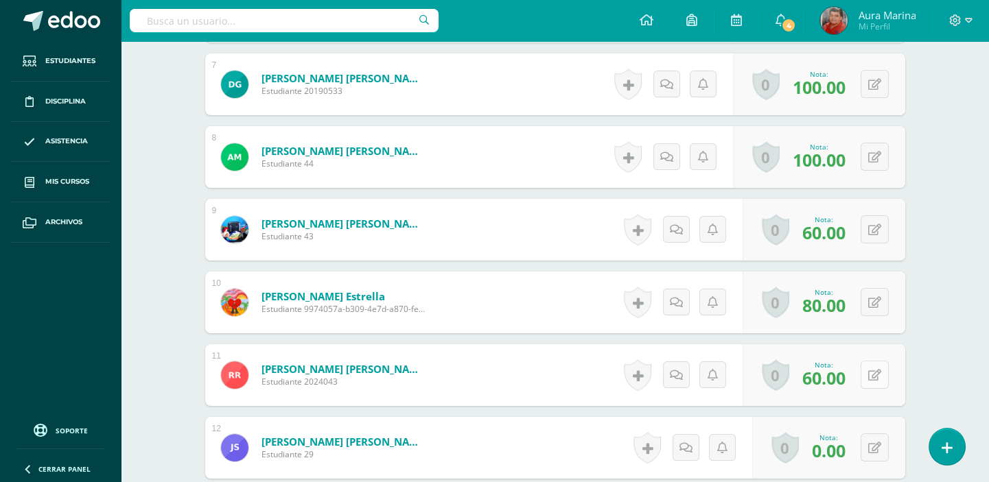
click at [876, 377] on icon at bounding box center [874, 376] width 13 height 12
click at [810, 377] on input "60.00" at bounding box center [789, 379] width 55 height 27
type input "6"
type input "0"
click at [858, 377] on link at bounding box center [847, 379] width 27 height 27
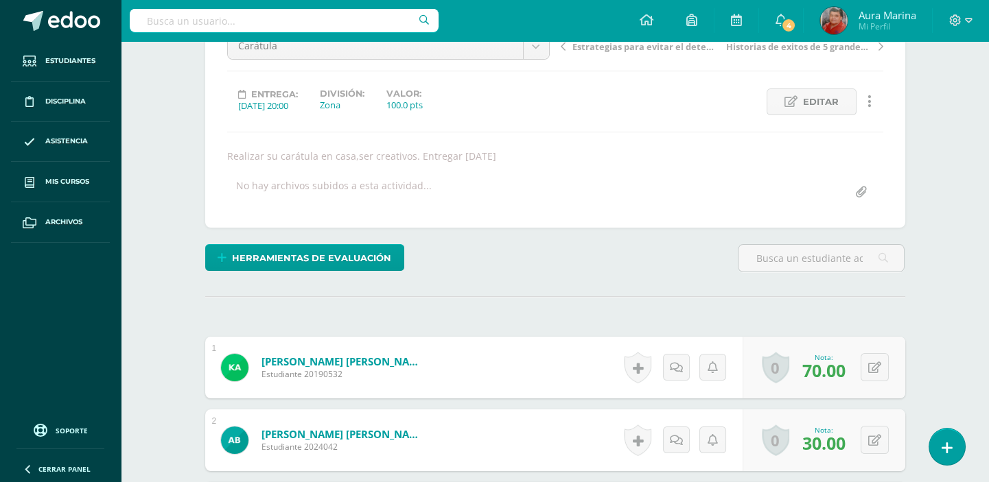
scroll to position [0, 0]
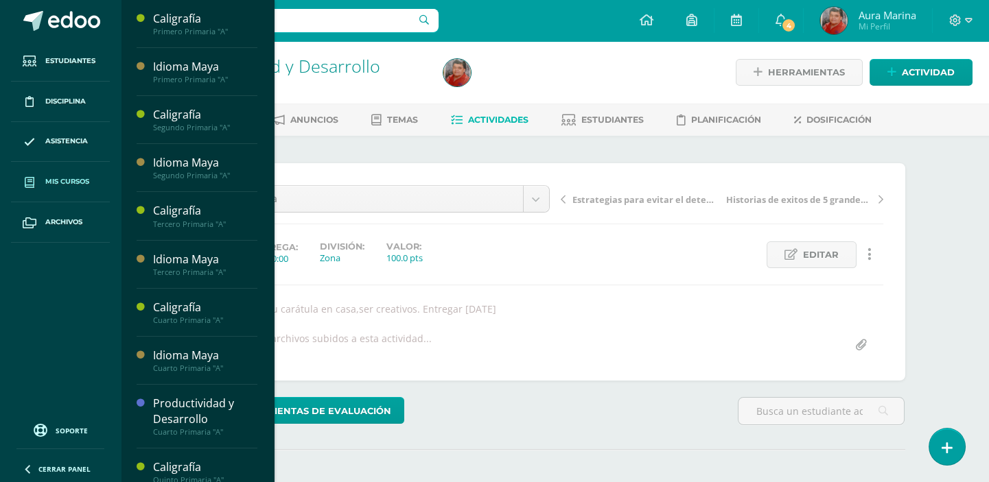
click at [75, 185] on span "Mis cursos" at bounding box center [67, 181] width 44 height 11
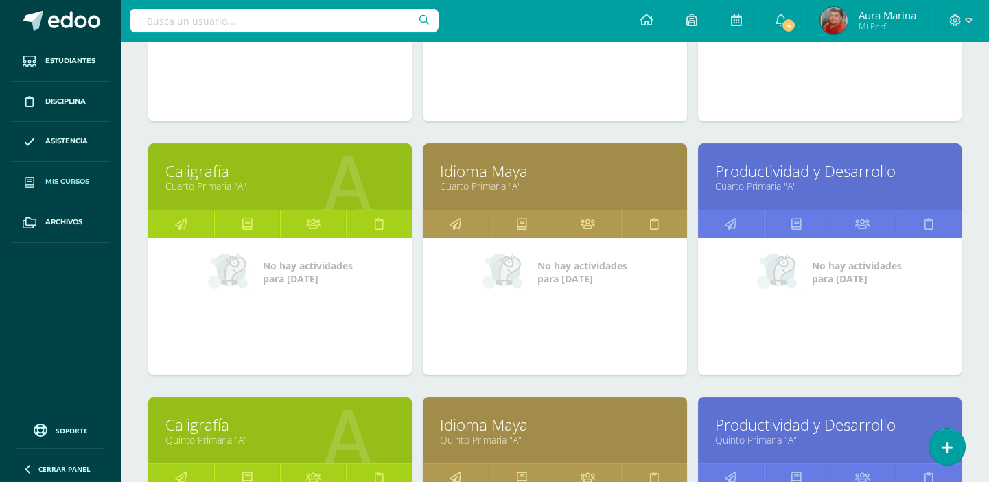
scroll to position [932, 0]
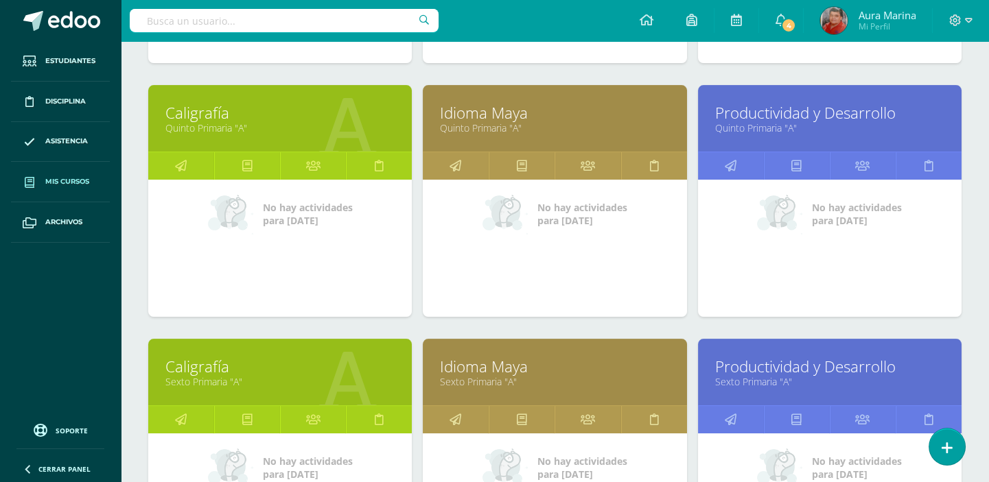
click at [755, 108] on link "Productividad y Desarrollo" at bounding box center [829, 112] width 229 height 21
click at [733, 172] on icon at bounding box center [731, 165] width 12 height 27
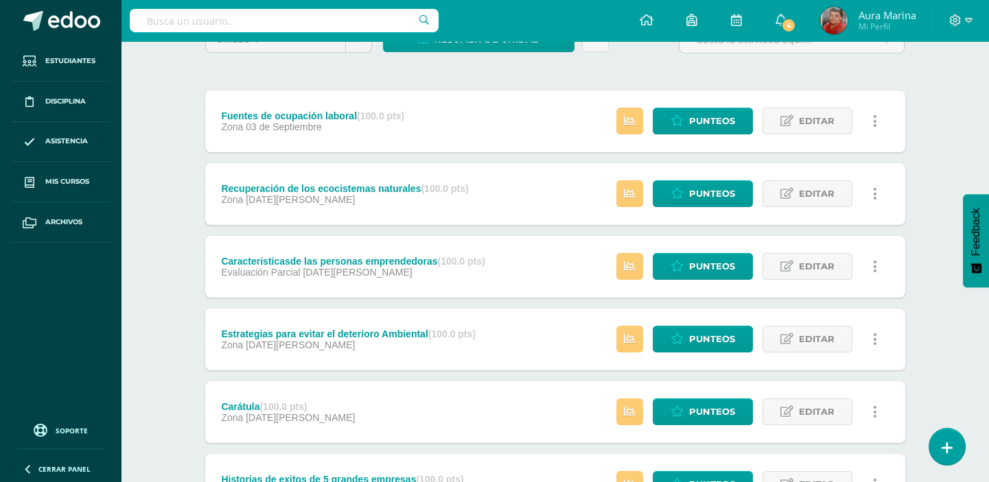
scroll to position [14, 0]
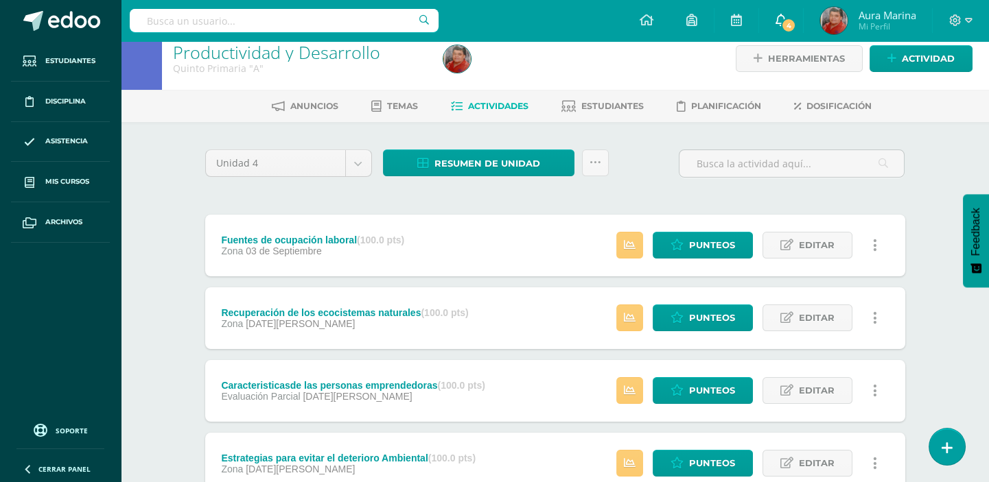
click at [784, 21] on span "4" at bounding box center [788, 25] width 15 height 15
click at [784, 21] on link "4" at bounding box center [781, 20] width 44 height 41
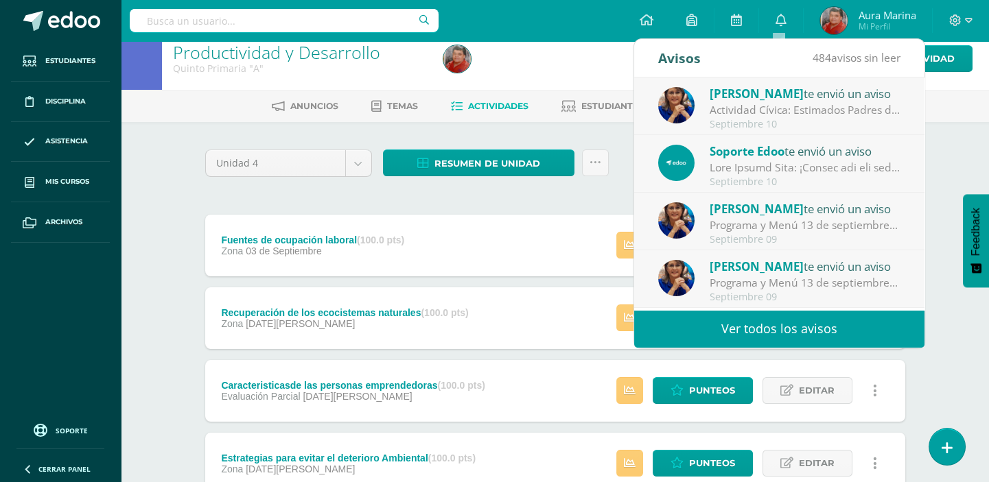
click at [751, 108] on div "Actividad Cívica: Estimados Padres de Familia: Deseamos que la paz y amor de la…" at bounding box center [804, 110] width 191 height 16
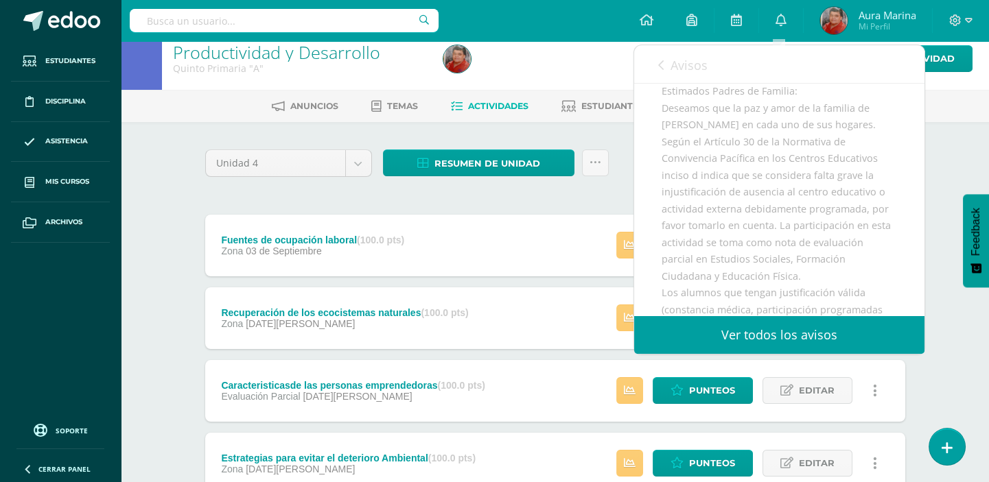
scroll to position [138, 0]
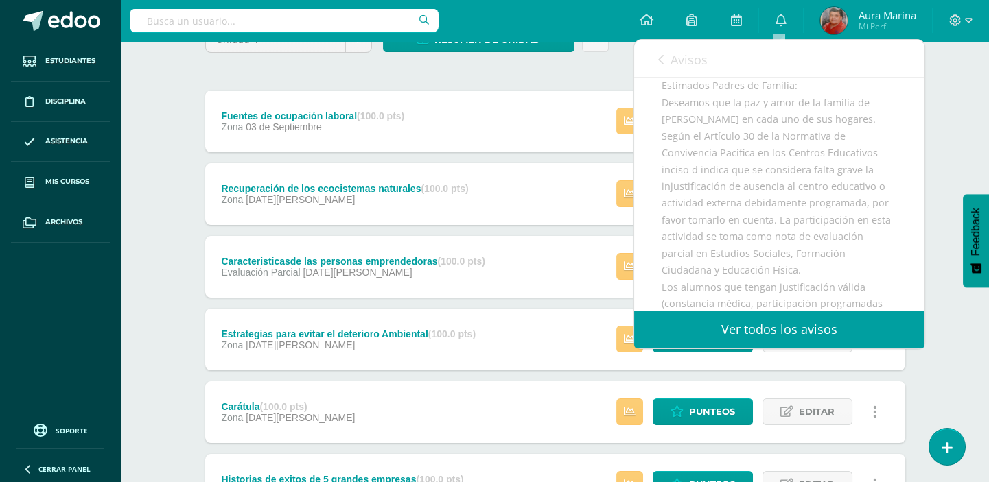
click at [924, 306] on div "Lucía Noriega te envió un aviso: Actividad Cívica Septiembre 10 Colegio María d…" at bounding box center [779, 194] width 290 height 233
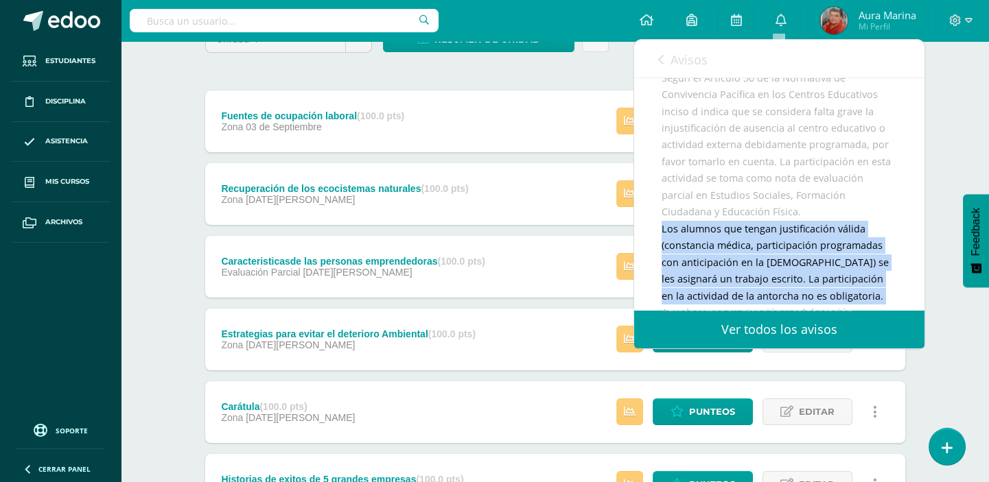
scroll to position [207, 0]
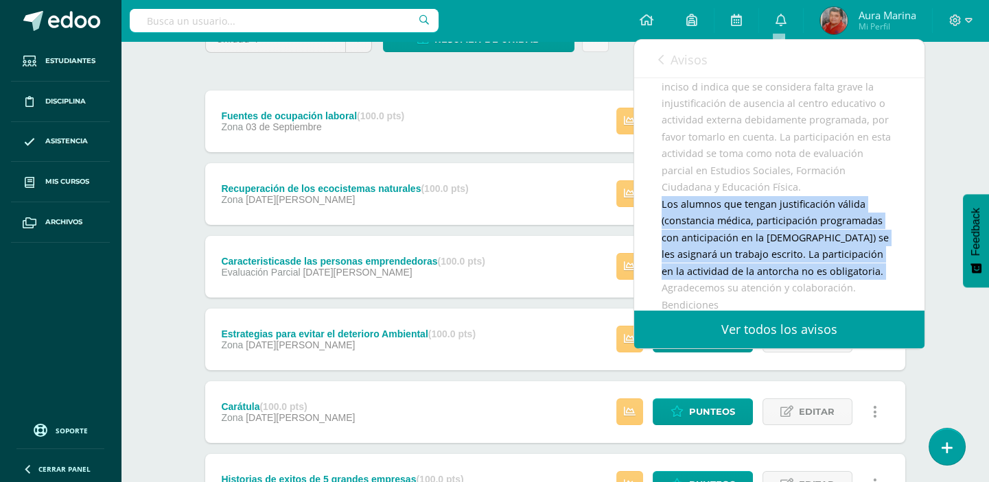
click at [904, 294] on div "Lucía Noriega te envió un aviso: Actividad Cívica Septiembre 10 Colegio María d…" at bounding box center [779, 158] width 290 height 574
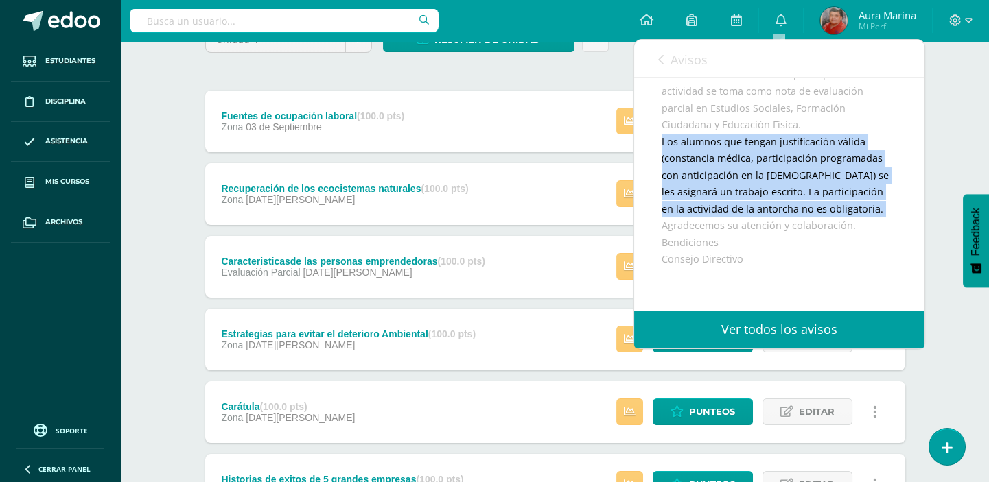
scroll to position [375, 0]
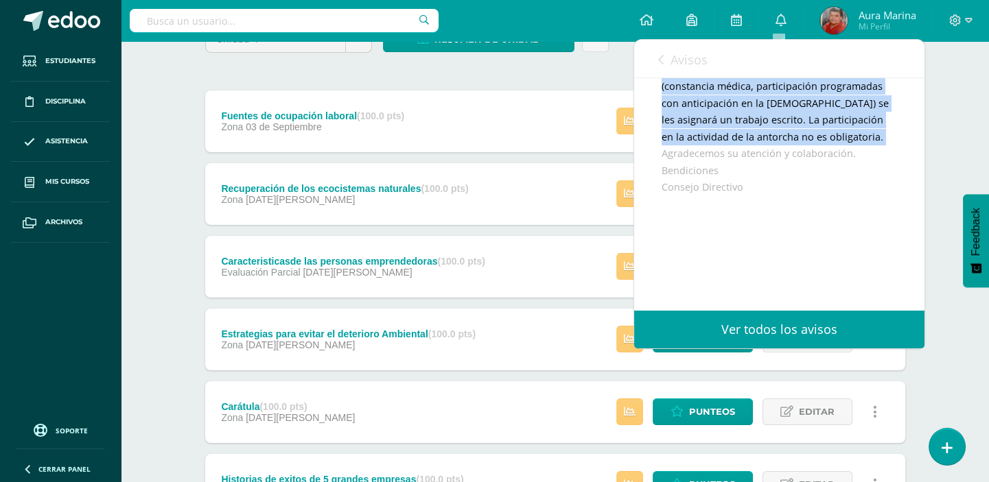
click at [830, 338] on link "Ver todos los avisos" at bounding box center [779, 330] width 290 height 38
click at [808, 325] on link "Ver todos los avisos" at bounding box center [779, 330] width 290 height 38
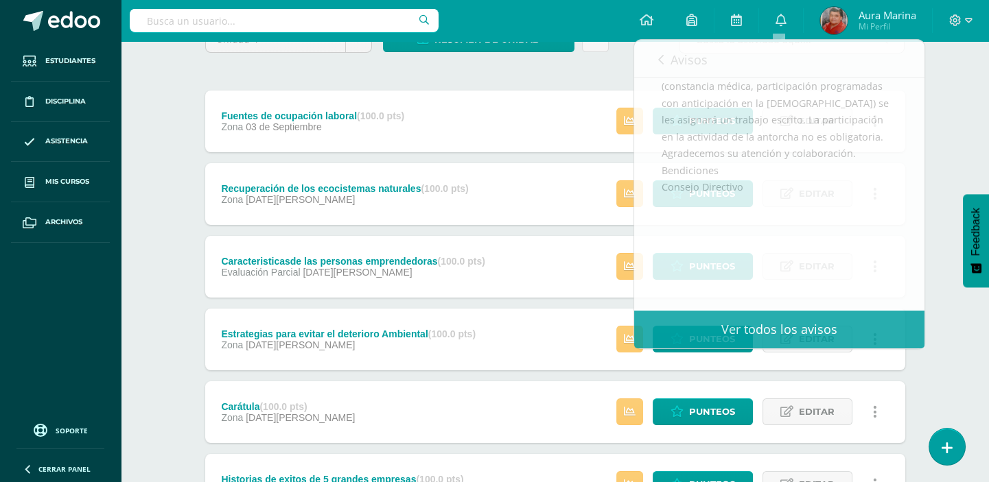
click at [939, 296] on div "Productividad y Desarrollo Quinto Primaria "A" Herramientas Detalle de asistenc…" at bounding box center [555, 255] width 868 height 704
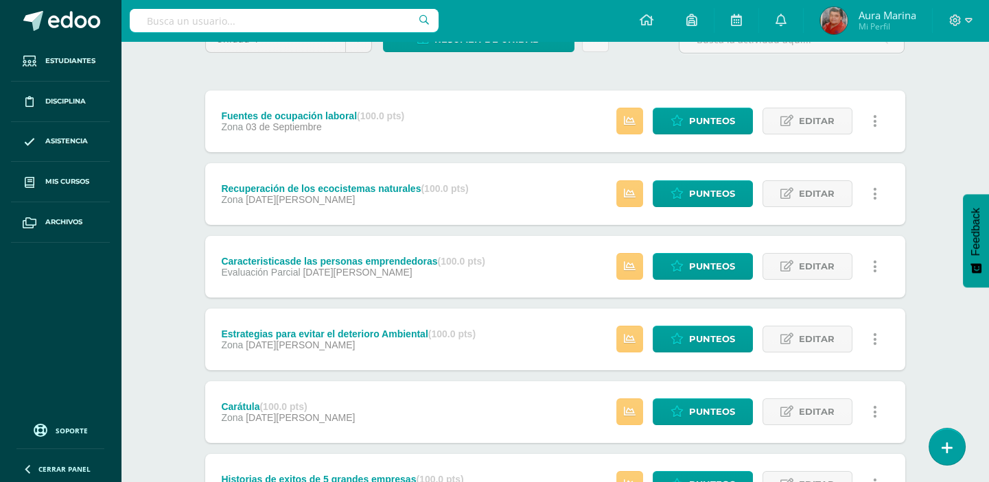
scroll to position [263, 0]
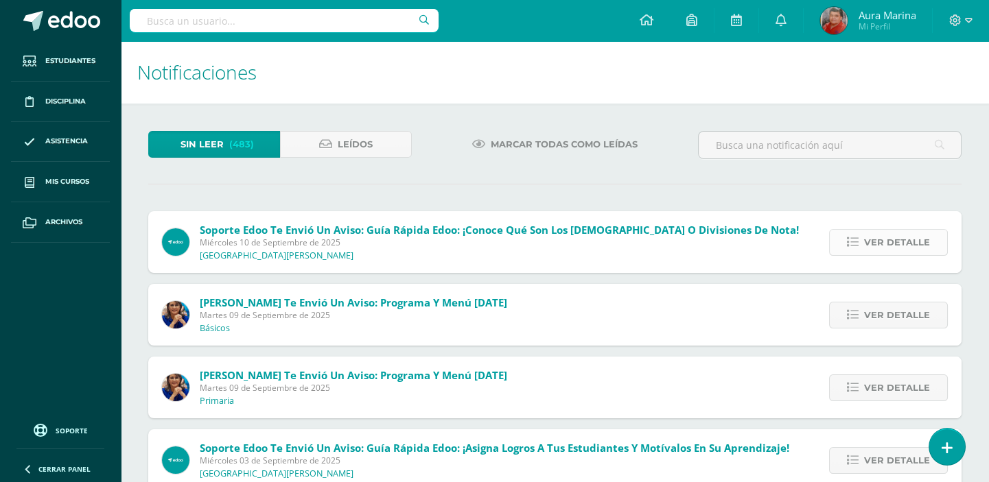
click at [865, 245] on span "Ver detalle" at bounding box center [897, 242] width 66 height 25
